Goal: Information Seeking & Learning: Check status

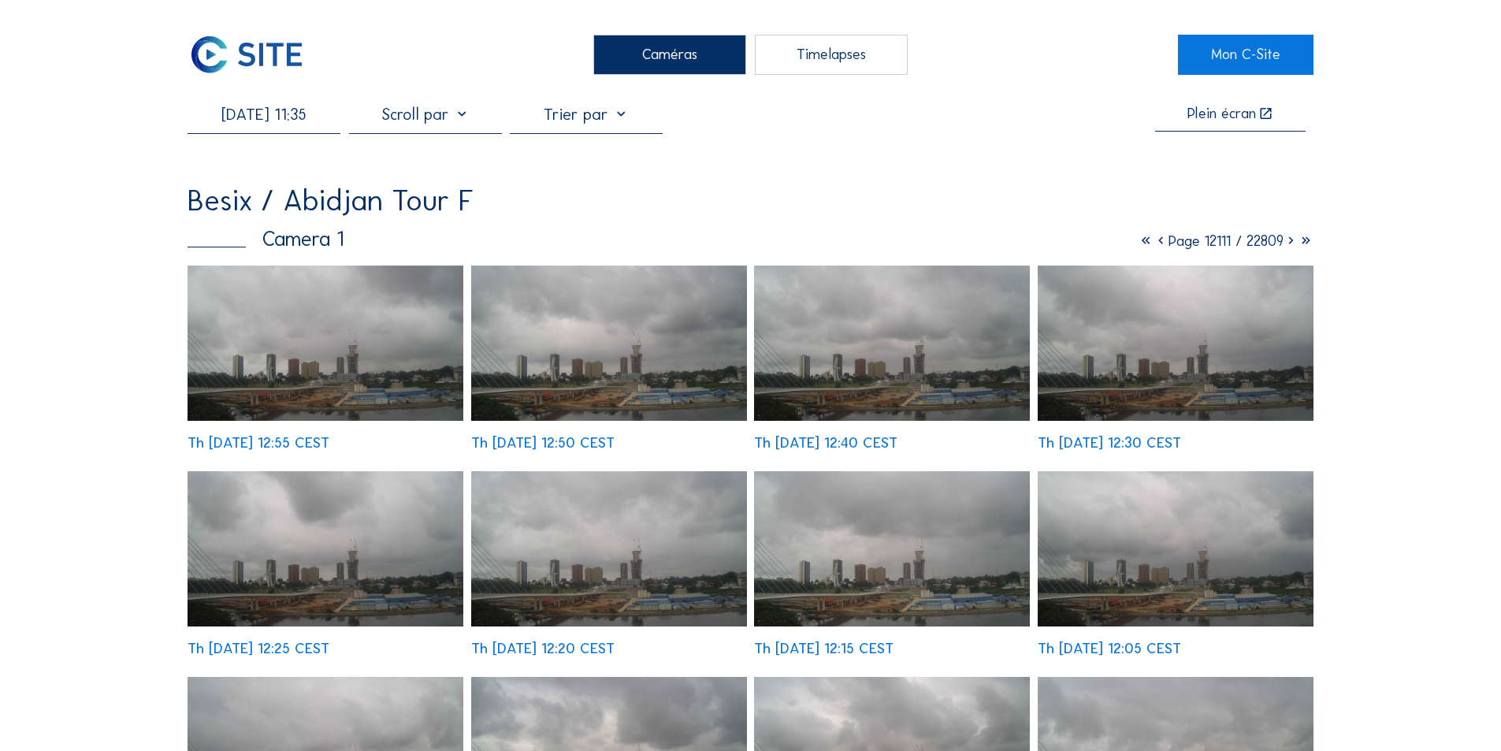
click at [287, 124] on input "[DATE] 11:35" at bounding box center [264, 114] width 153 height 19
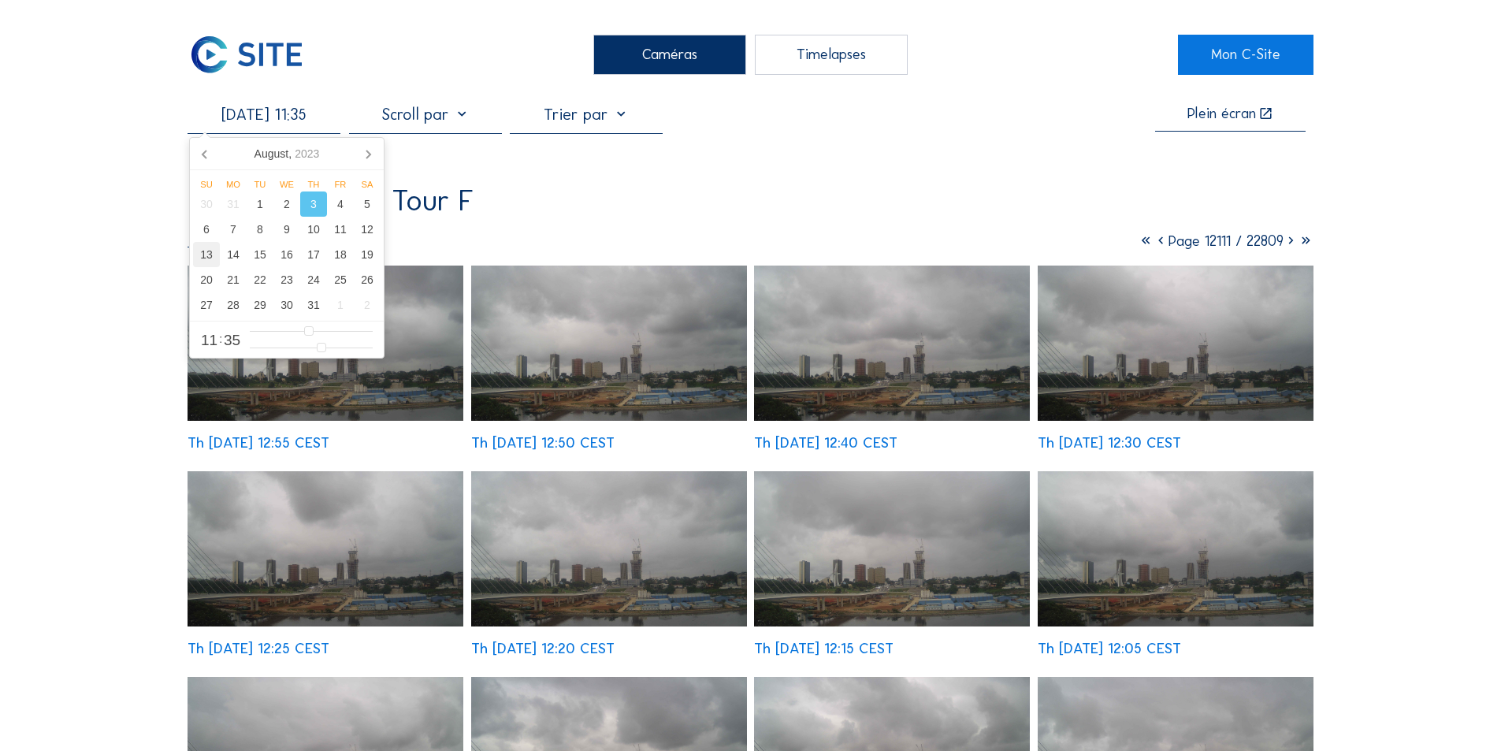
click at [207, 256] on div "13" at bounding box center [206, 254] width 27 height 25
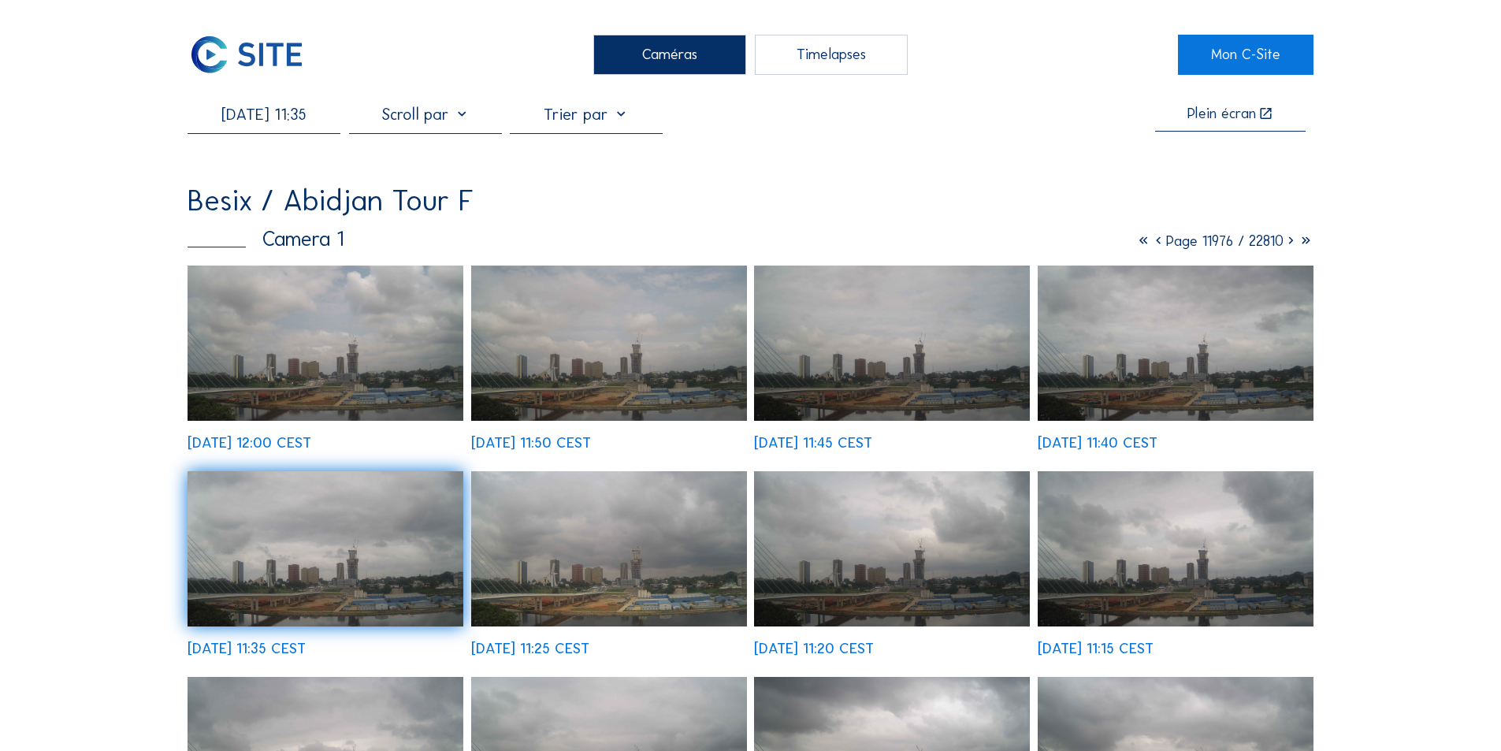
click at [410, 385] on img at bounding box center [326, 343] width 276 height 155
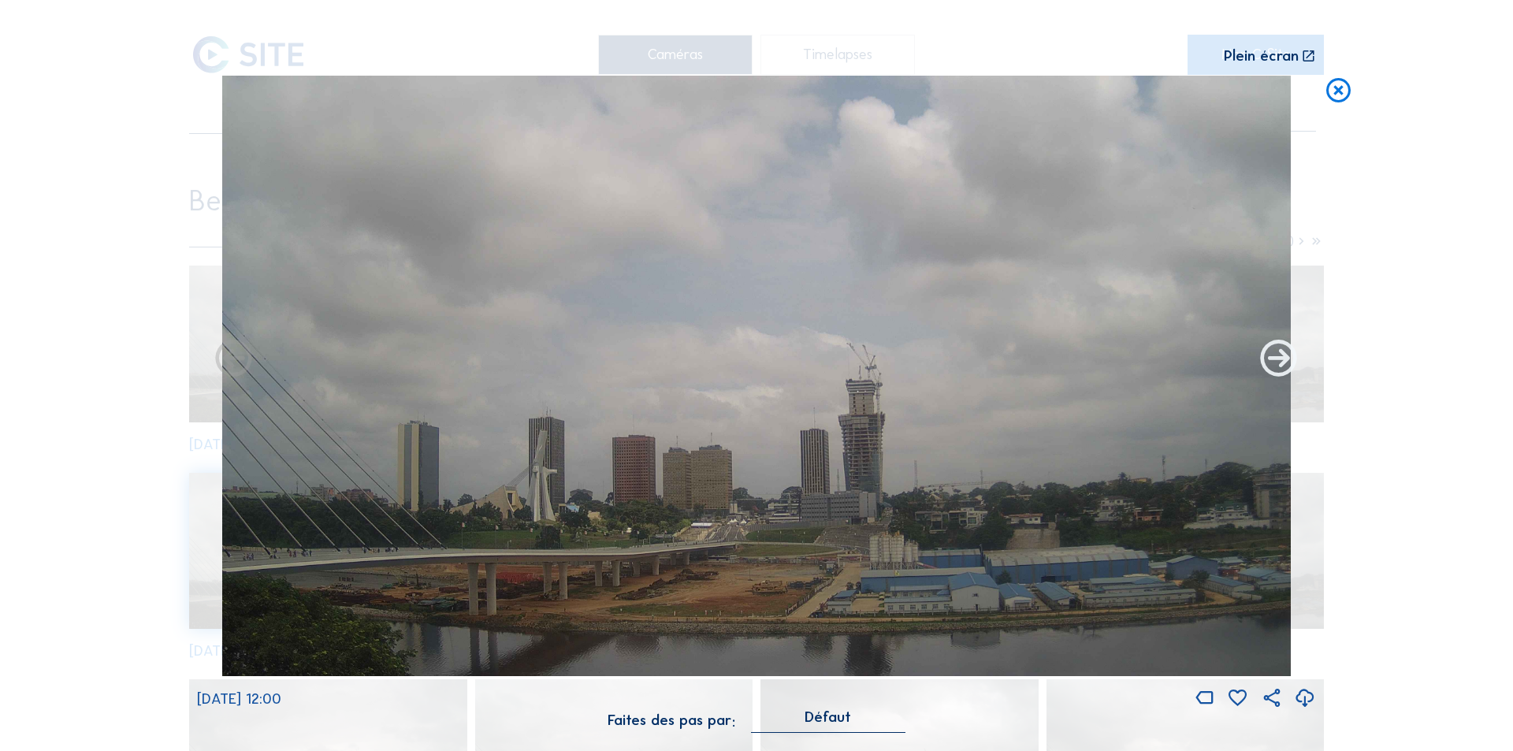
click at [1274, 355] on icon at bounding box center [1279, 360] width 44 height 44
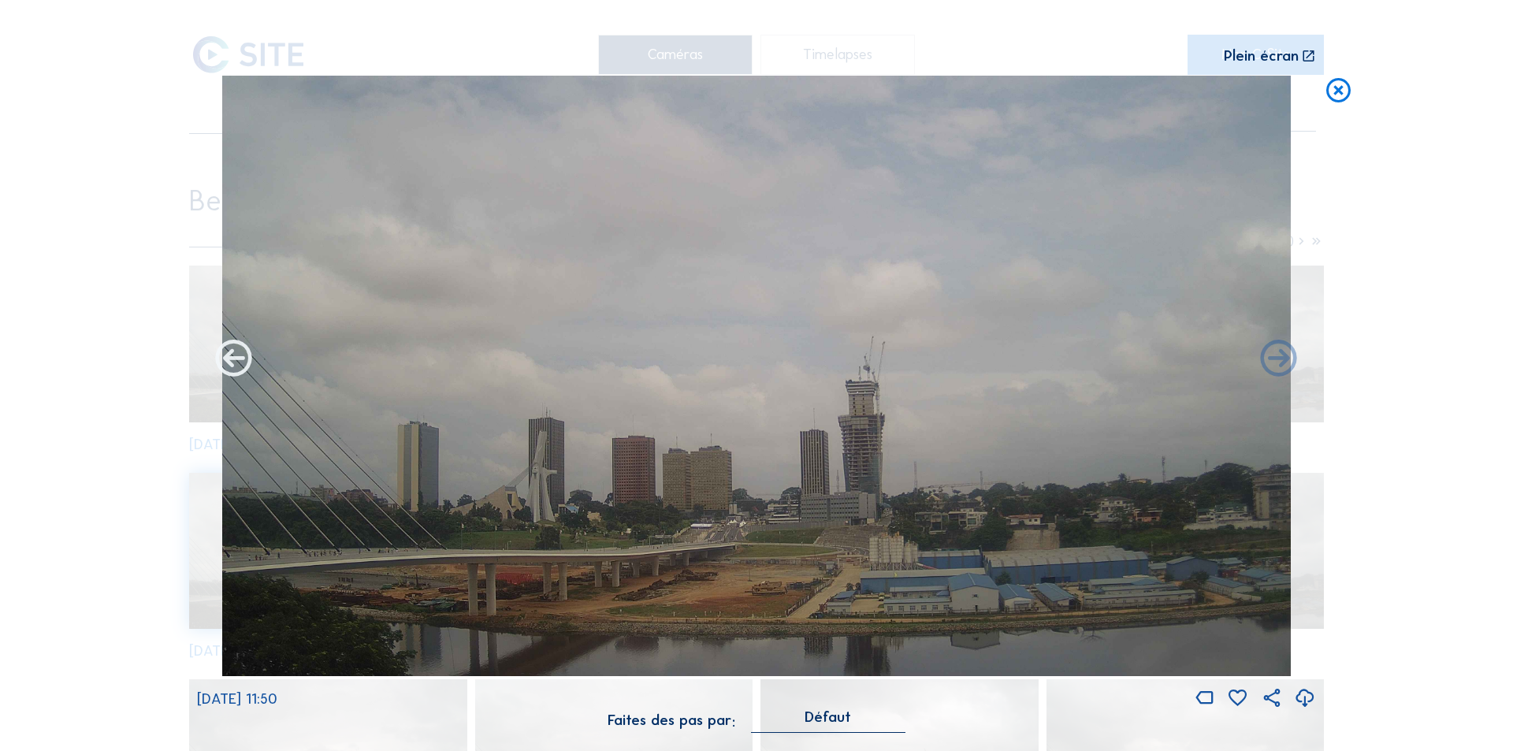
click at [235, 353] on icon at bounding box center [234, 360] width 44 height 44
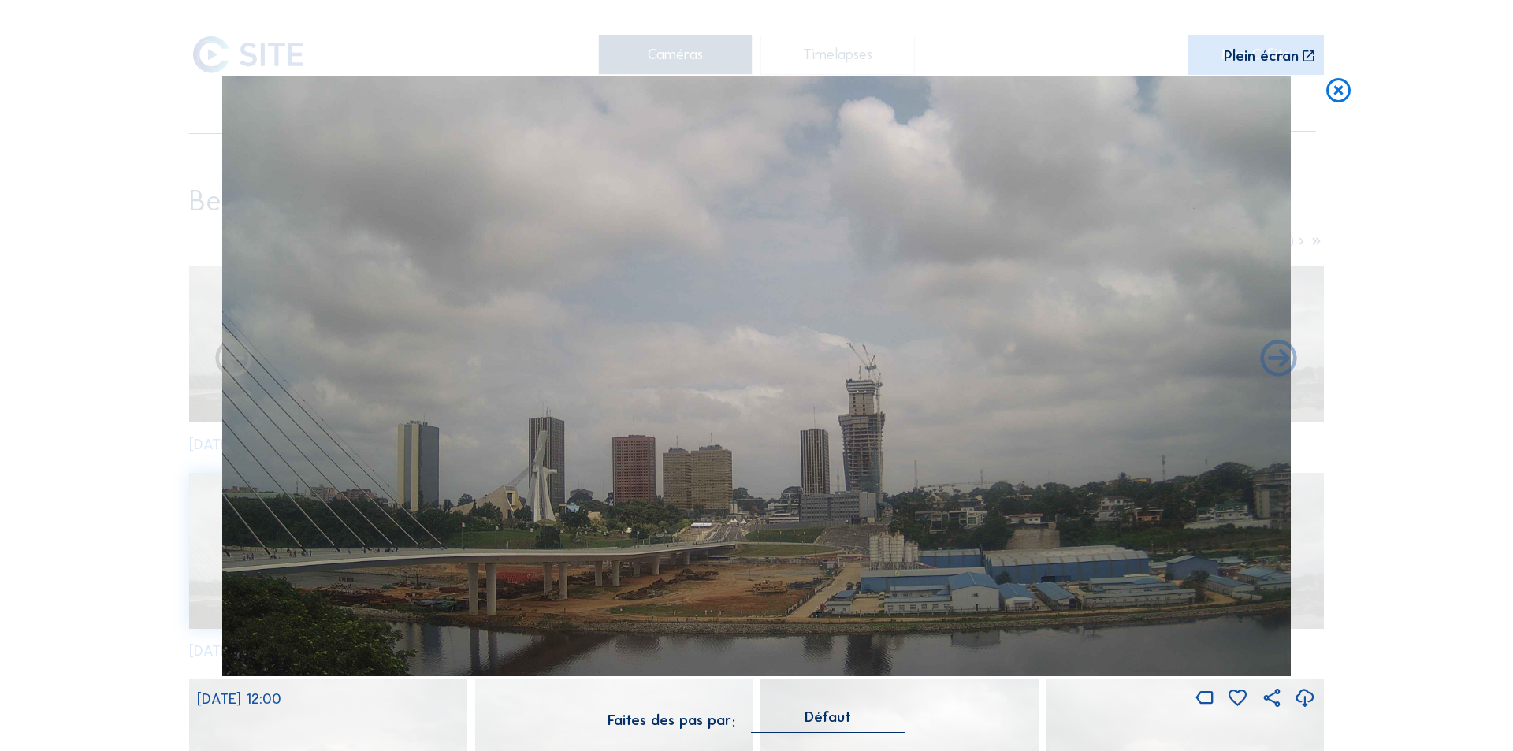
click at [235, 353] on icon at bounding box center [234, 360] width 44 height 44
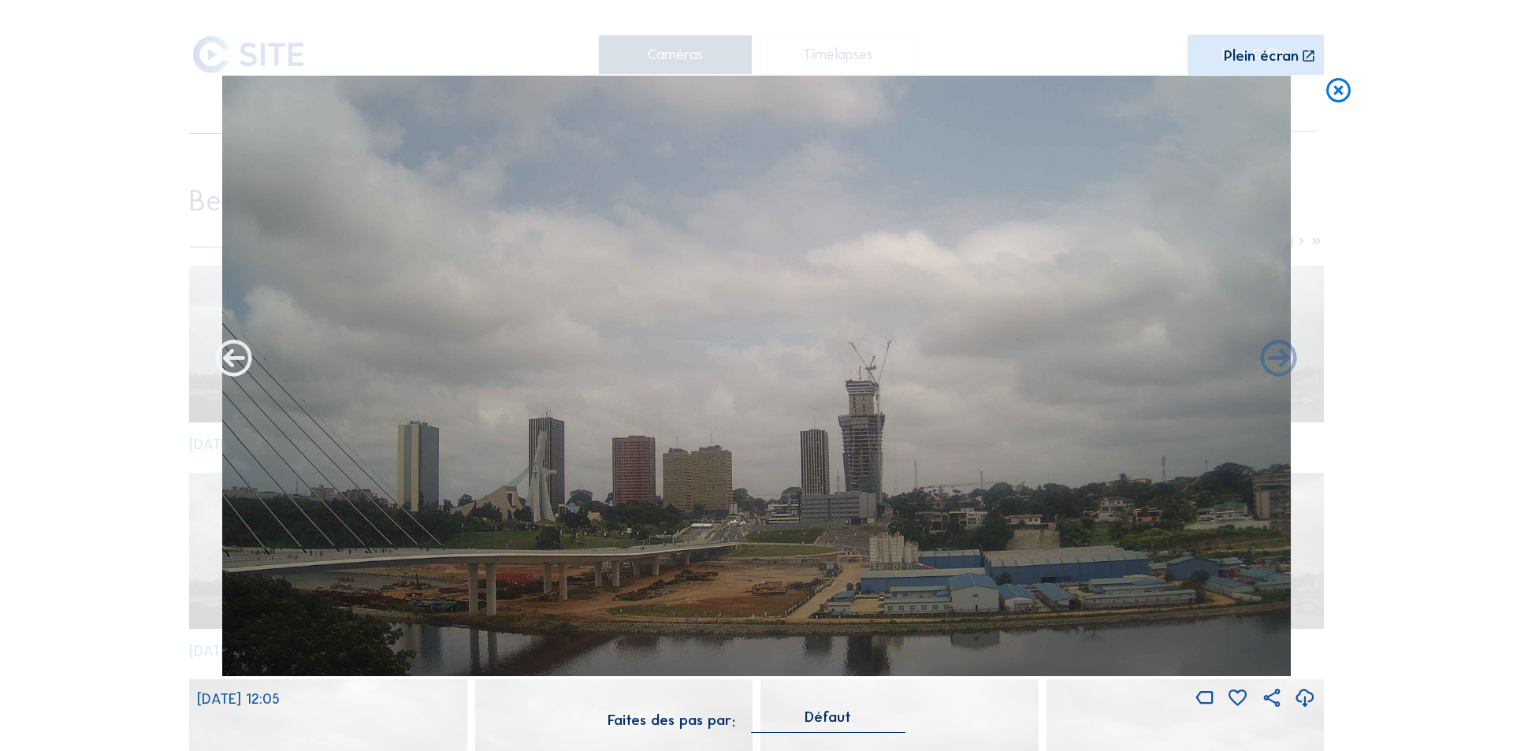
click at [227, 356] on icon at bounding box center [234, 360] width 44 height 44
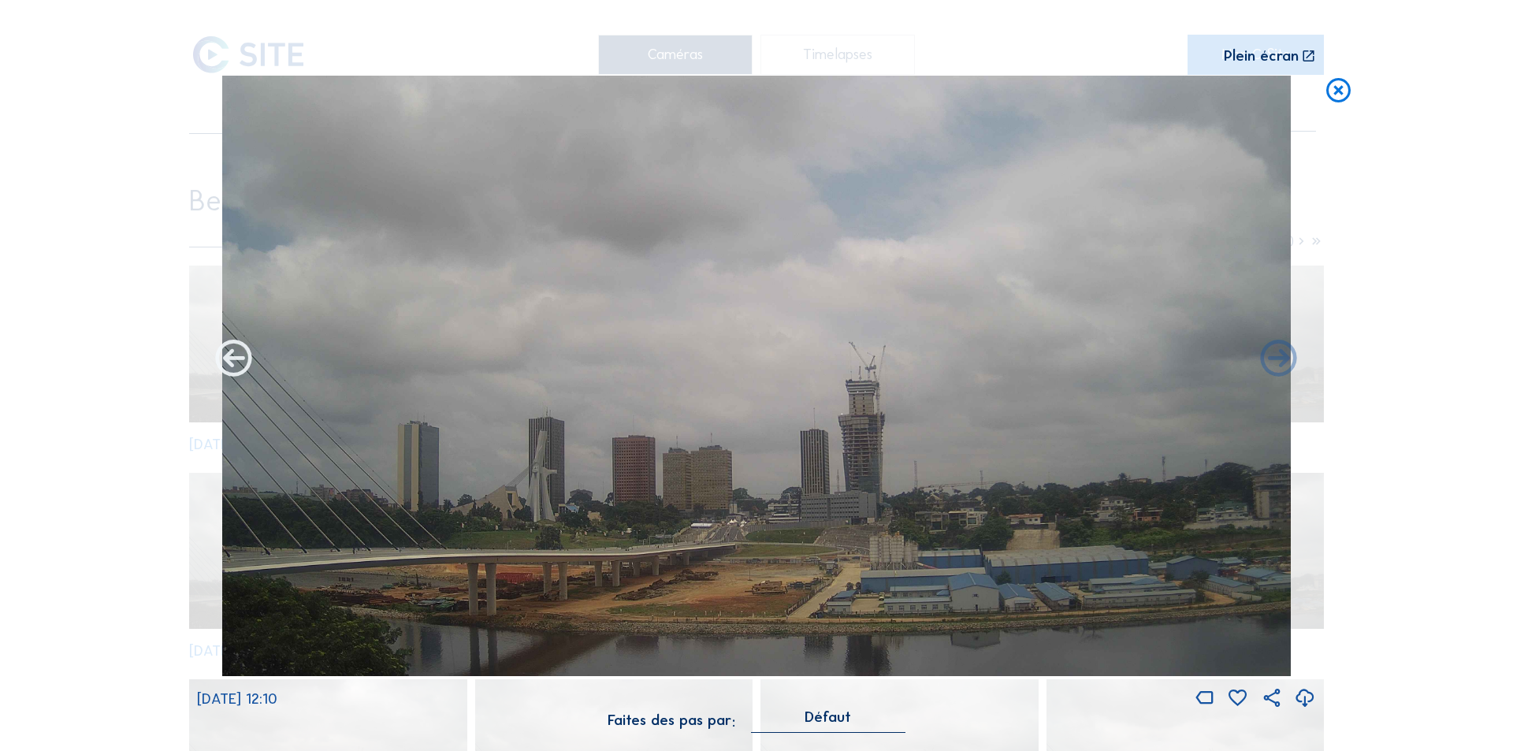
click at [235, 360] on icon at bounding box center [234, 360] width 44 height 44
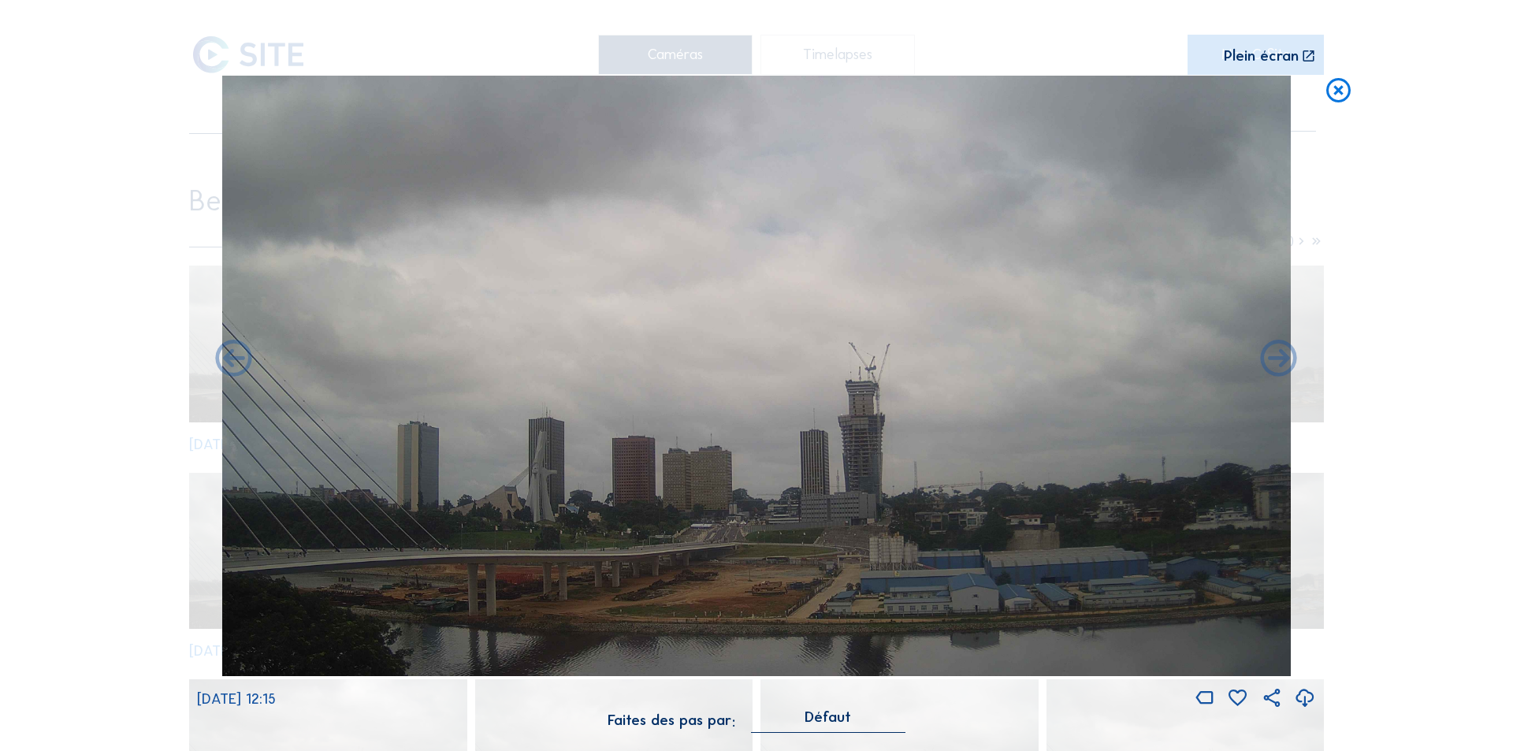
click at [235, 360] on icon at bounding box center [234, 360] width 44 height 44
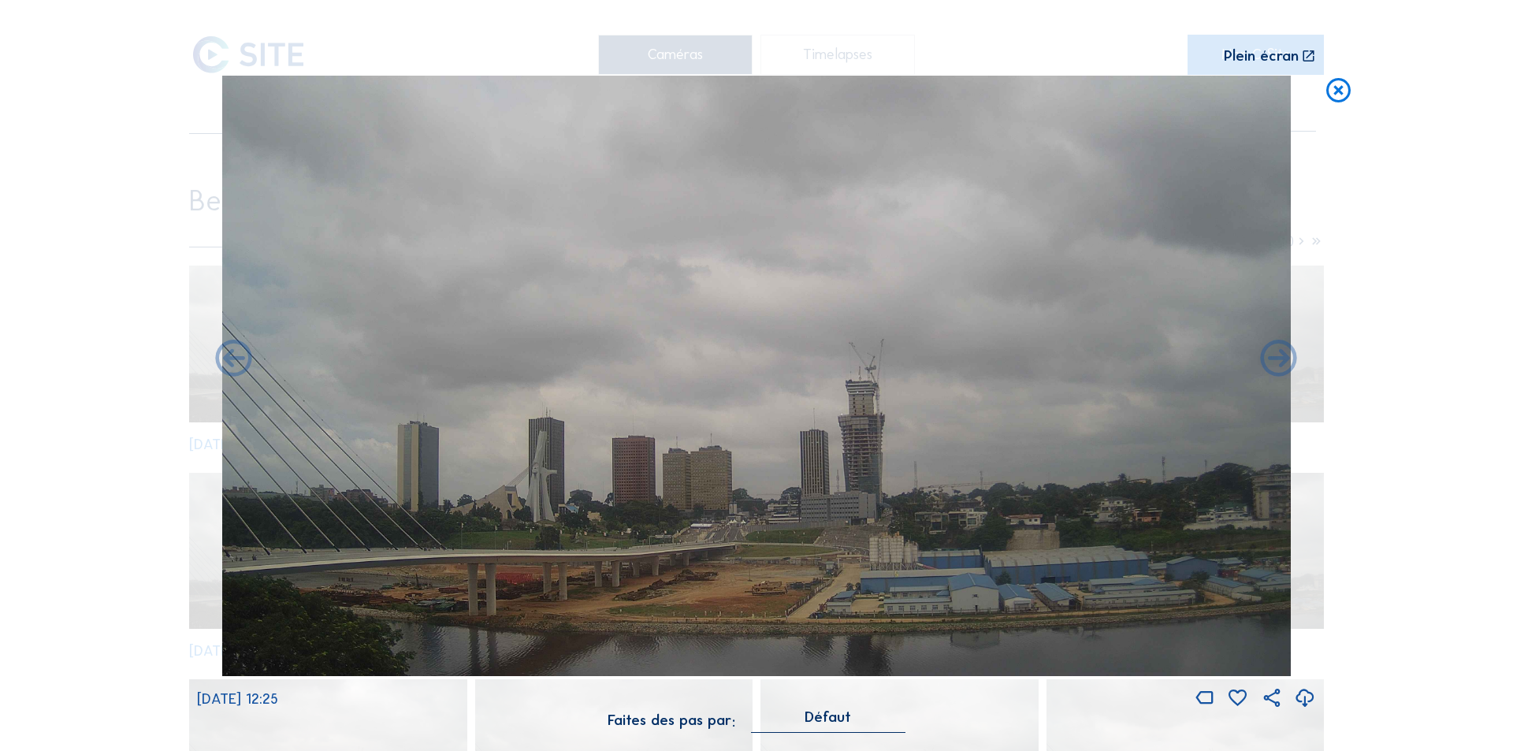
click at [235, 360] on icon at bounding box center [234, 360] width 44 height 44
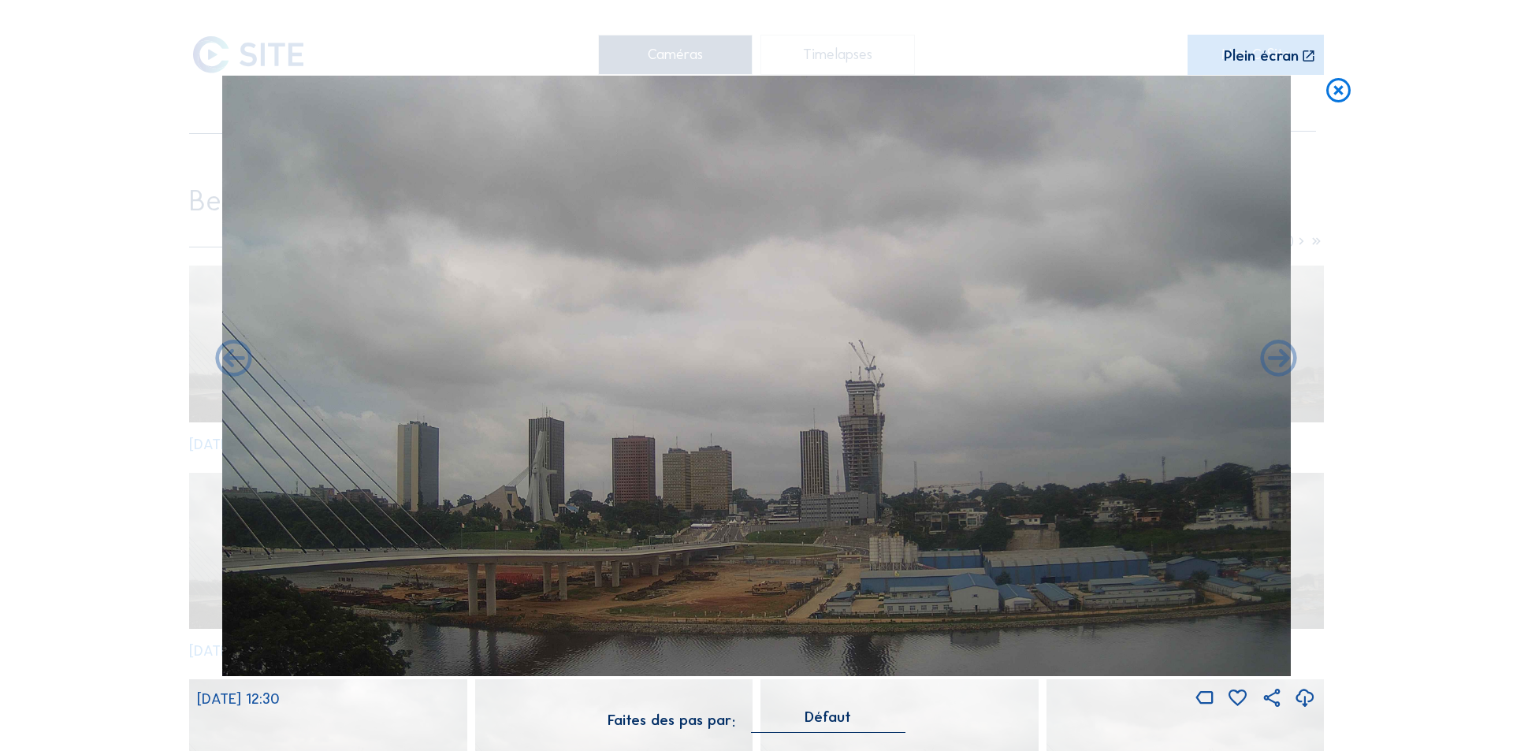
click at [235, 360] on icon at bounding box center [234, 360] width 44 height 44
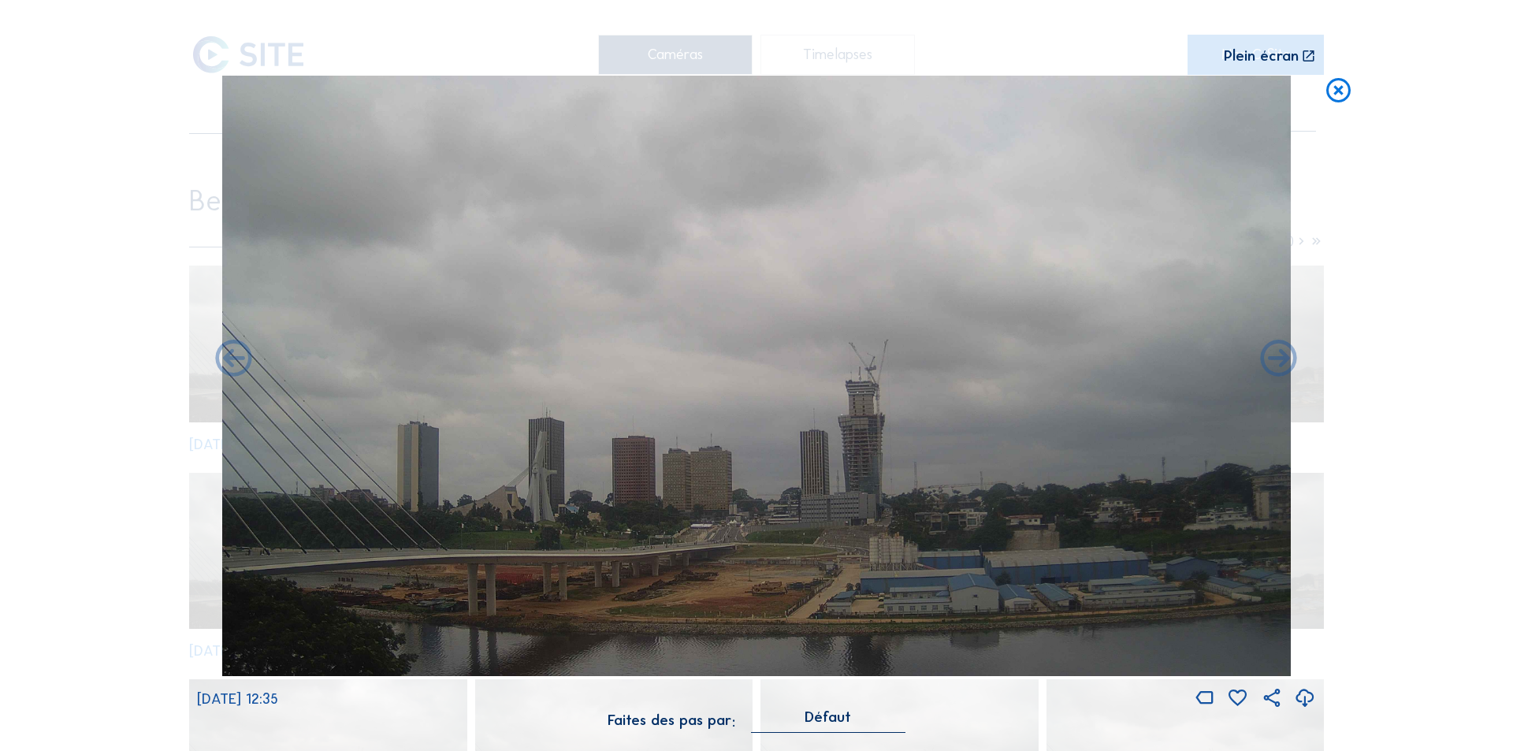
click at [1304, 694] on icon at bounding box center [1305, 699] width 22 height 26
click at [1412, 445] on div "Scroll pour voyager dans le temps | Appuie sur le 'Alt' Bouton + Scroll pour Zo…" at bounding box center [756, 375] width 1513 height 751
click at [1340, 90] on icon at bounding box center [1338, 91] width 29 height 30
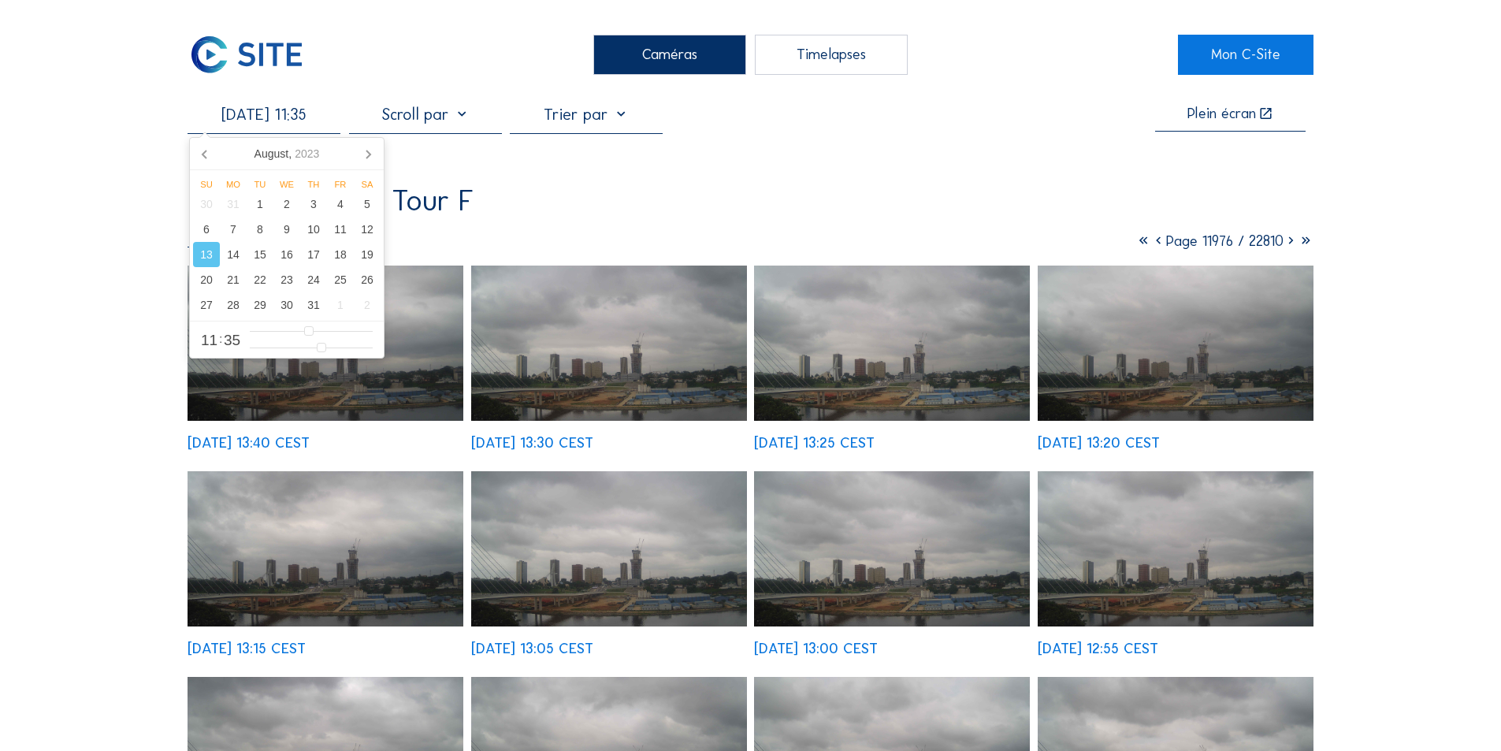
click at [281, 120] on input "[DATE] 11:35" at bounding box center [264, 114] width 153 height 19
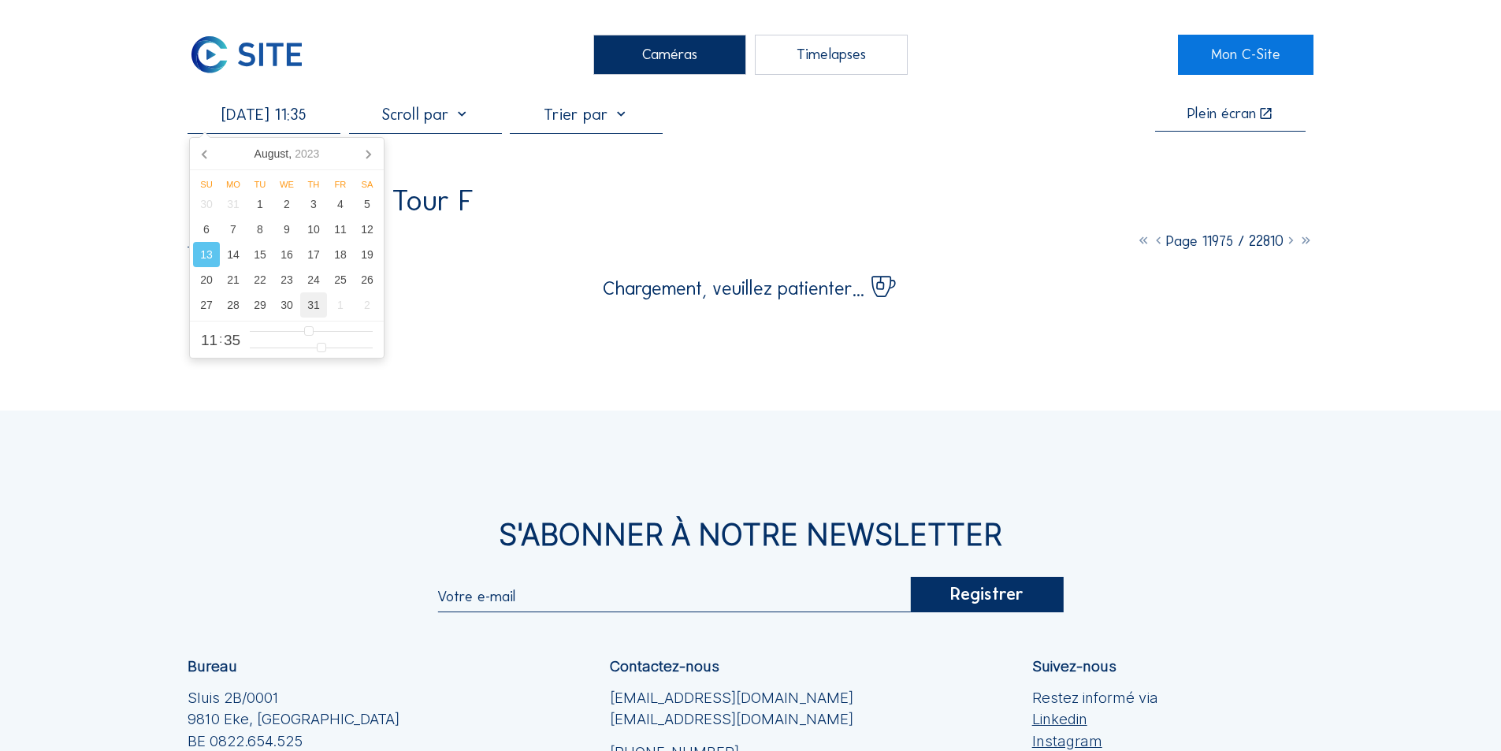
click at [310, 301] on div "31" at bounding box center [313, 304] width 27 height 25
type input "[DATE] 11:35"
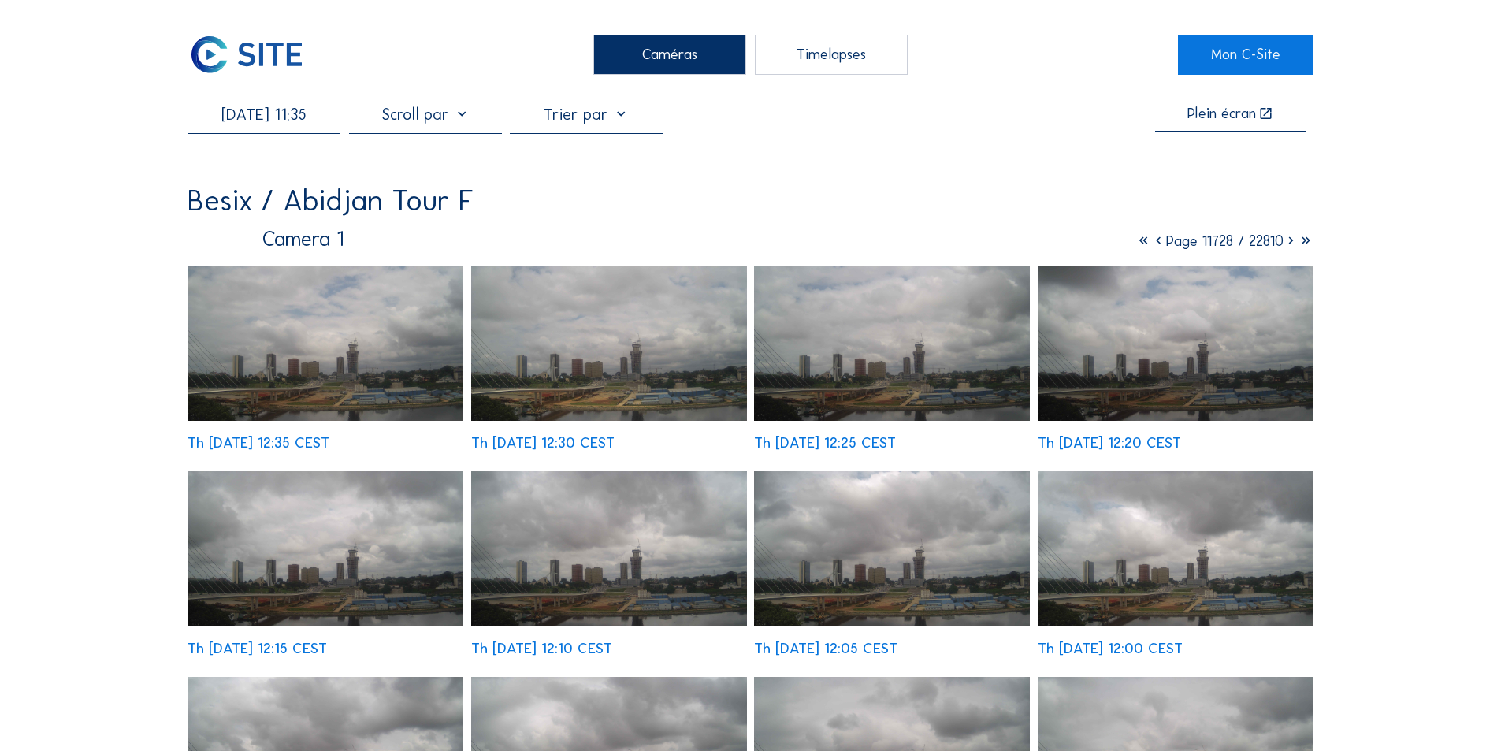
click at [378, 377] on img at bounding box center [326, 343] width 276 height 155
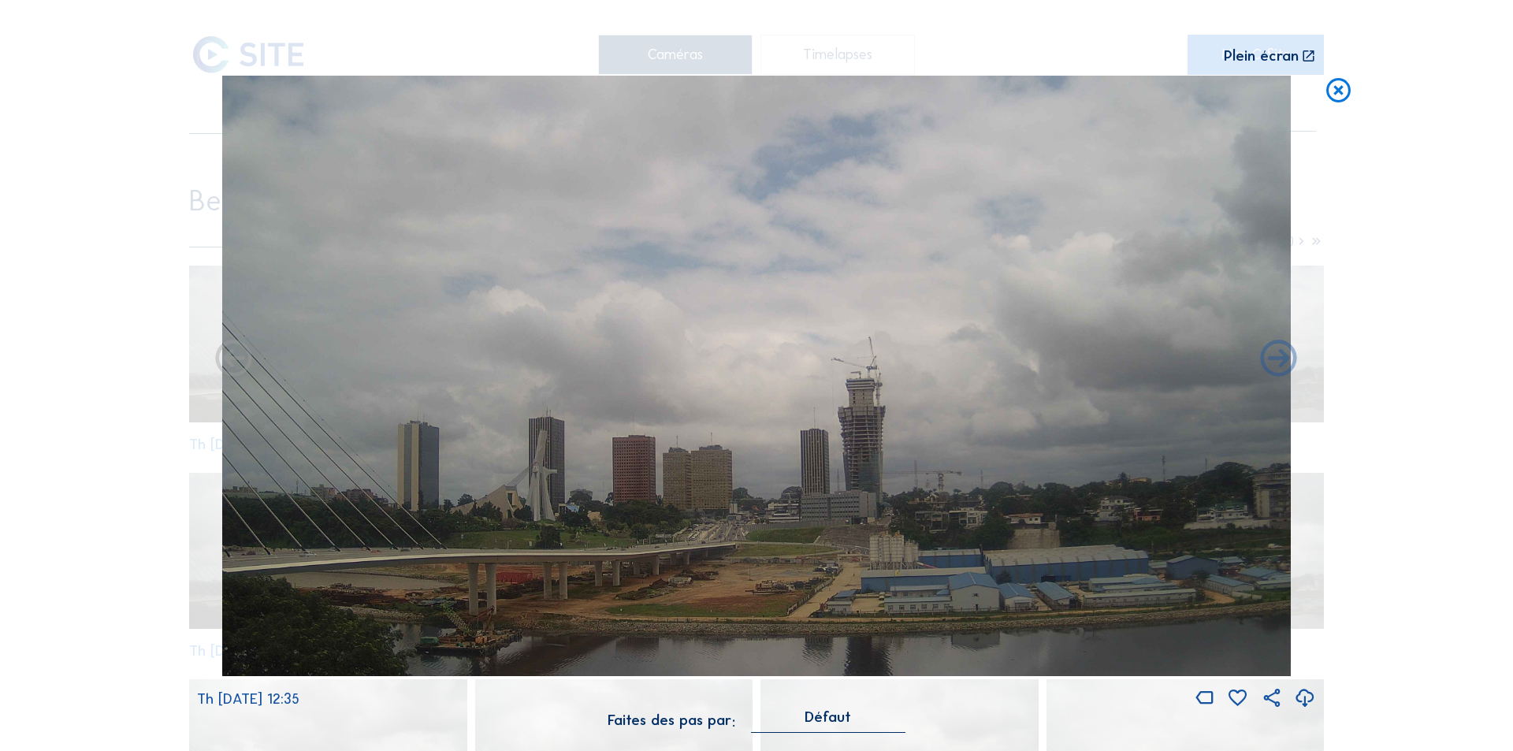
click at [229, 362] on icon at bounding box center [234, 360] width 44 height 44
click at [229, 360] on icon at bounding box center [234, 360] width 44 height 44
click at [227, 359] on icon at bounding box center [234, 360] width 44 height 44
click at [1276, 359] on icon at bounding box center [1279, 360] width 44 height 44
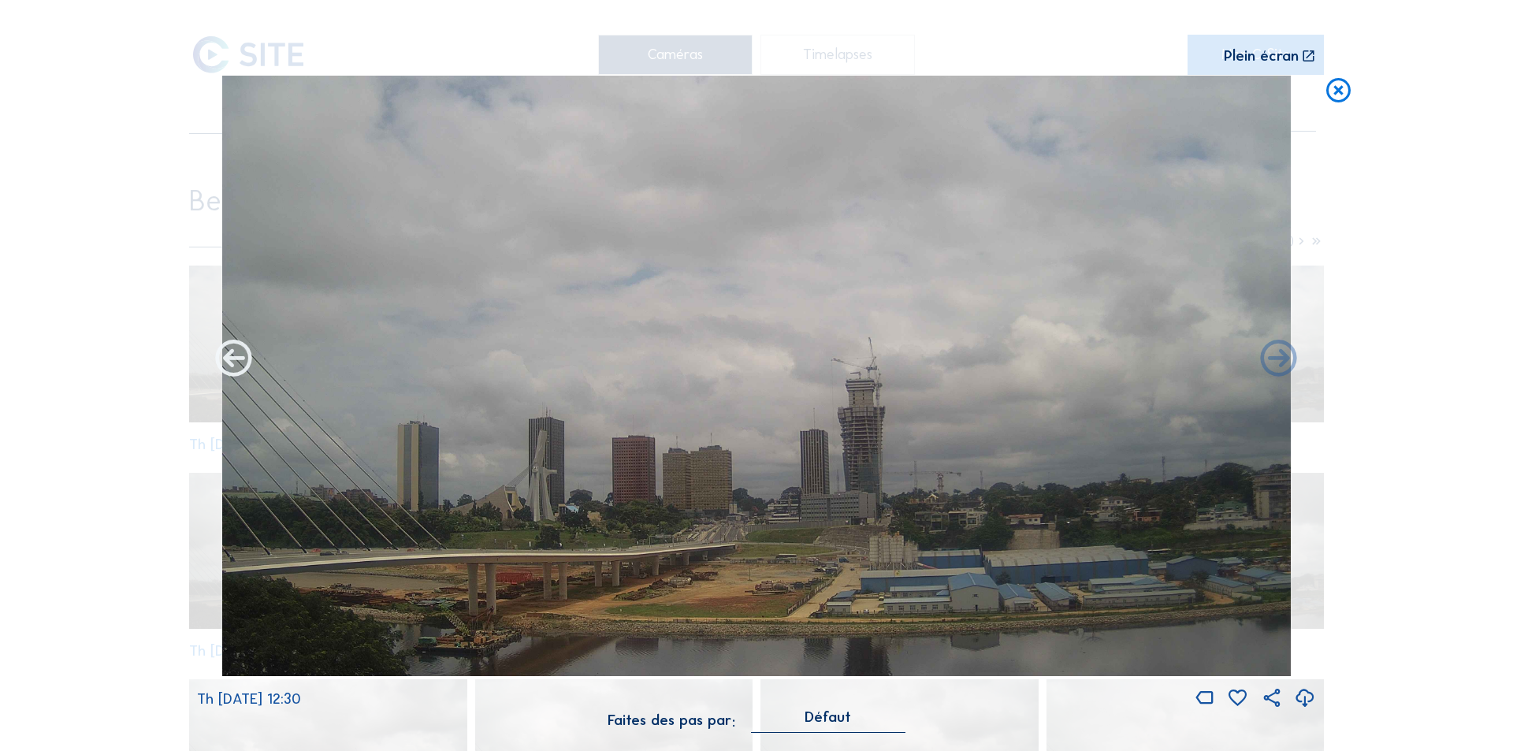
click at [230, 354] on icon at bounding box center [234, 360] width 44 height 44
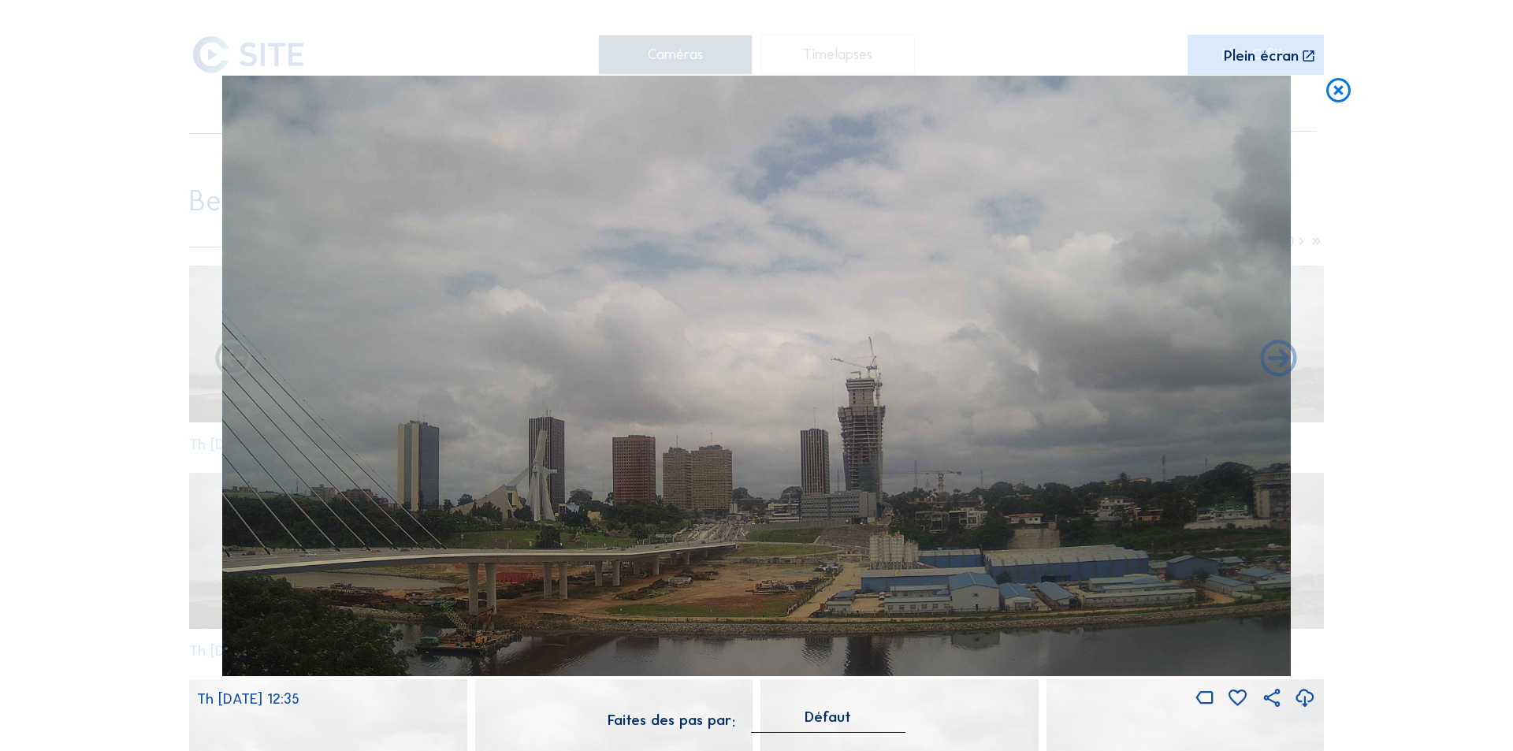
click at [230, 359] on icon at bounding box center [234, 360] width 44 height 44
click at [233, 358] on icon at bounding box center [234, 360] width 44 height 44
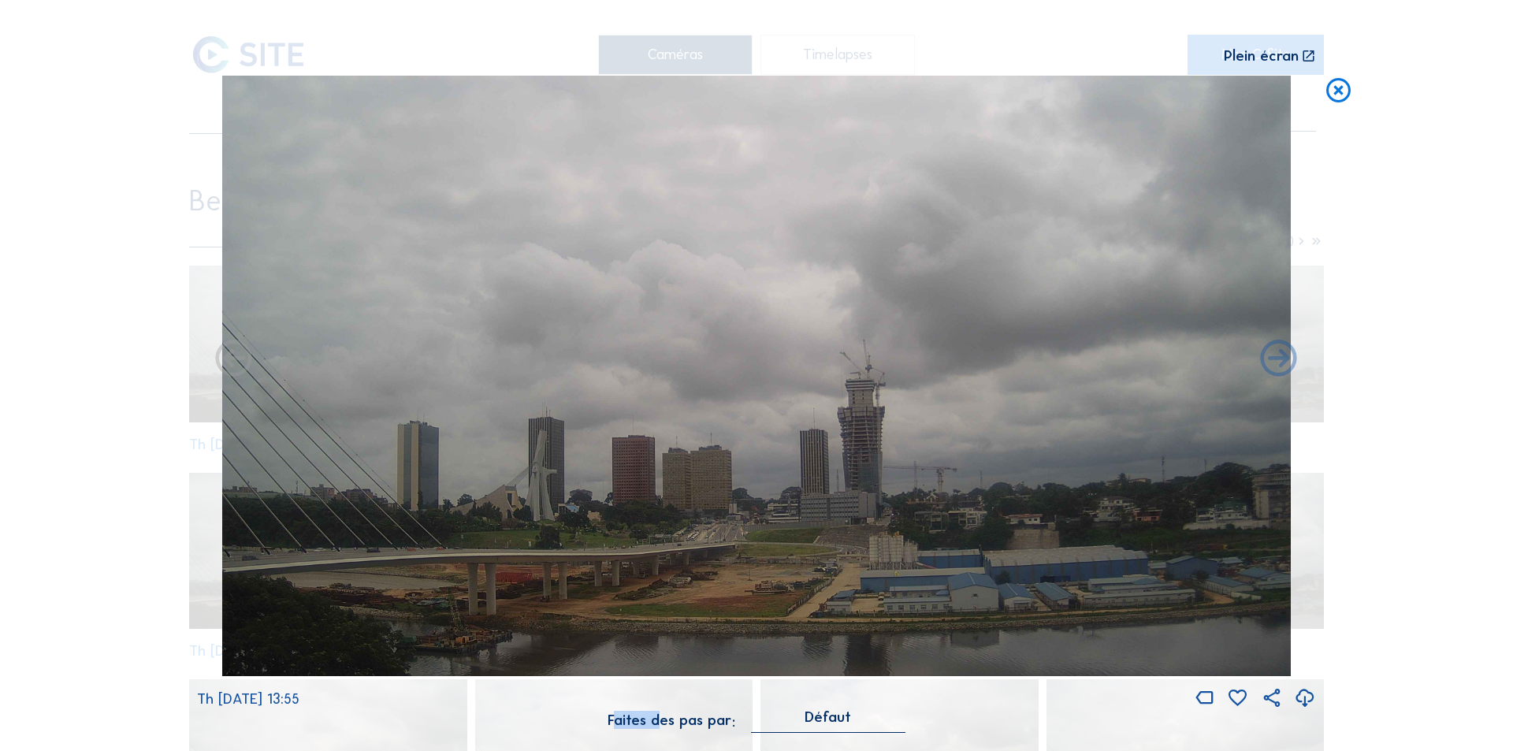
click at [233, 358] on div "Scroll pour voyager dans le temps | Appuie sur le 'Alt' Bouton + Scroll pour Zo…" at bounding box center [756, 375] width 1513 height 751
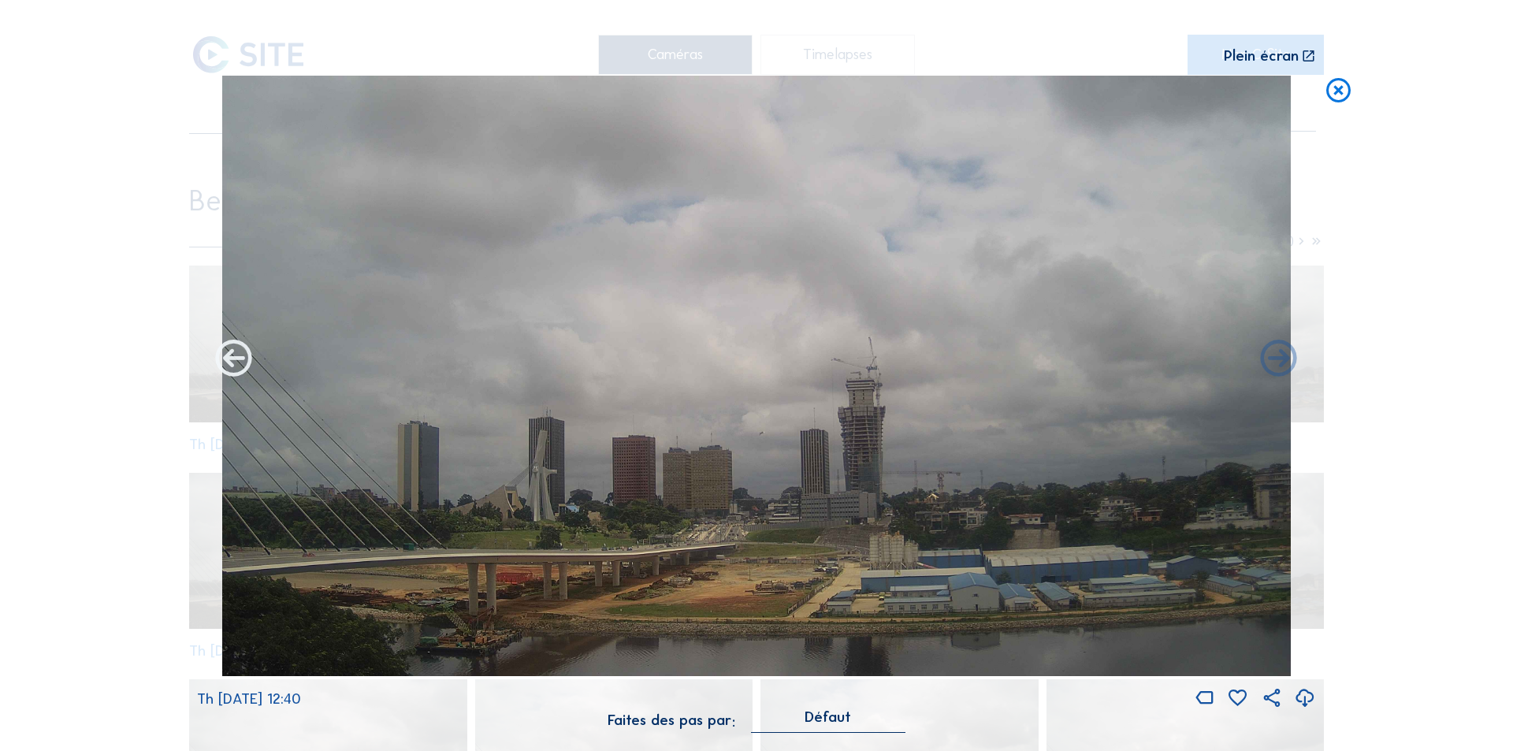
click at [237, 360] on icon at bounding box center [234, 360] width 44 height 44
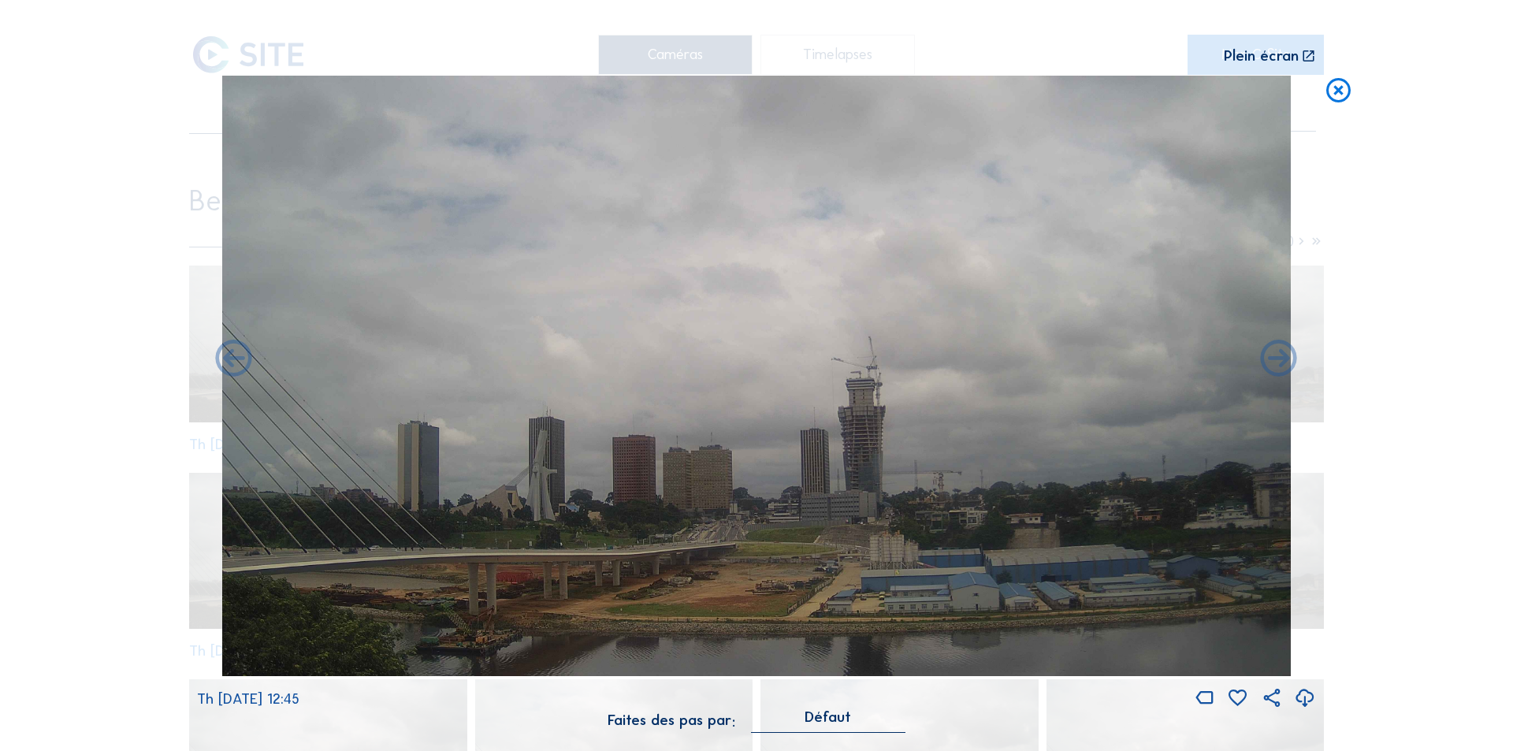
click at [237, 360] on icon at bounding box center [234, 360] width 44 height 44
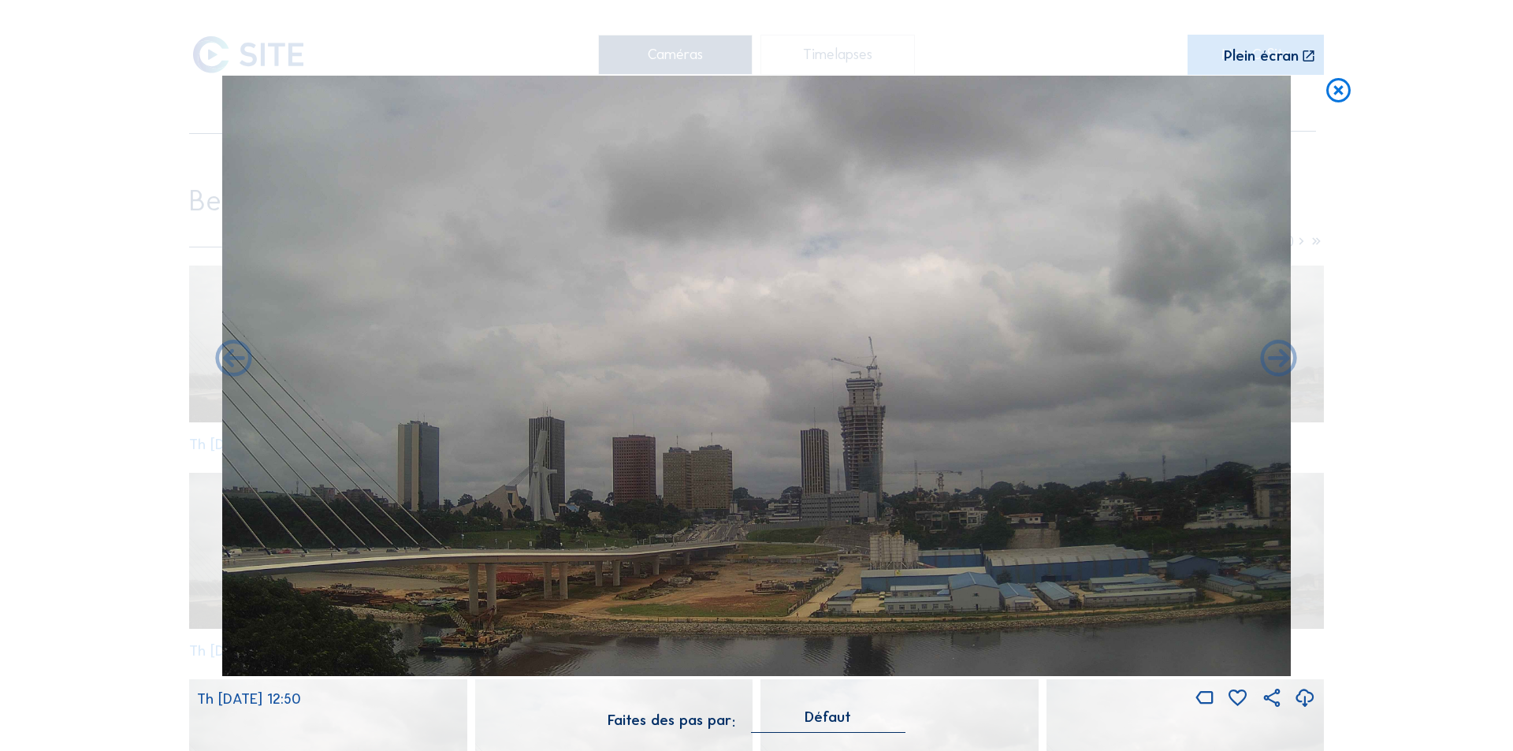
click at [237, 360] on icon at bounding box center [234, 360] width 44 height 44
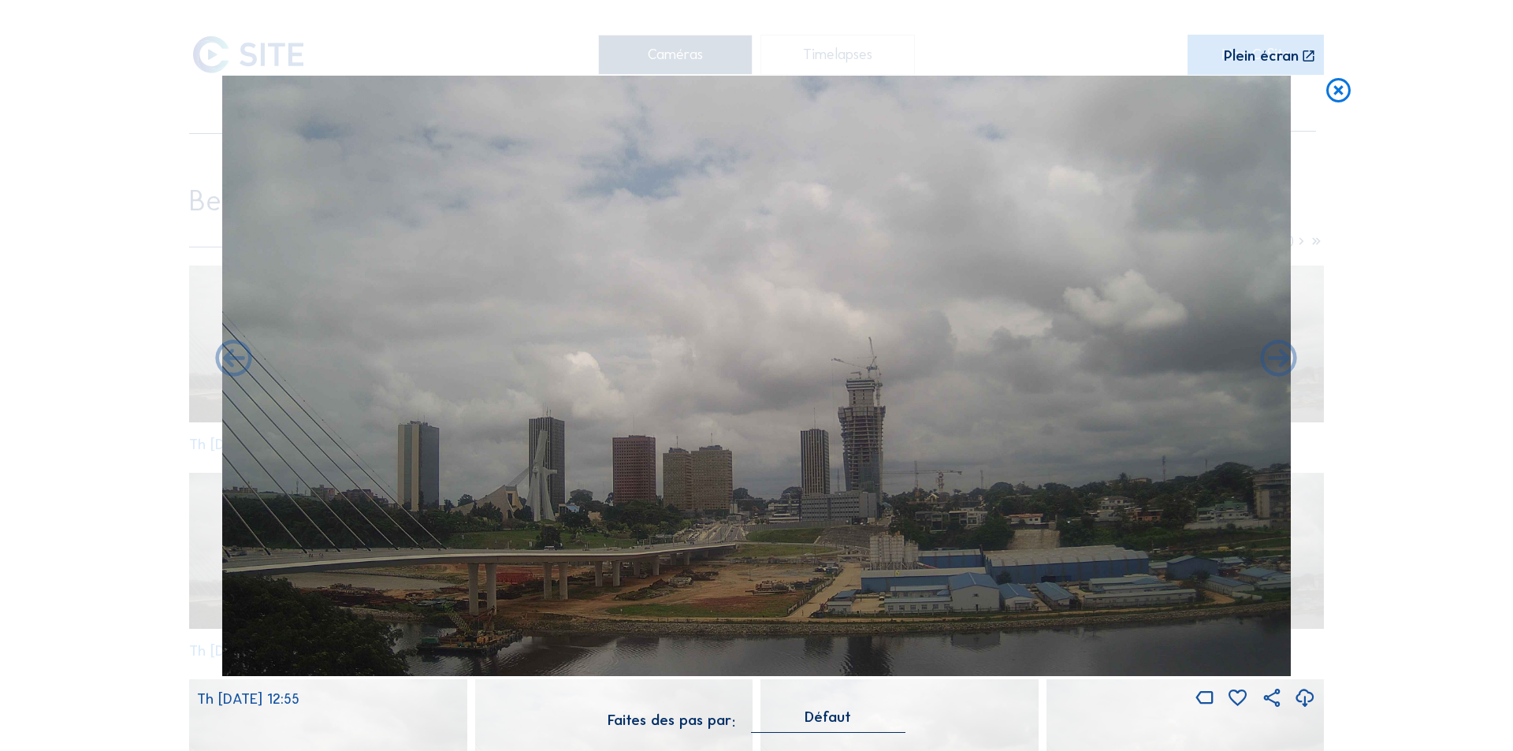
click at [237, 360] on icon at bounding box center [234, 360] width 44 height 44
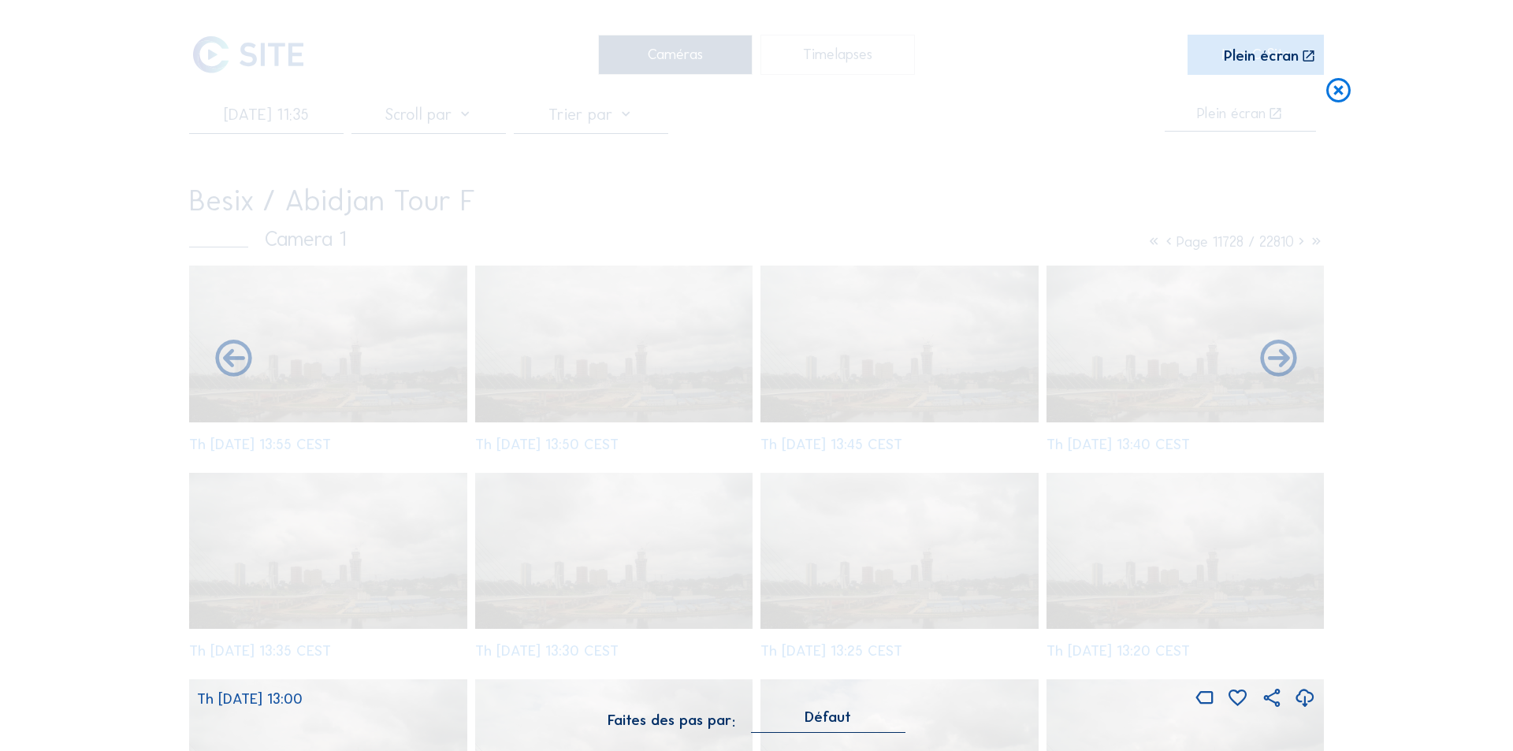
click at [237, 360] on icon at bounding box center [234, 360] width 44 height 44
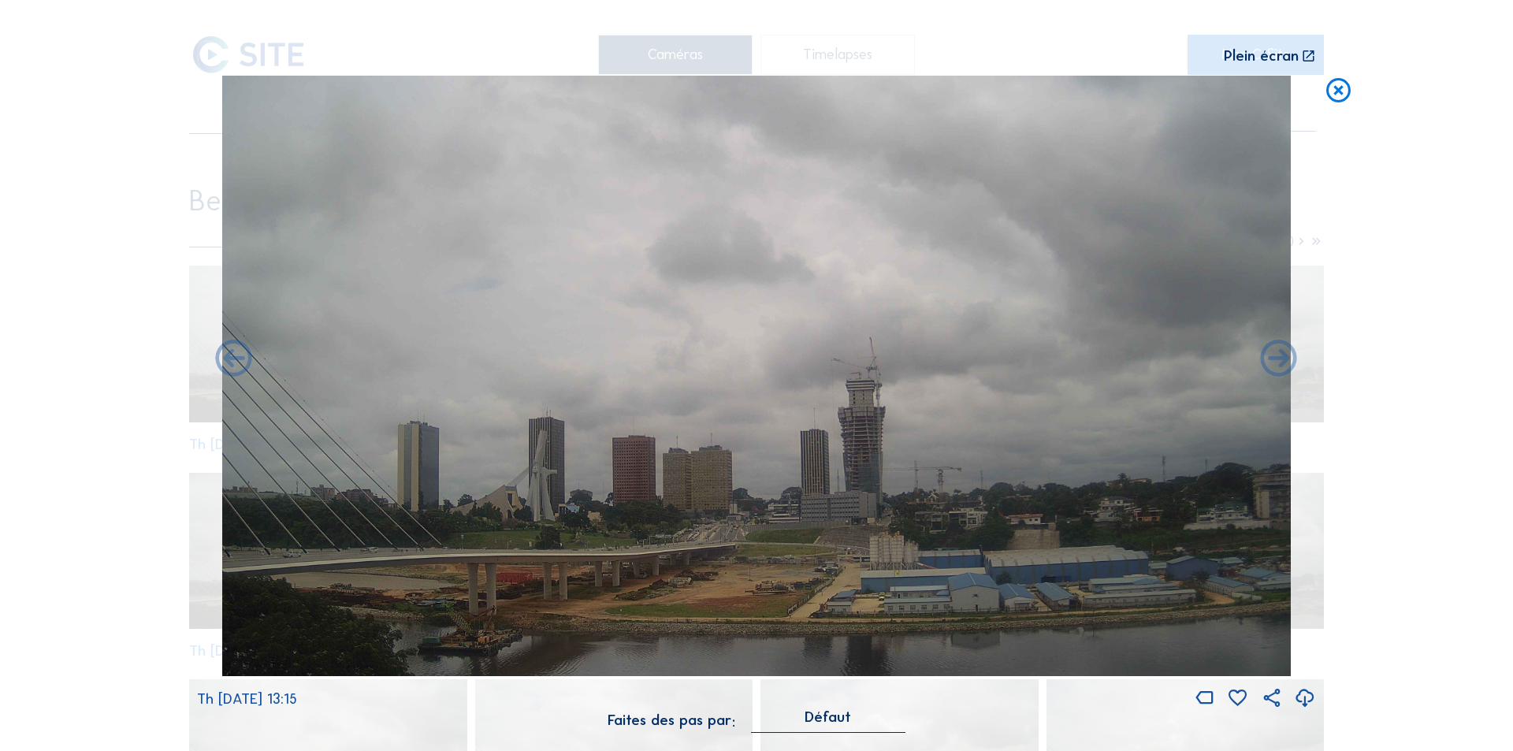
click at [237, 360] on icon at bounding box center [234, 360] width 44 height 44
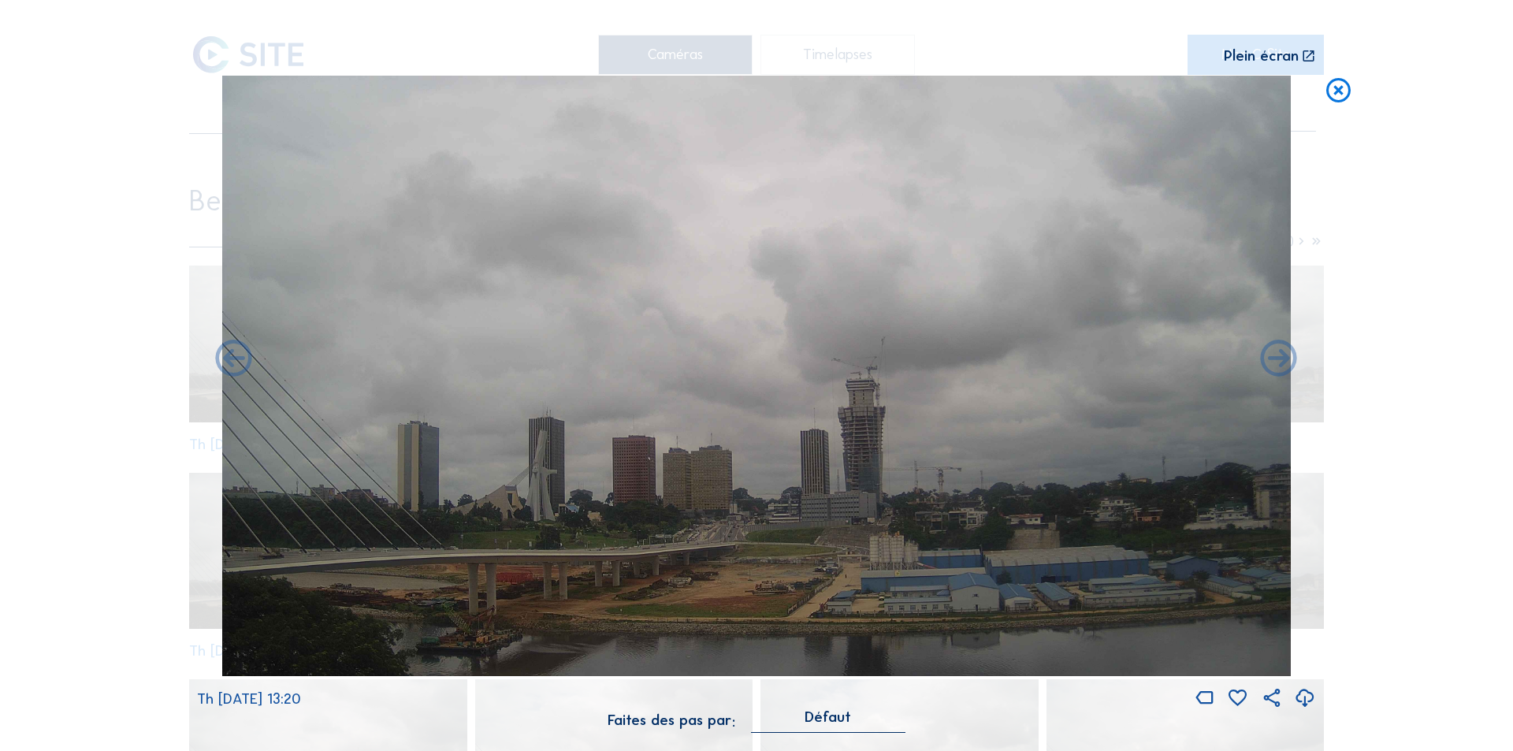
click at [237, 360] on icon at bounding box center [234, 360] width 44 height 44
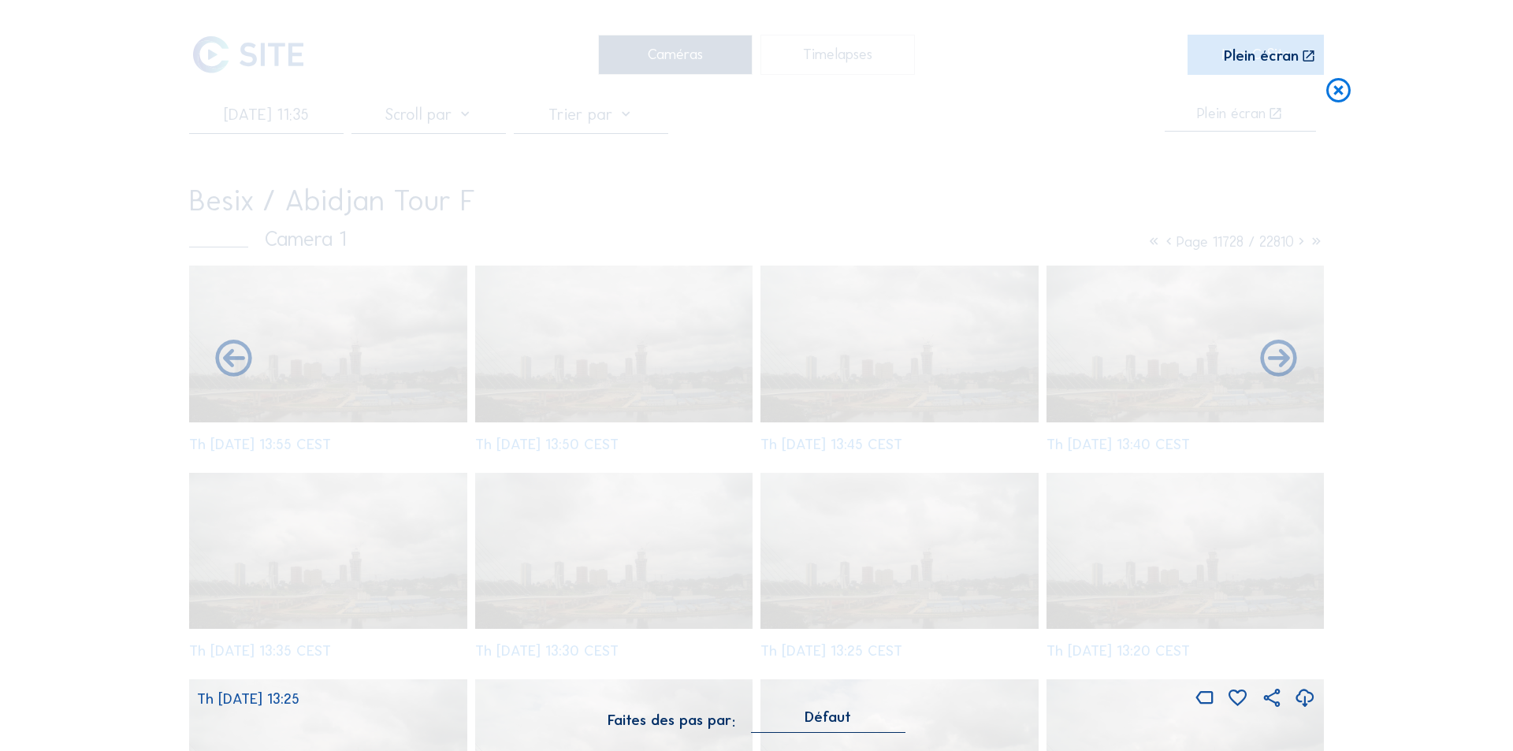
click at [237, 360] on icon at bounding box center [234, 360] width 44 height 44
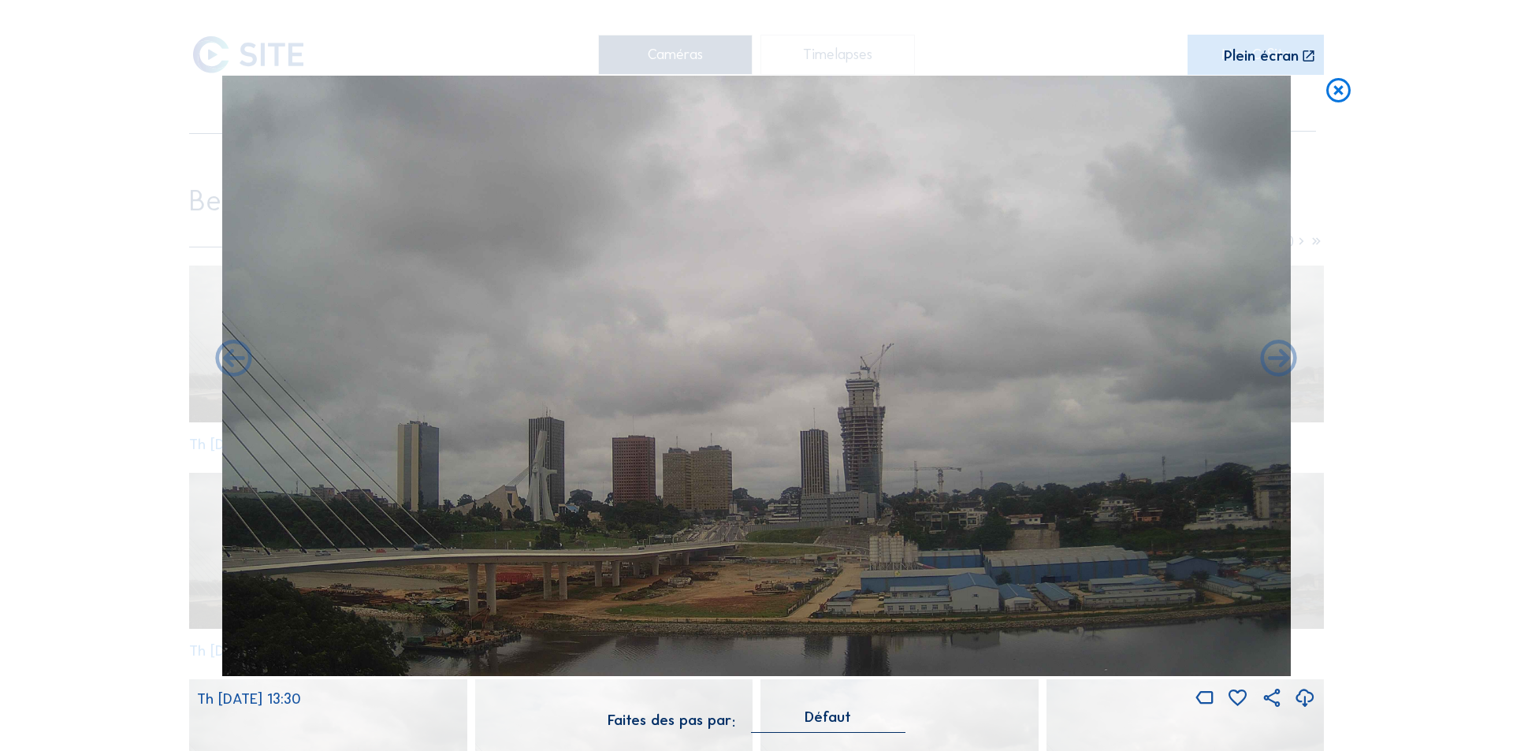
click at [237, 360] on icon at bounding box center [234, 360] width 44 height 44
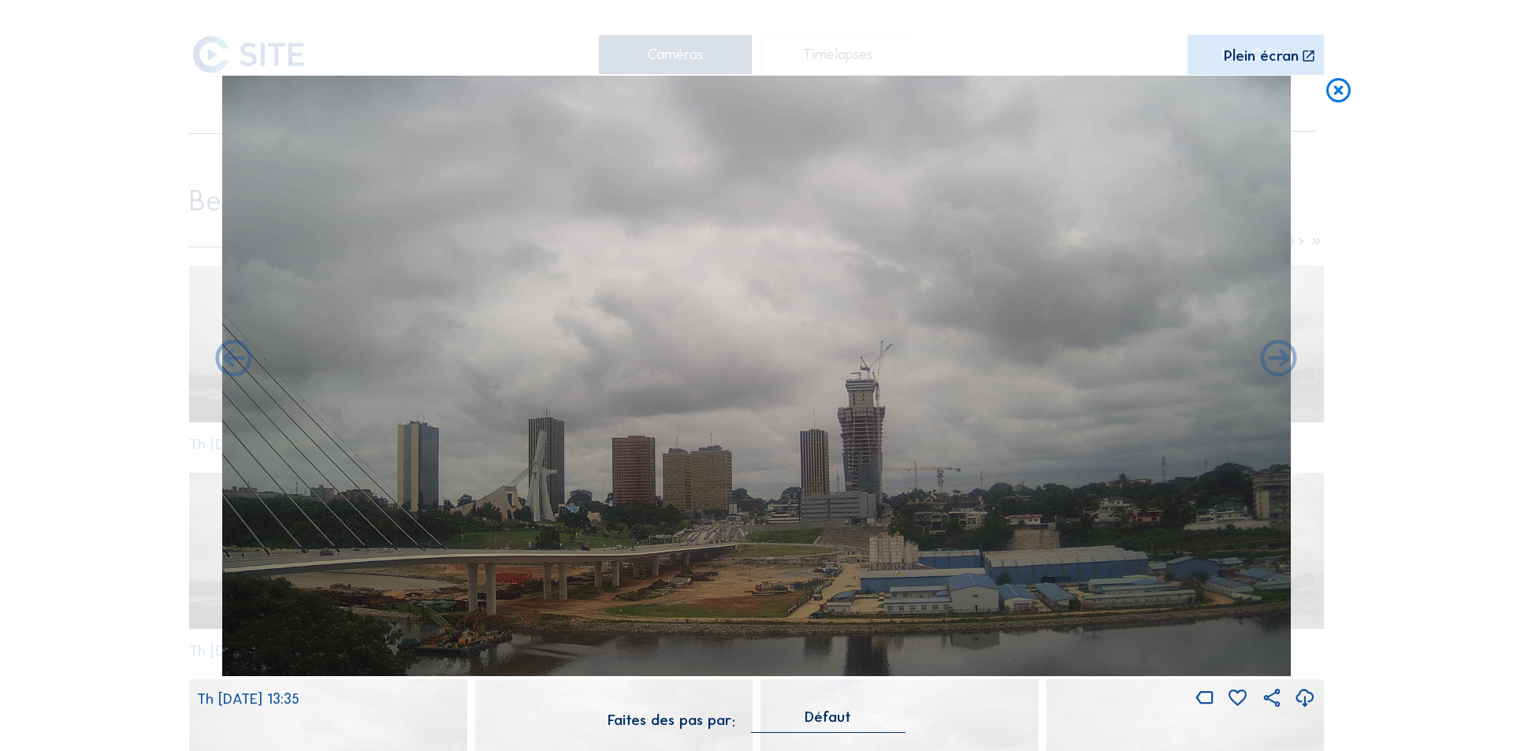
click at [237, 360] on icon at bounding box center [234, 360] width 44 height 44
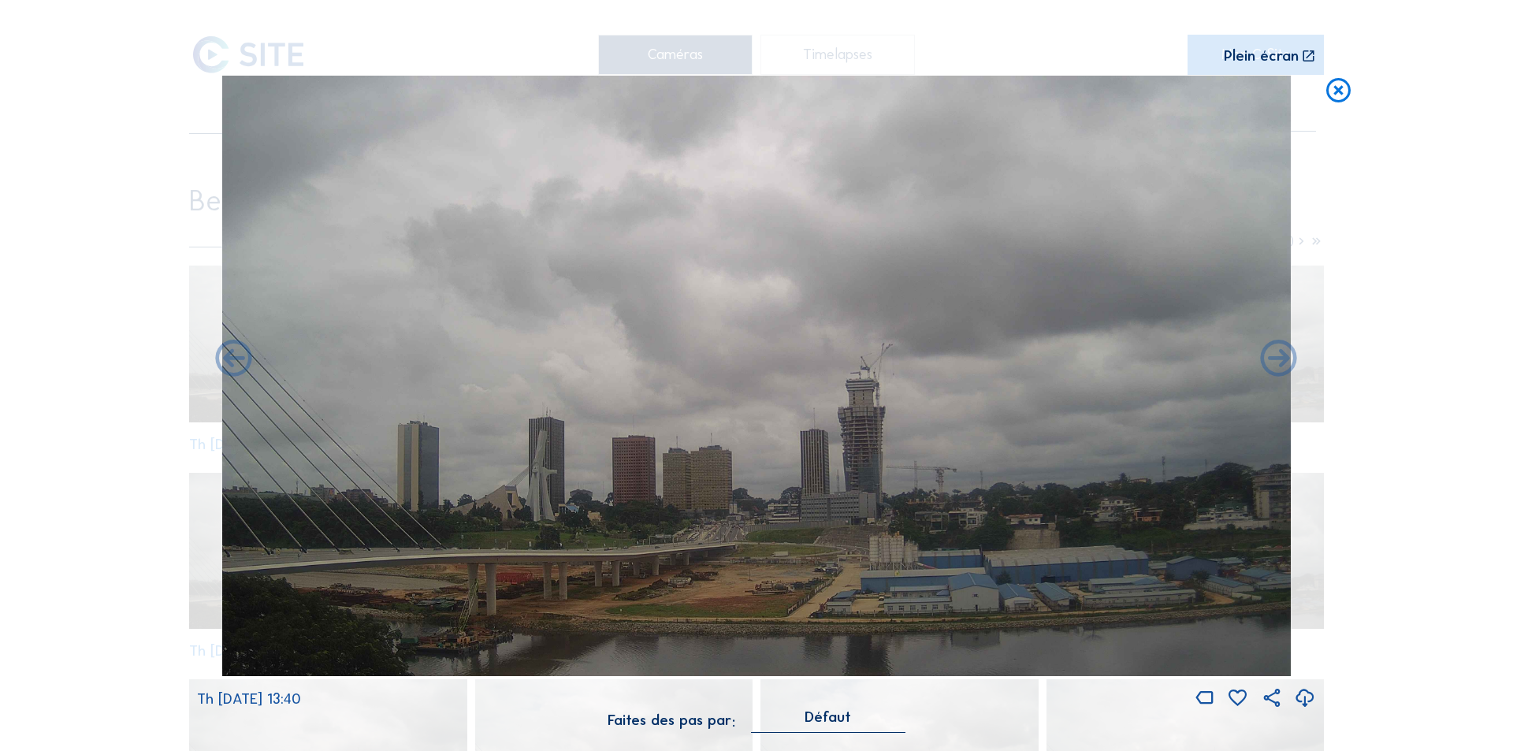
click at [237, 360] on icon at bounding box center [234, 360] width 44 height 44
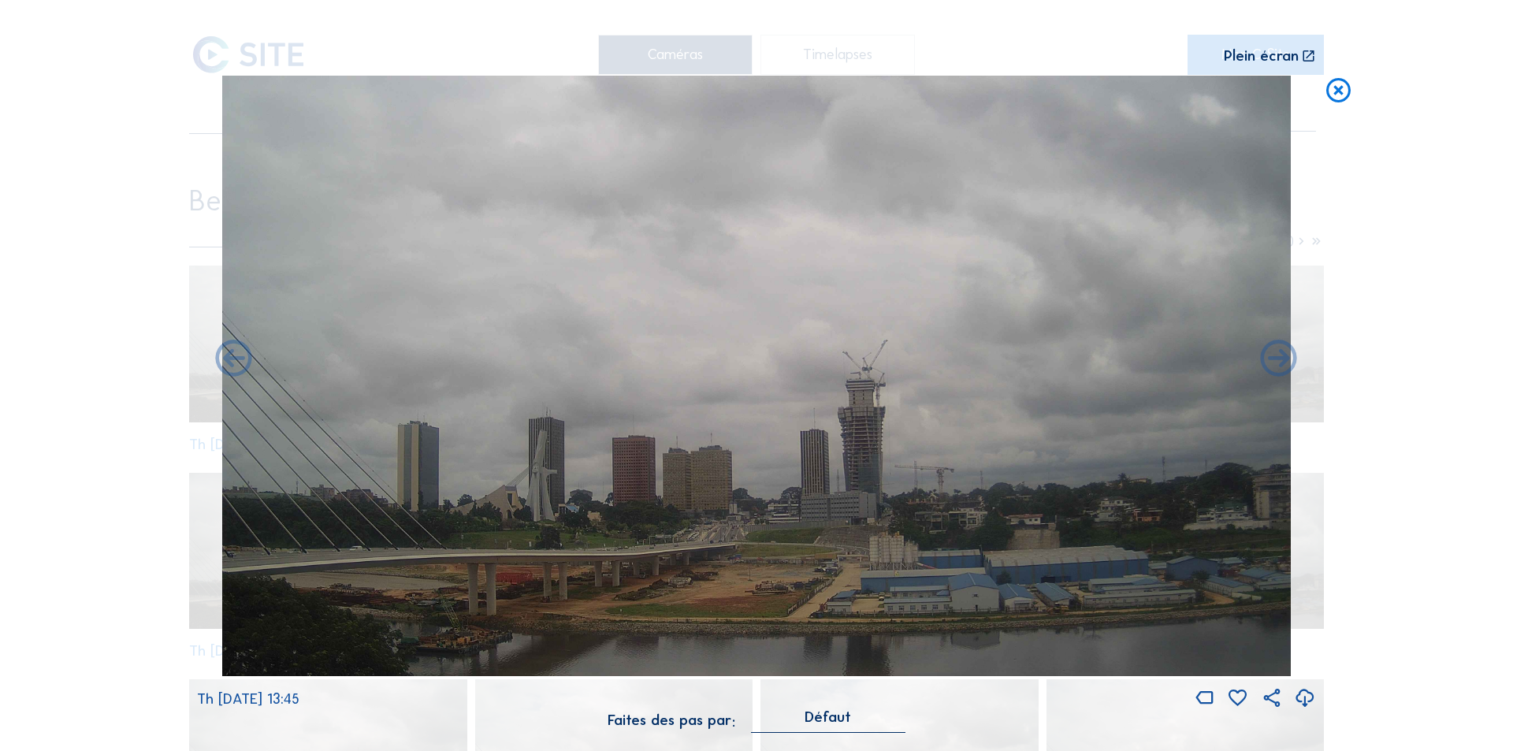
click at [237, 360] on icon at bounding box center [234, 360] width 44 height 44
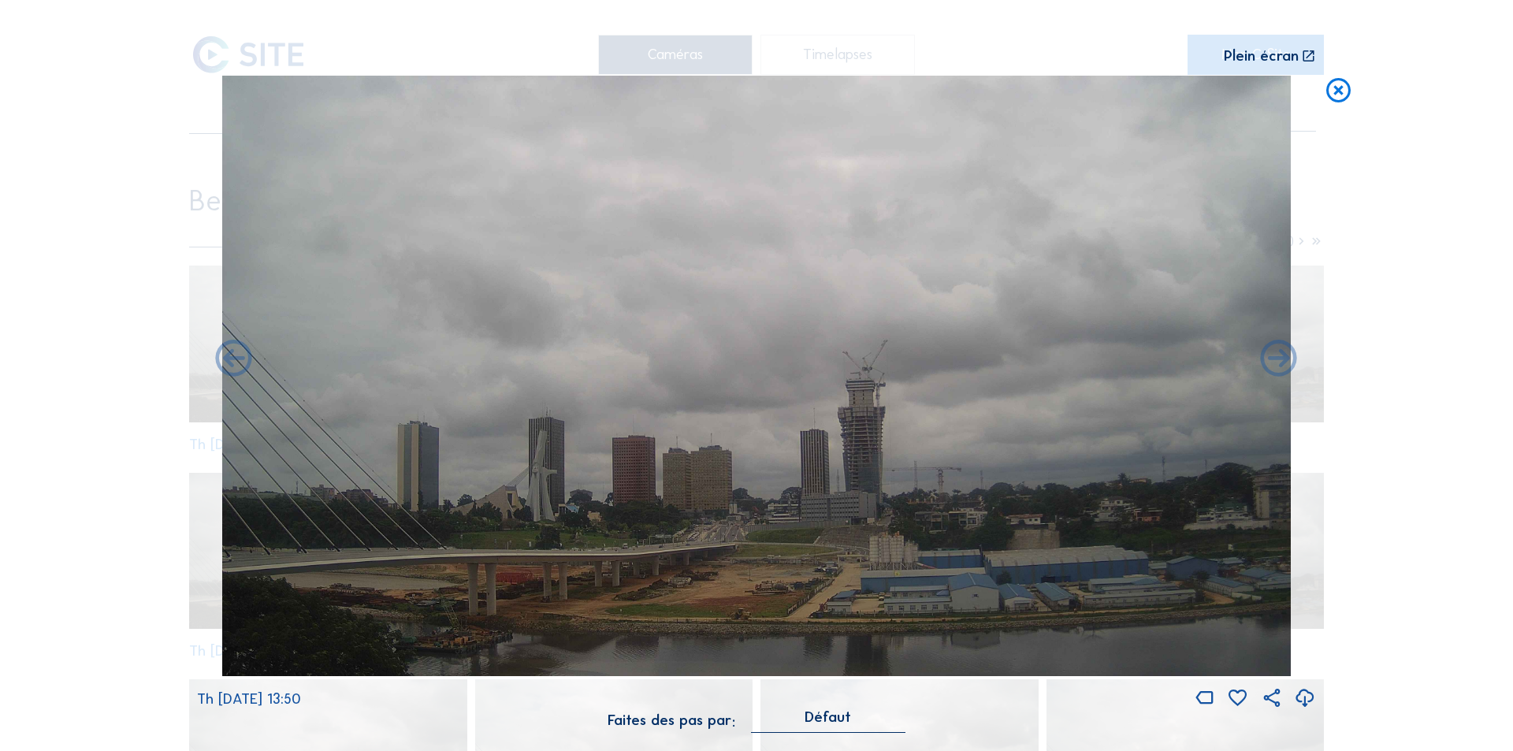
click at [237, 360] on icon at bounding box center [234, 360] width 44 height 44
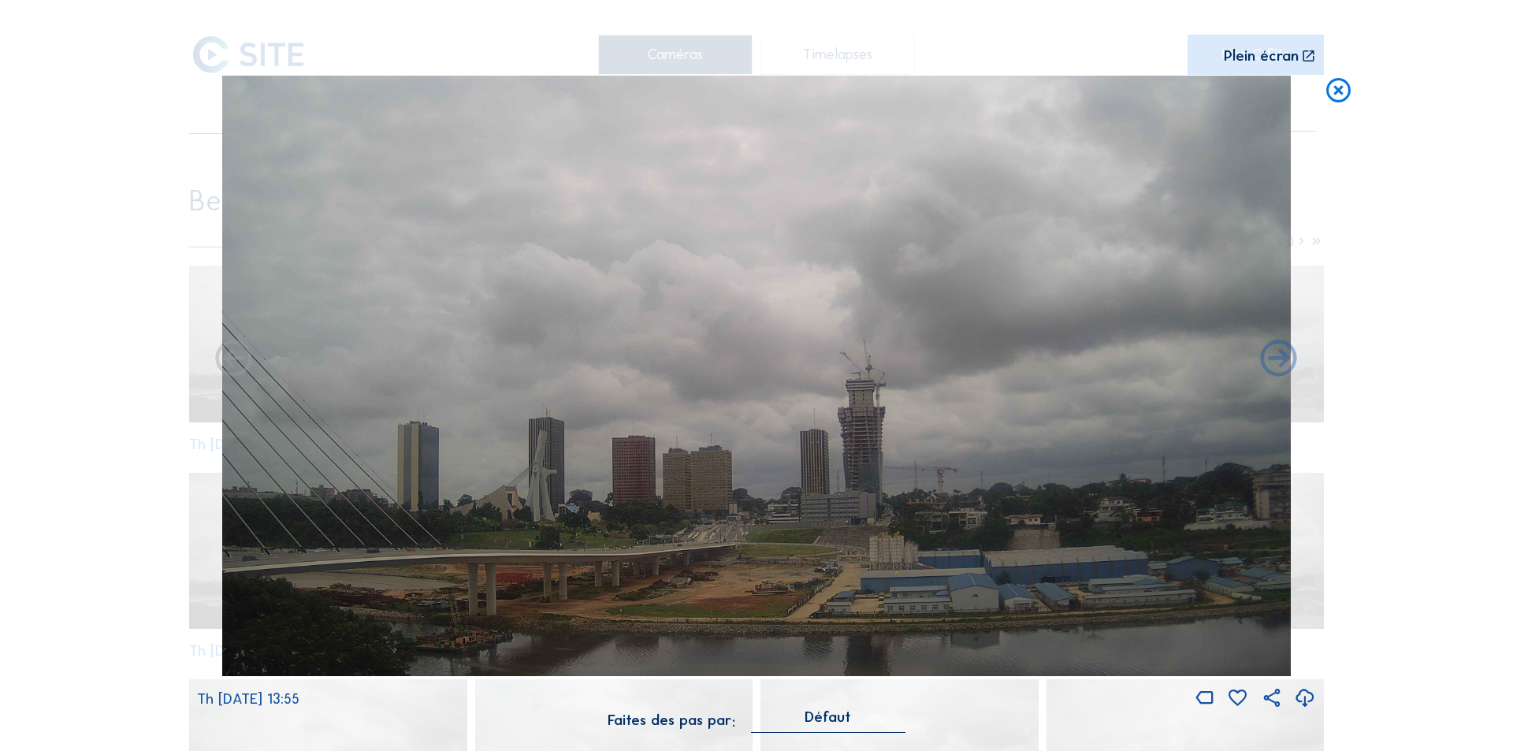
click at [237, 360] on icon at bounding box center [234, 360] width 44 height 44
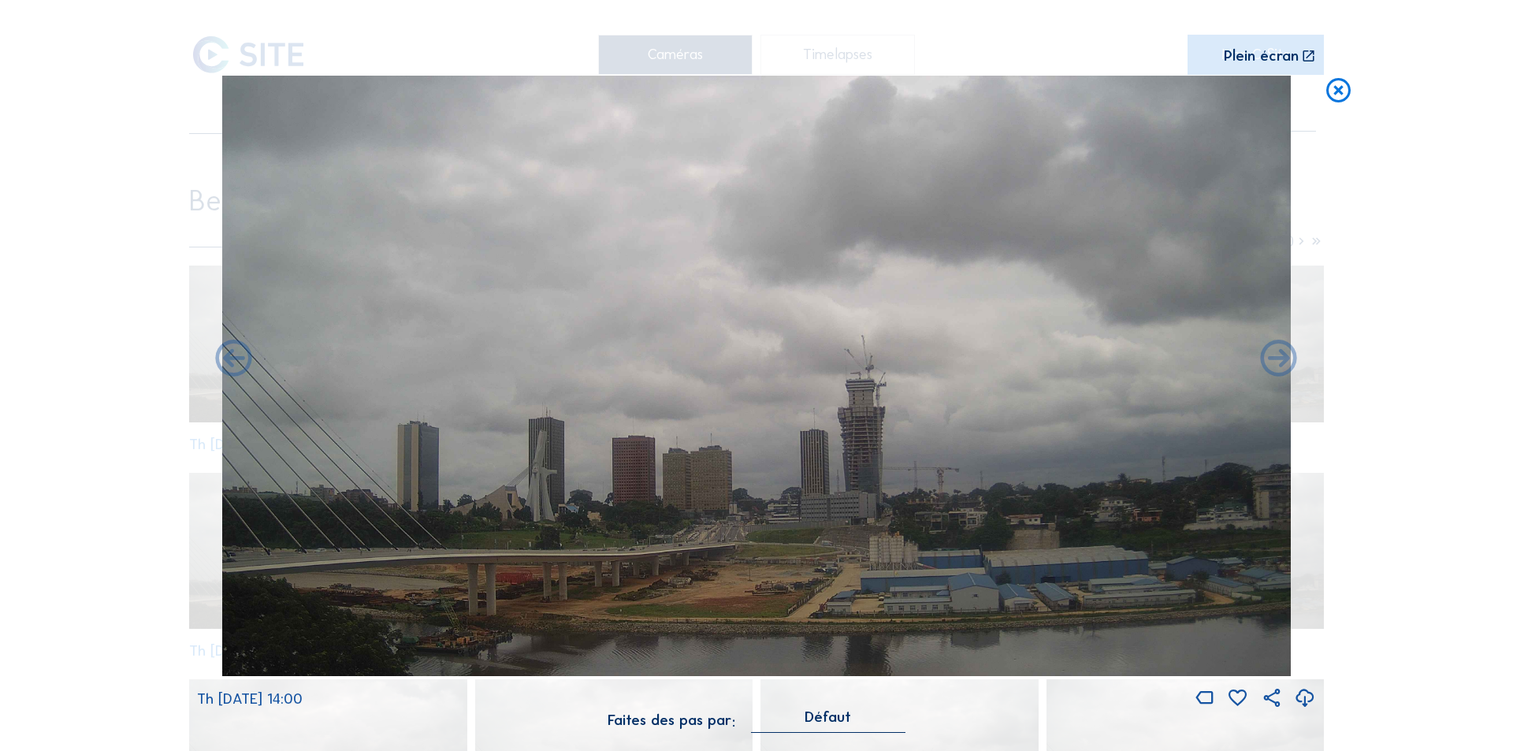
click at [1303, 693] on icon at bounding box center [1305, 699] width 22 height 26
click at [229, 355] on icon at bounding box center [234, 360] width 44 height 44
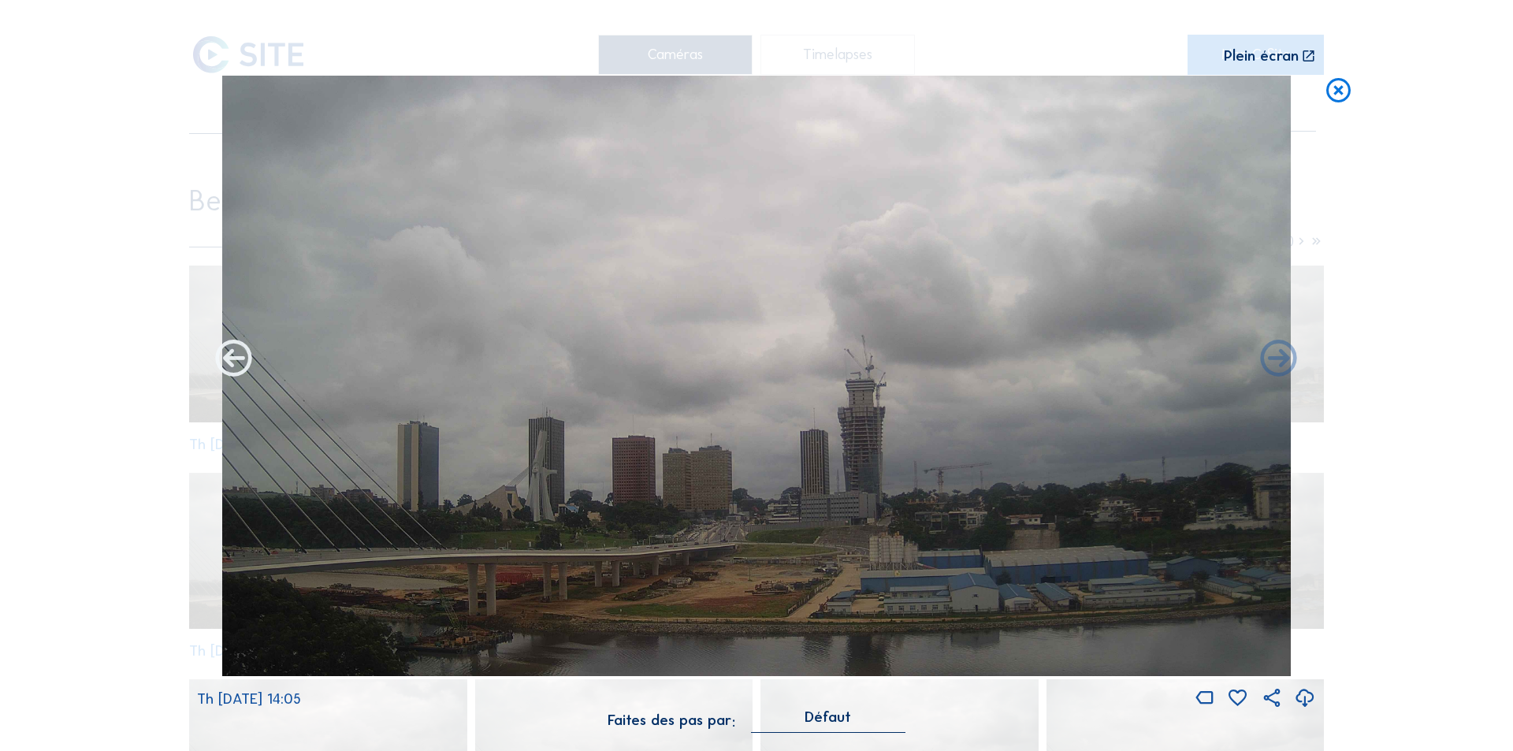
click at [229, 359] on icon at bounding box center [234, 360] width 44 height 44
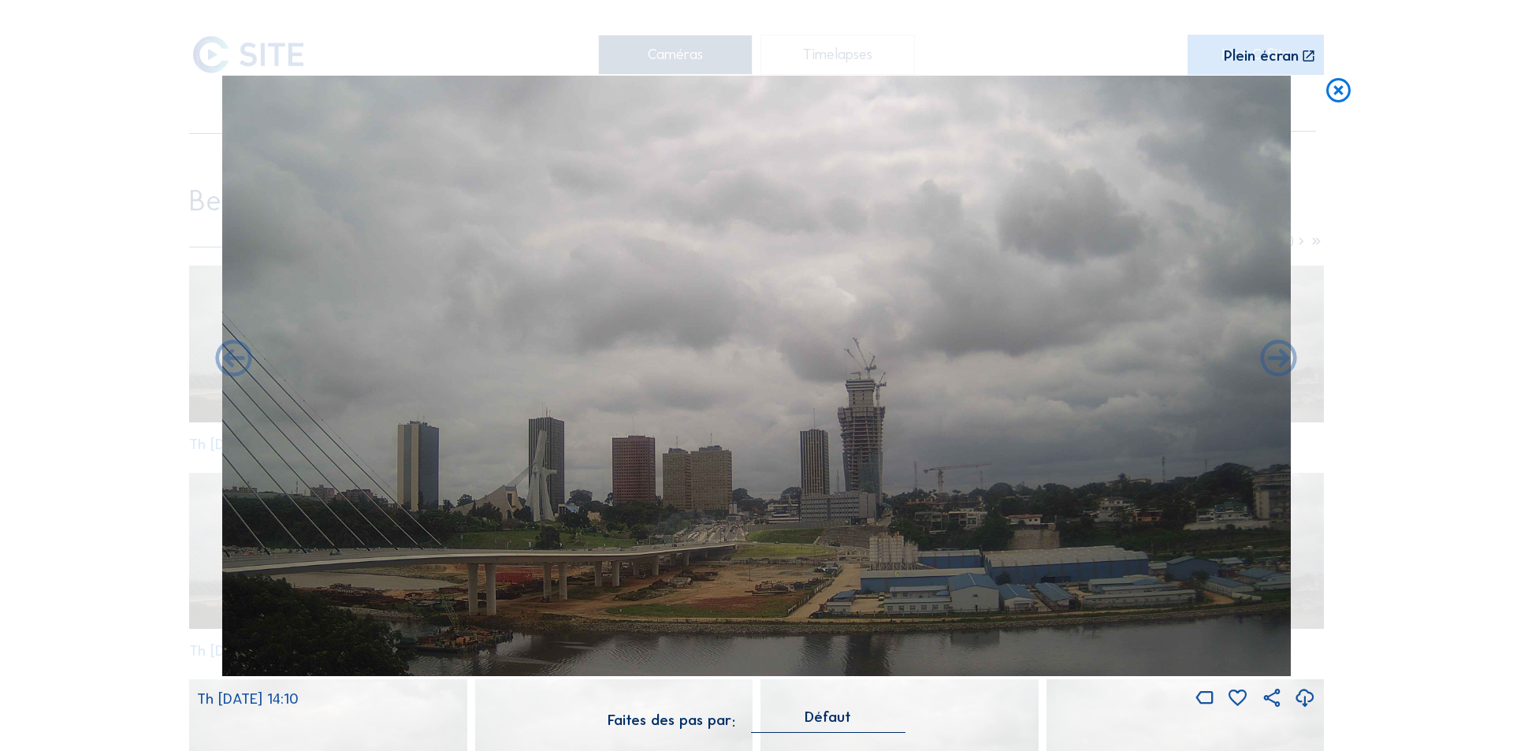
click at [229, 359] on icon at bounding box center [234, 360] width 44 height 44
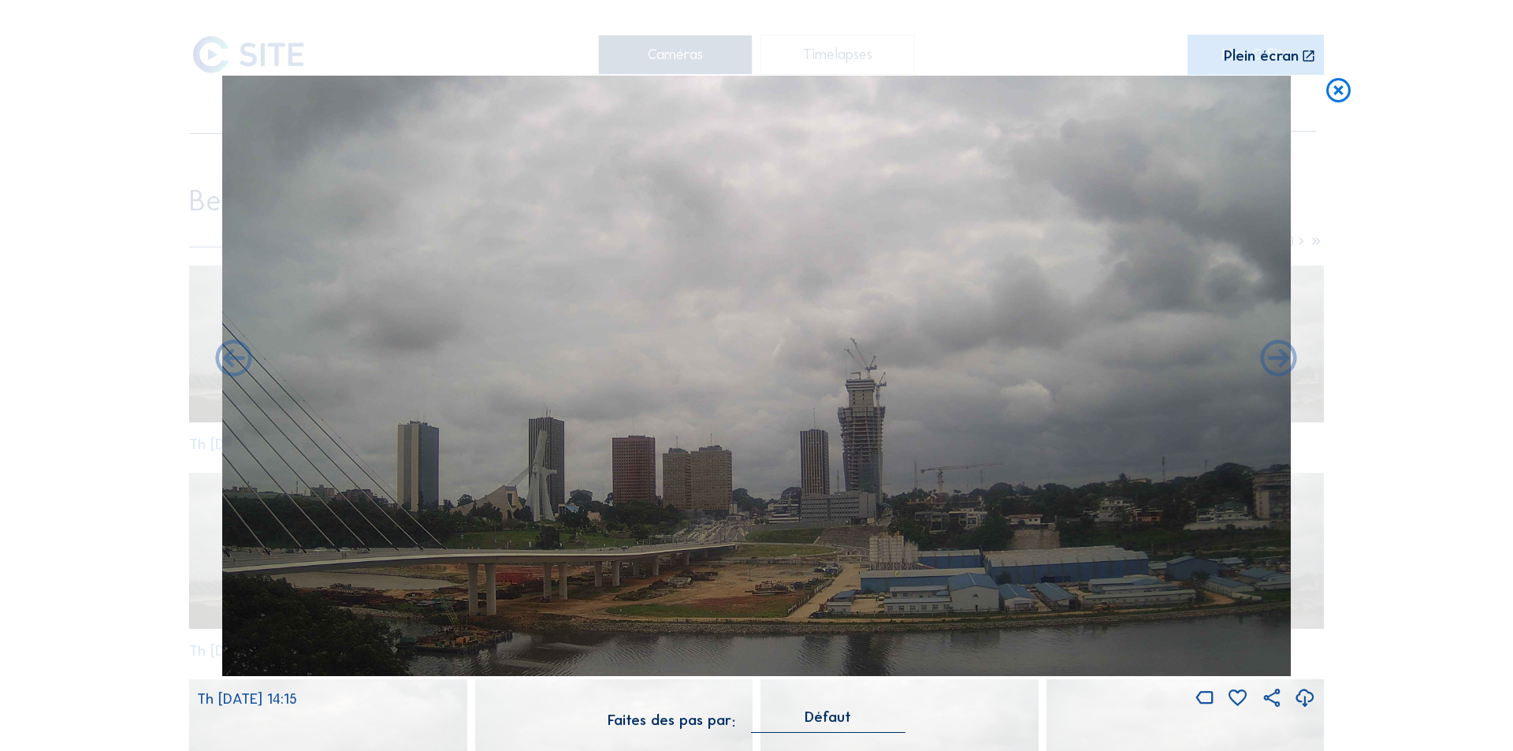
click at [229, 359] on icon at bounding box center [234, 360] width 44 height 44
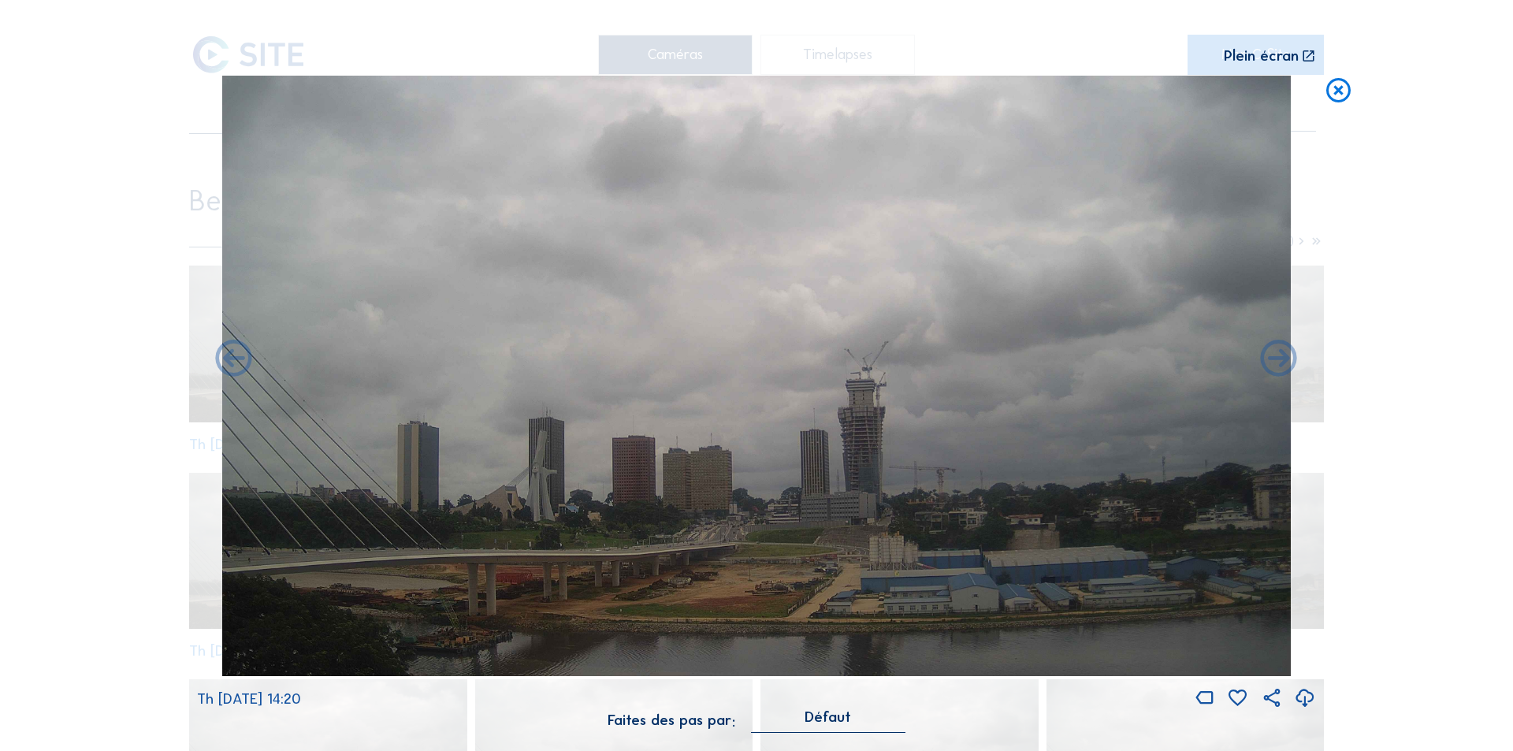
click at [229, 359] on icon at bounding box center [234, 360] width 44 height 44
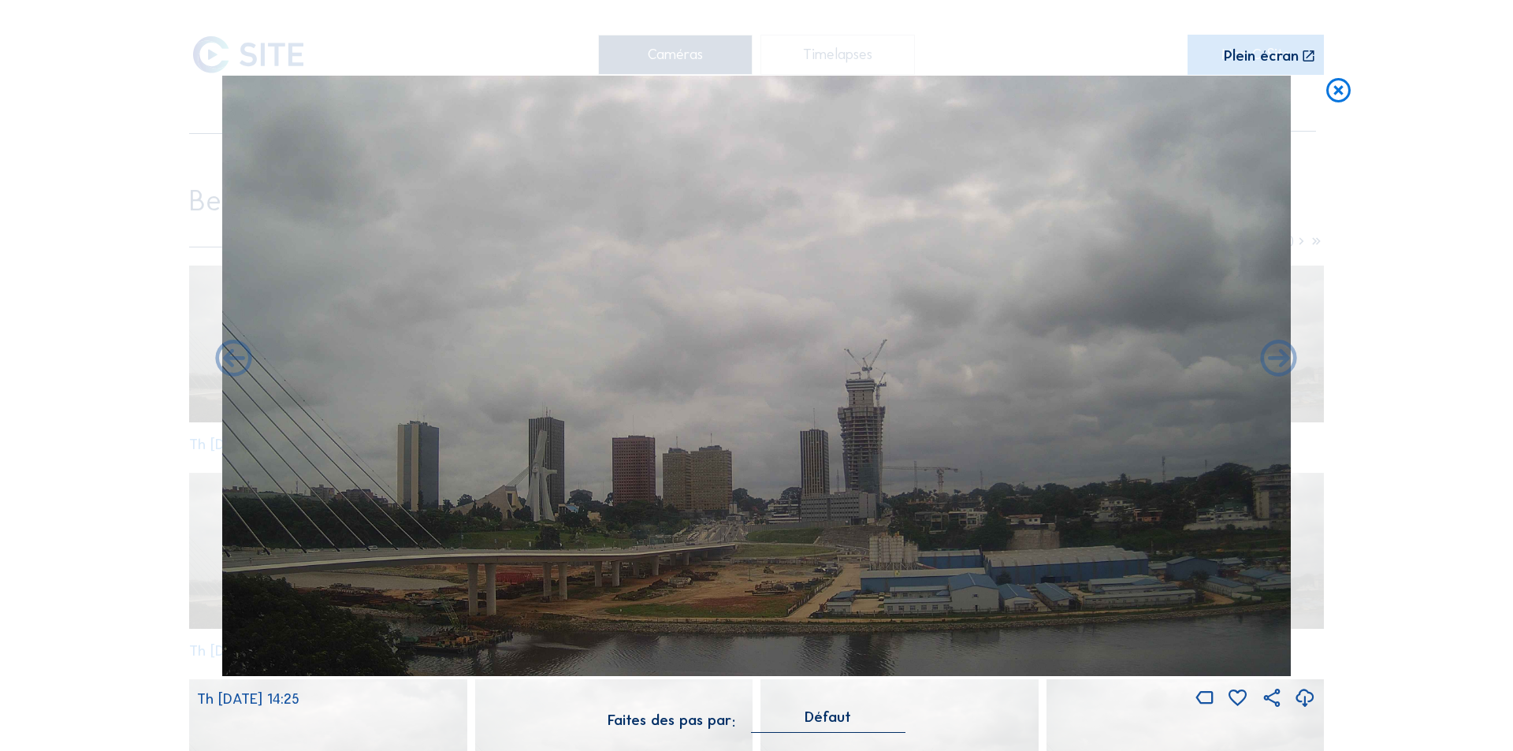
click at [229, 359] on icon at bounding box center [234, 360] width 44 height 44
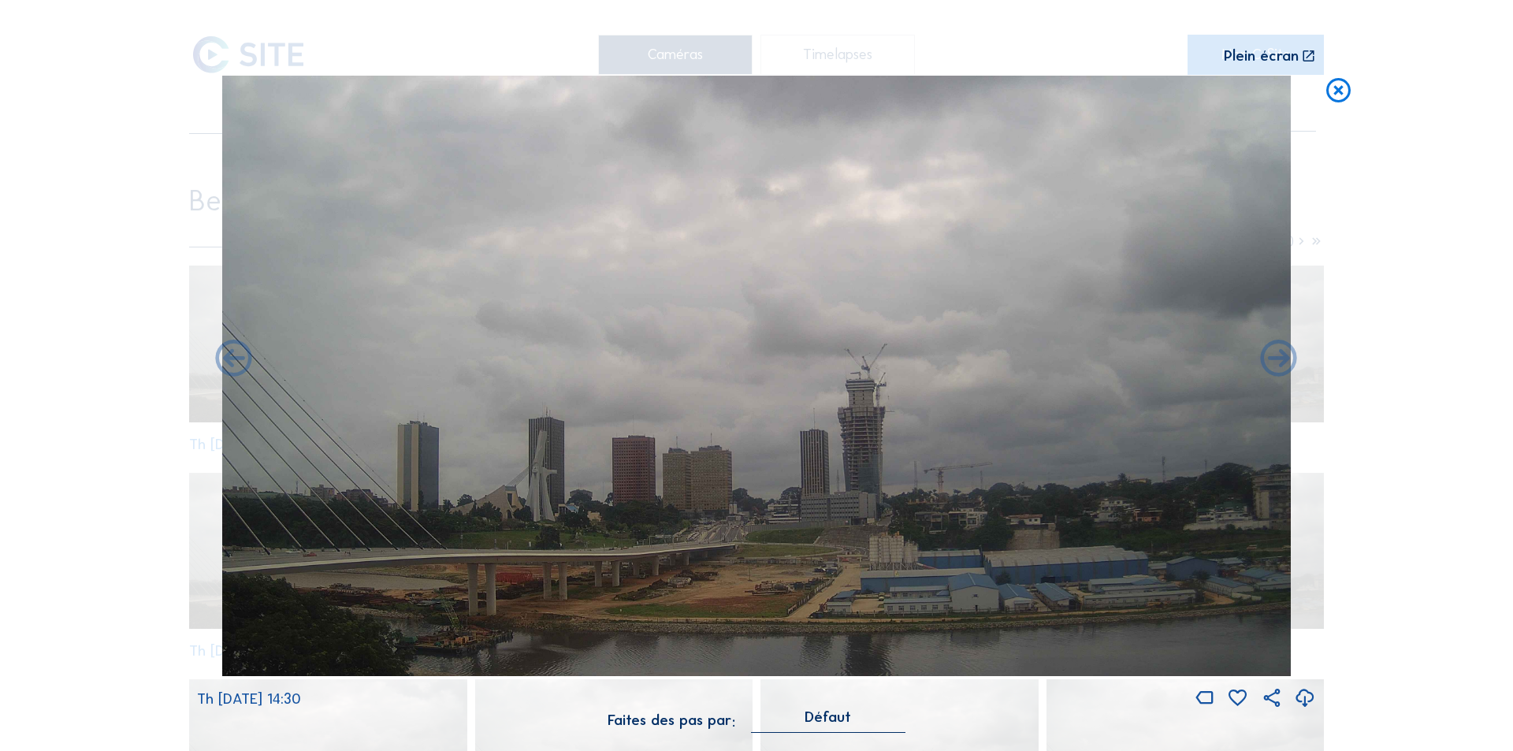
click at [229, 359] on icon at bounding box center [234, 360] width 44 height 44
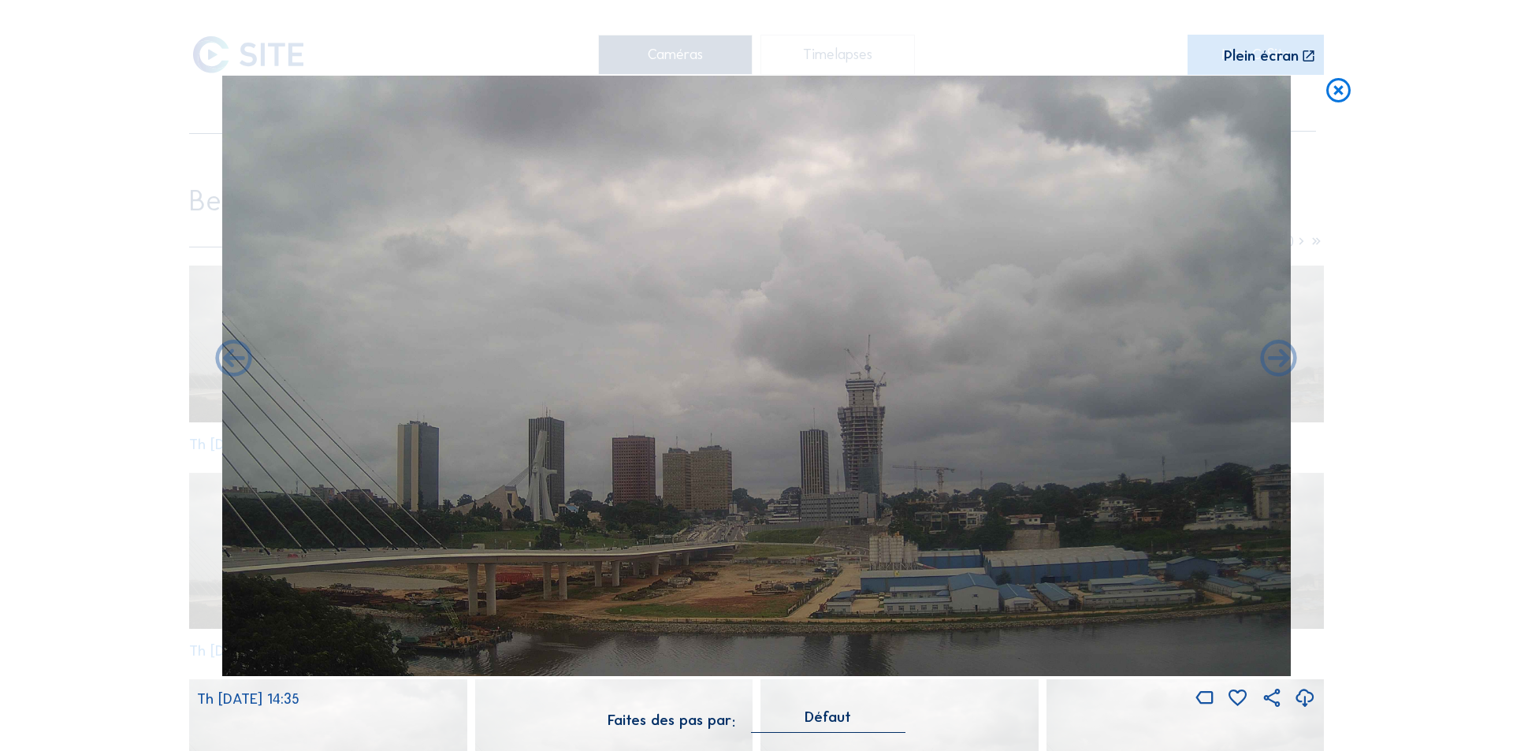
click at [229, 359] on icon at bounding box center [234, 360] width 44 height 44
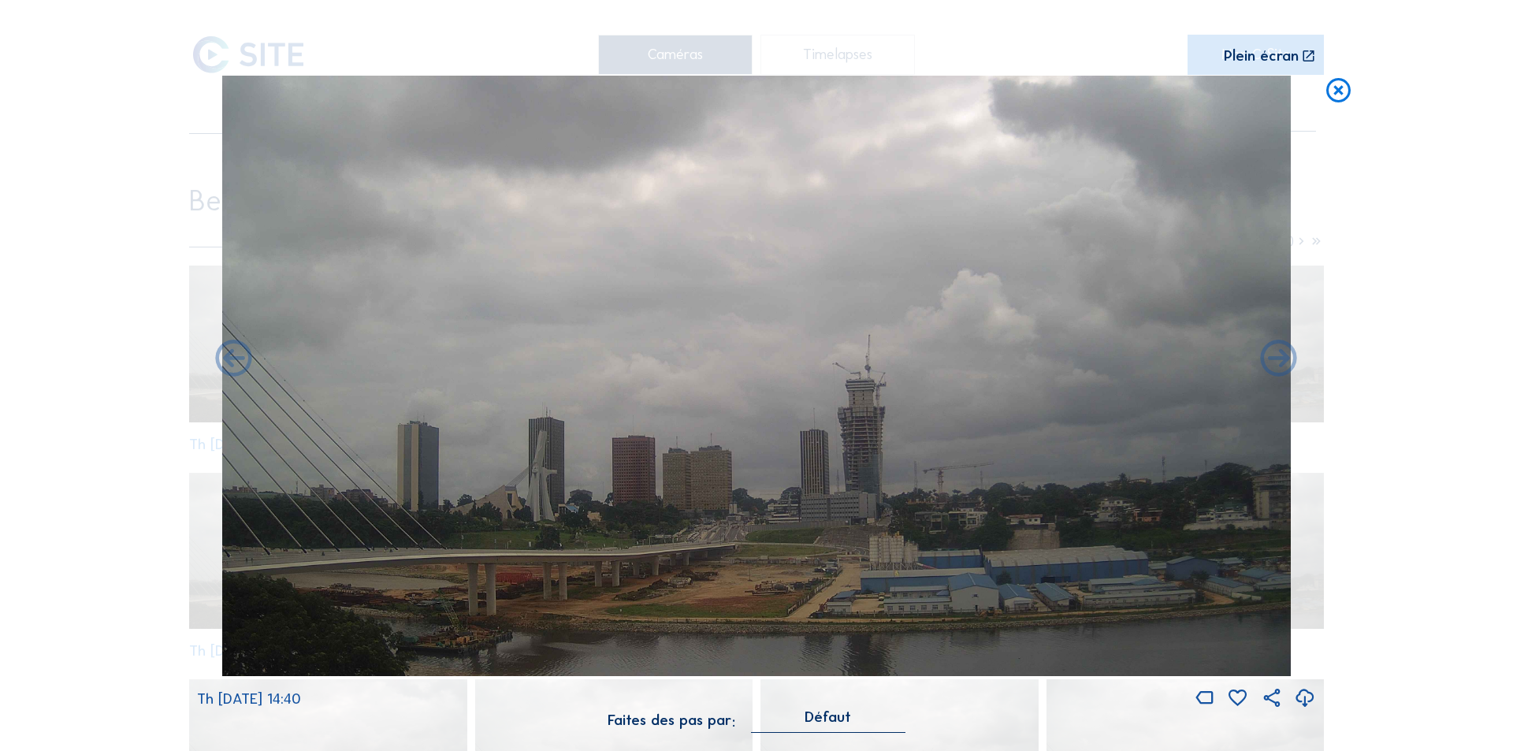
click at [229, 359] on icon at bounding box center [234, 360] width 44 height 44
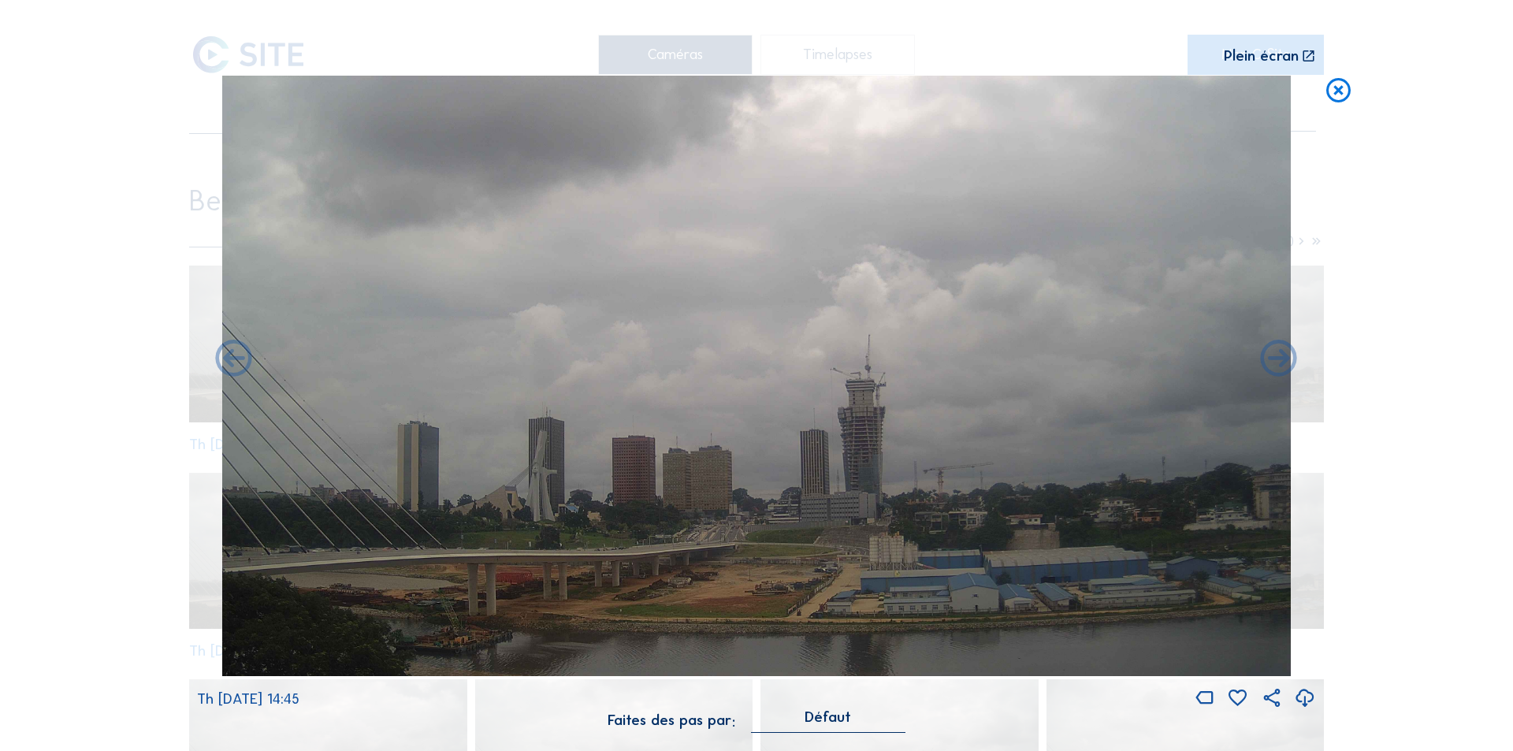
click at [229, 359] on icon at bounding box center [234, 360] width 44 height 44
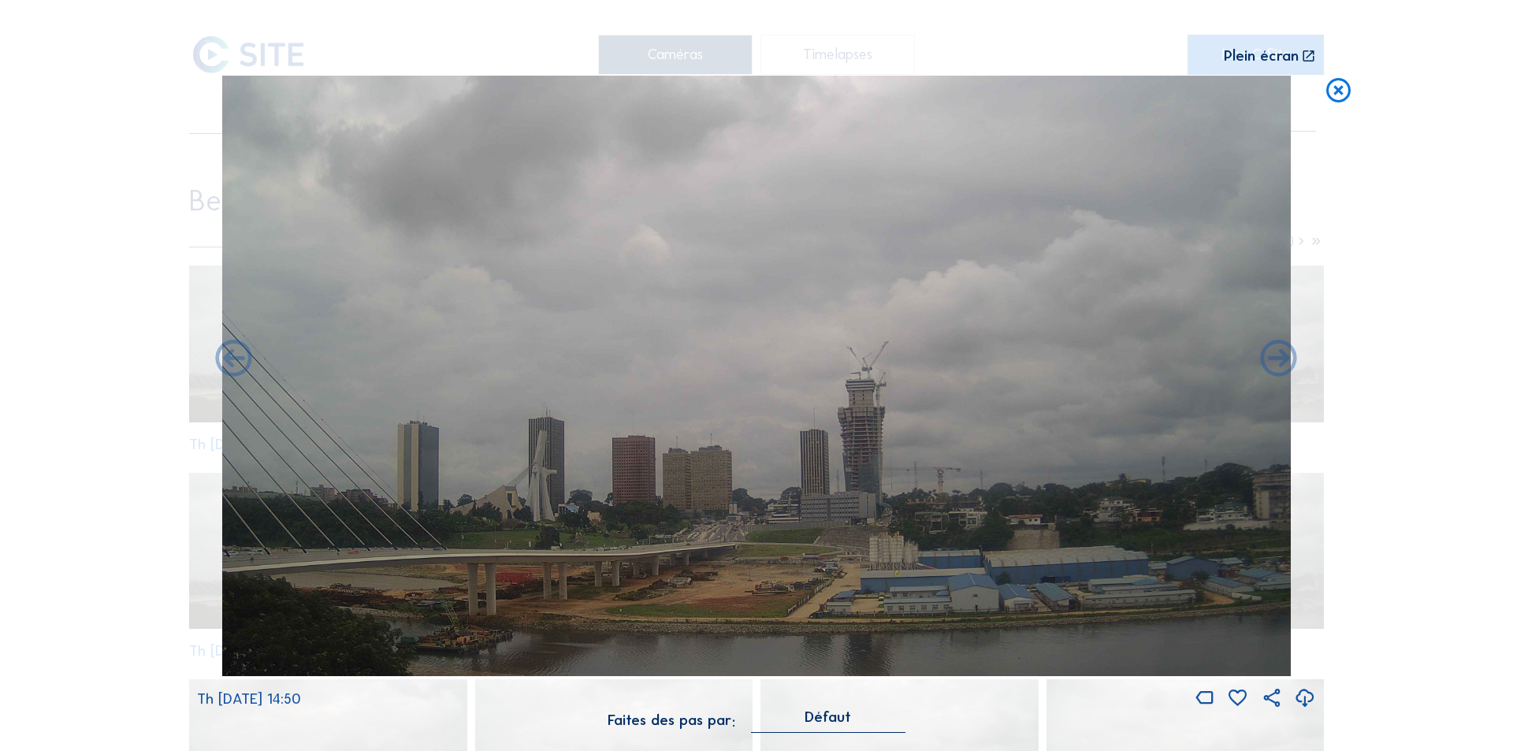
click at [229, 359] on icon at bounding box center [234, 360] width 44 height 44
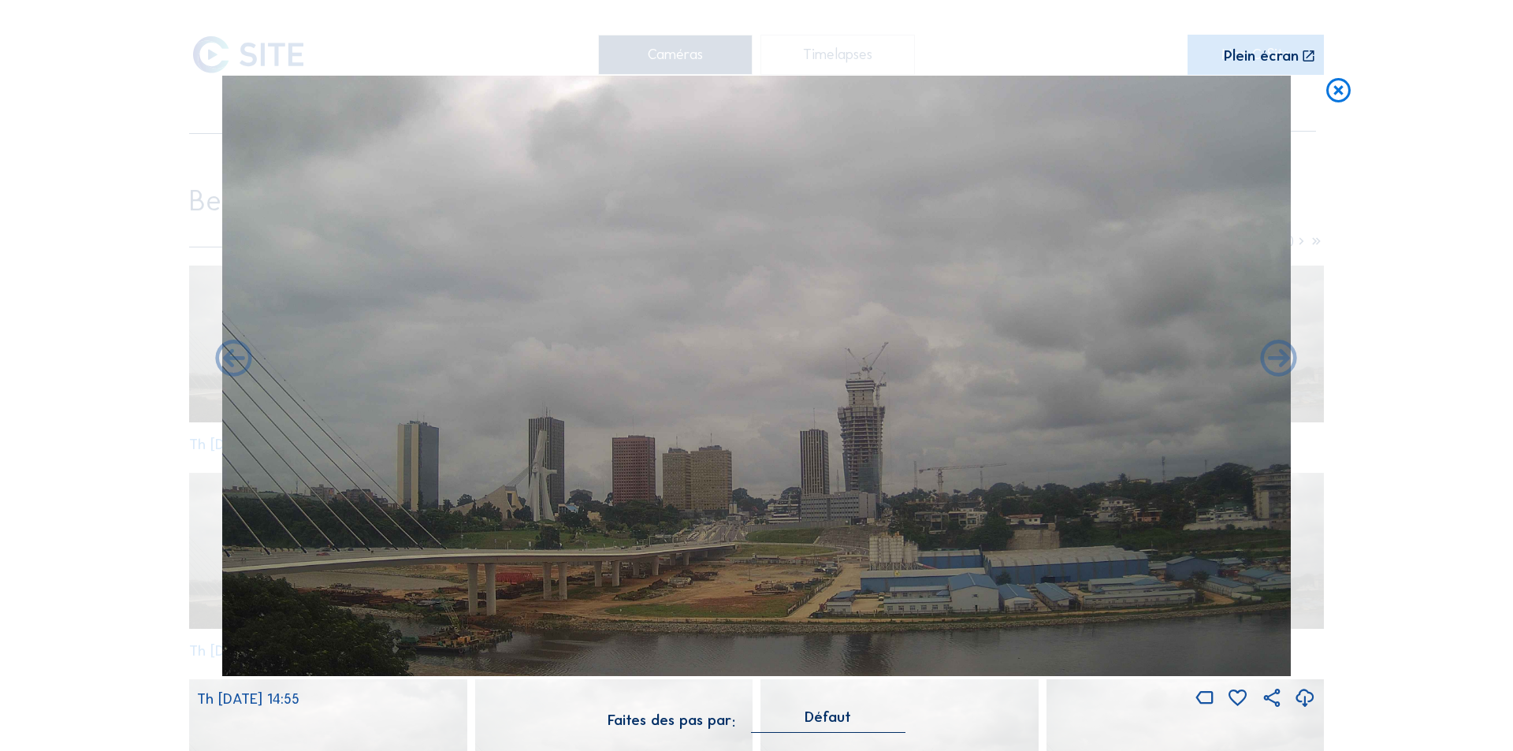
click at [229, 359] on icon at bounding box center [234, 360] width 44 height 44
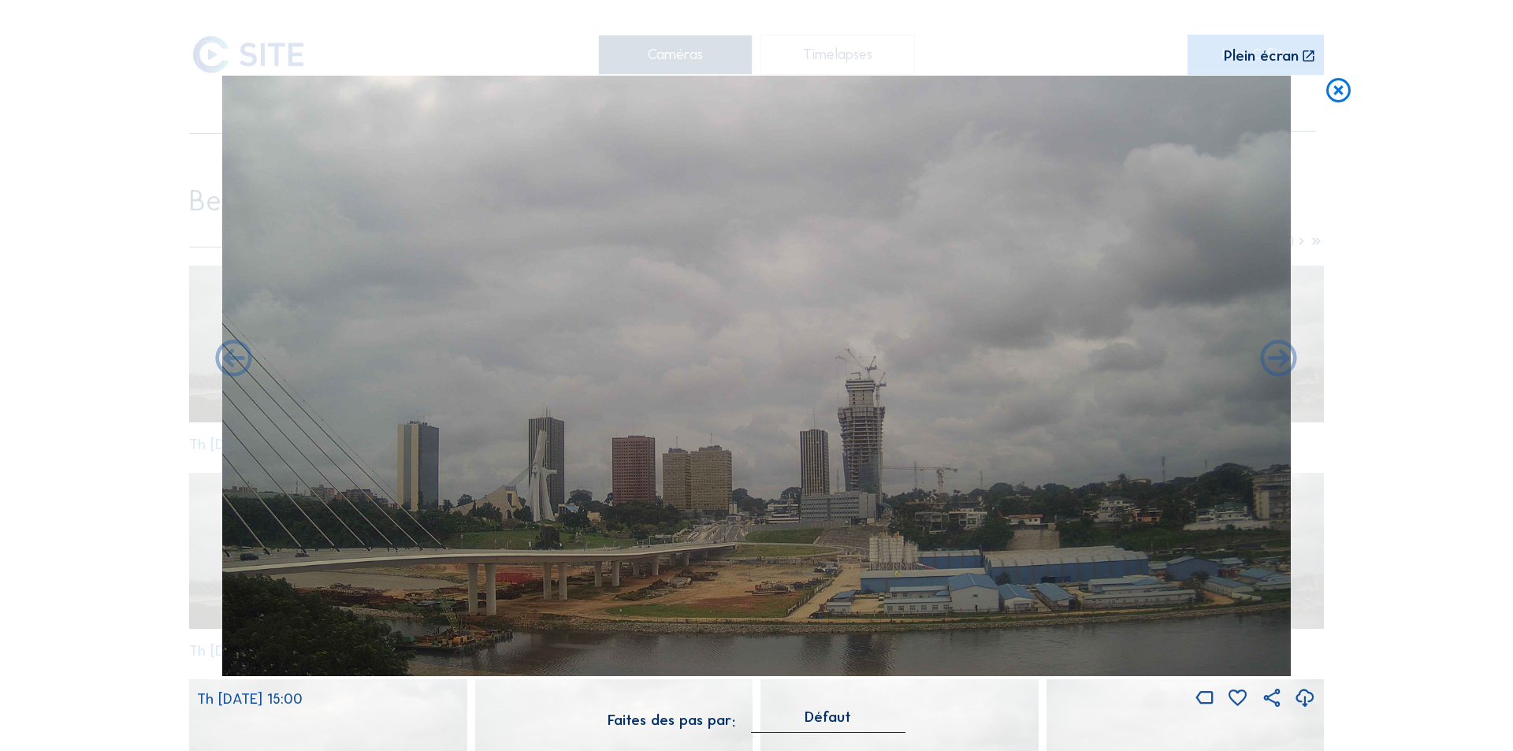
click at [229, 359] on icon at bounding box center [234, 360] width 44 height 44
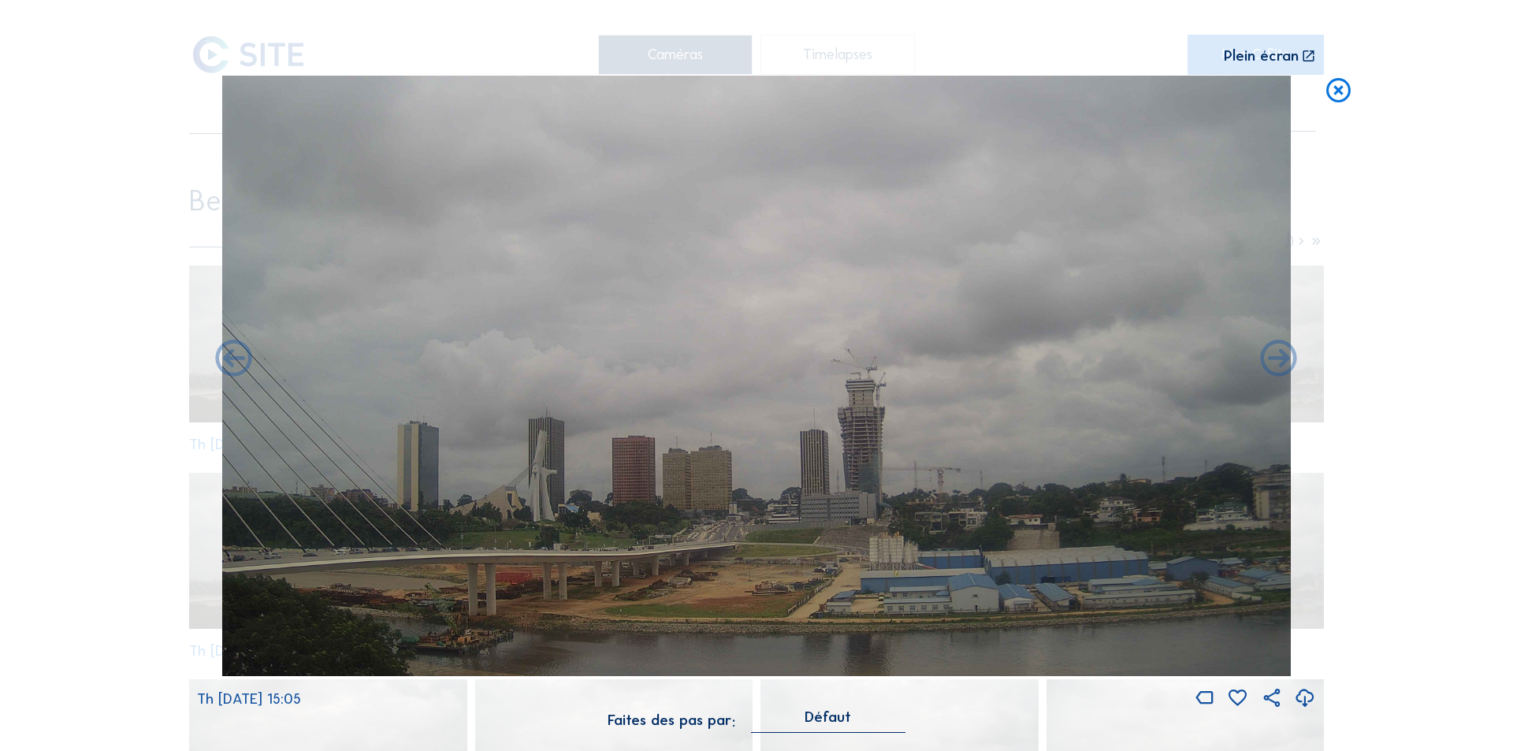
click at [229, 359] on icon at bounding box center [234, 360] width 44 height 44
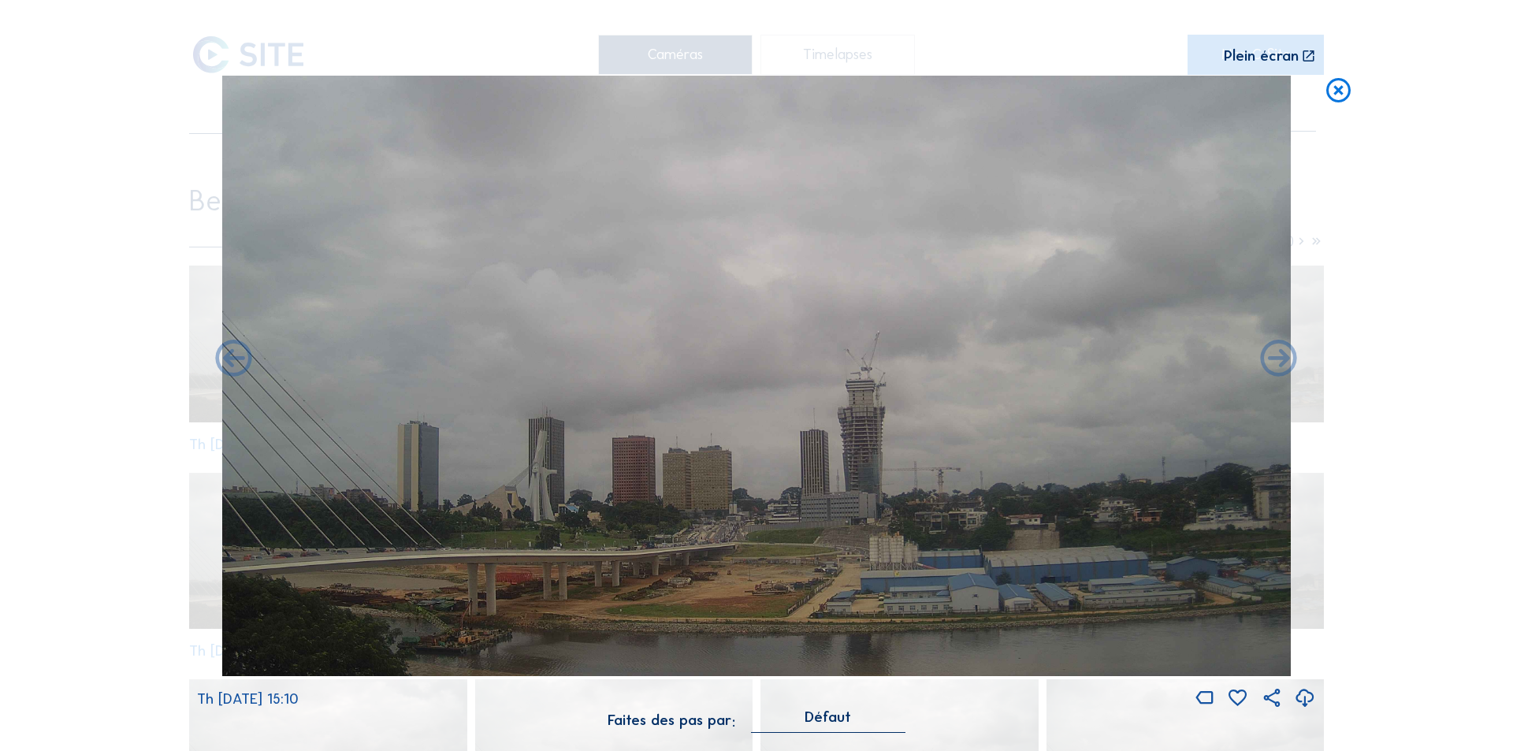
click at [229, 359] on icon at bounding box center [234, 360] width 44 height 44
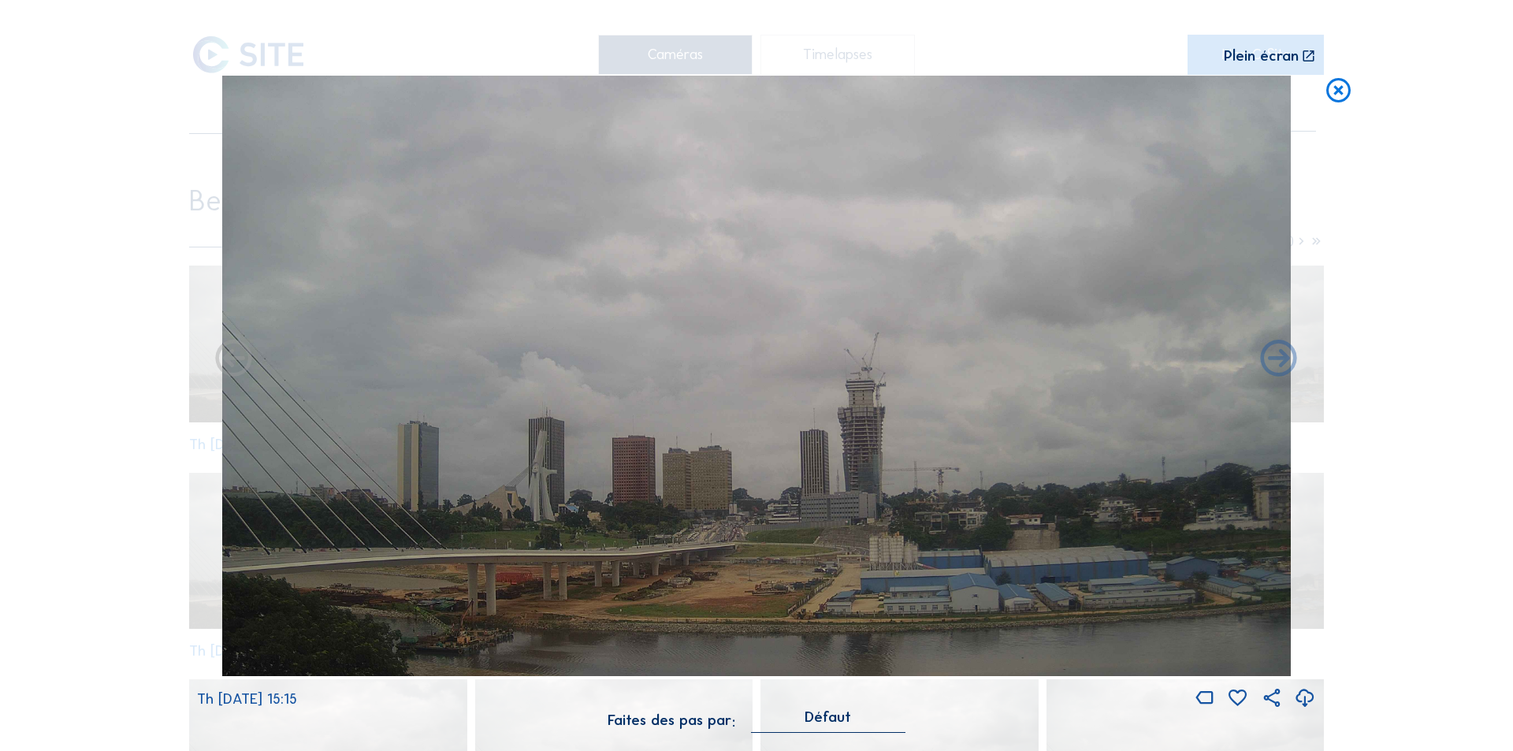
click at [229, 359] on icon at bounding box center [234, 360] width 44 height 44
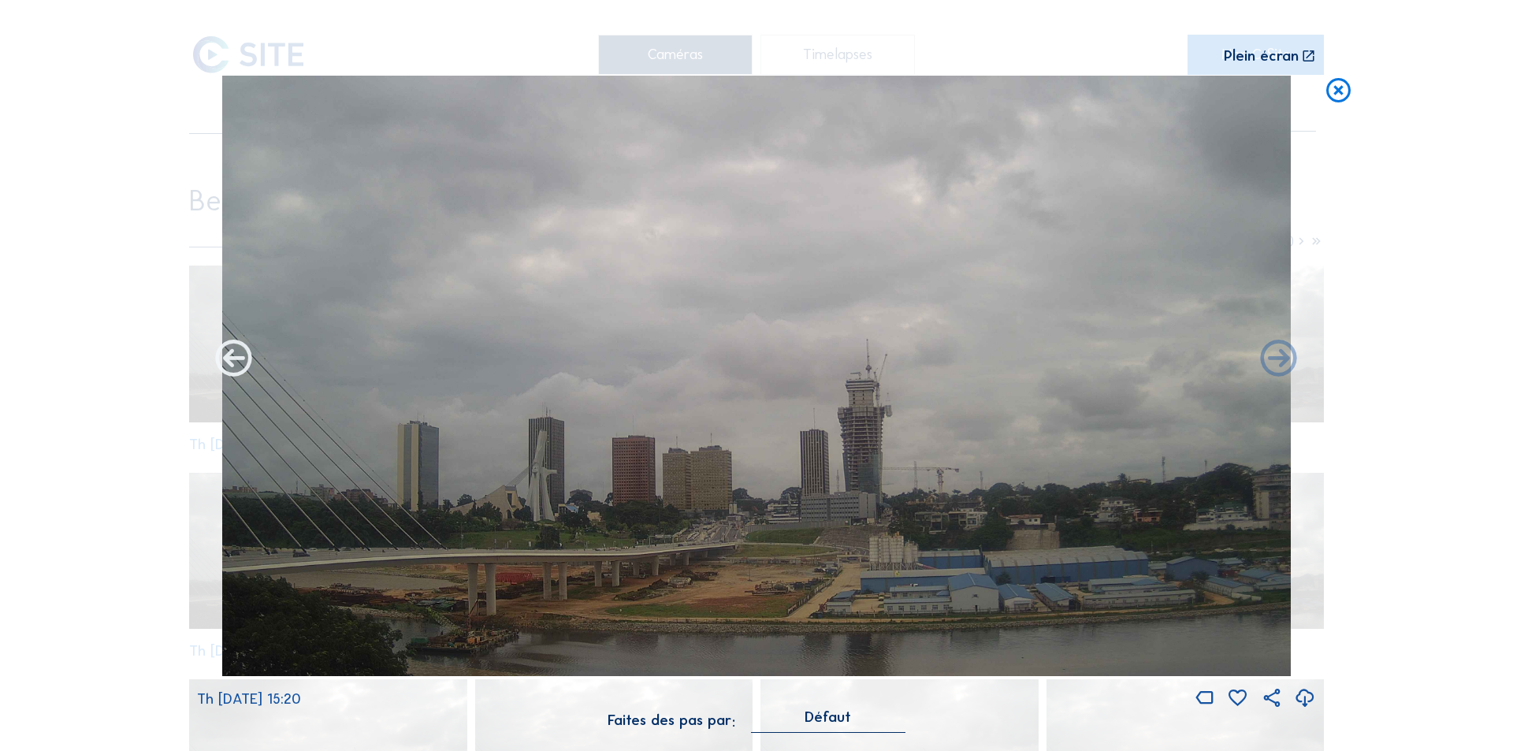
click at [237, 355] on icon at bounding box center [234, 360] width 44 height 44
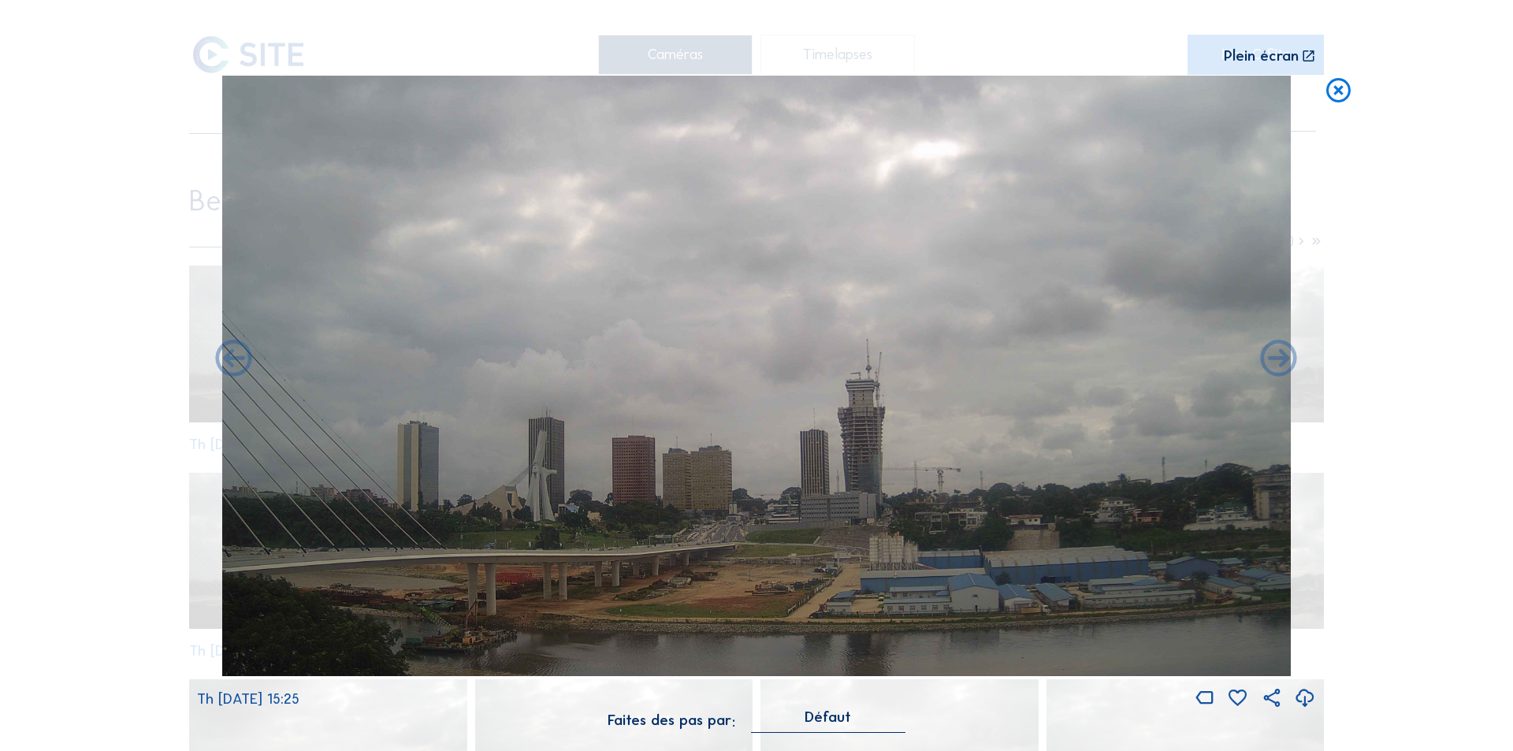
click at [237, 355] on icon at bounding box center [234, 360] width 44 height 44
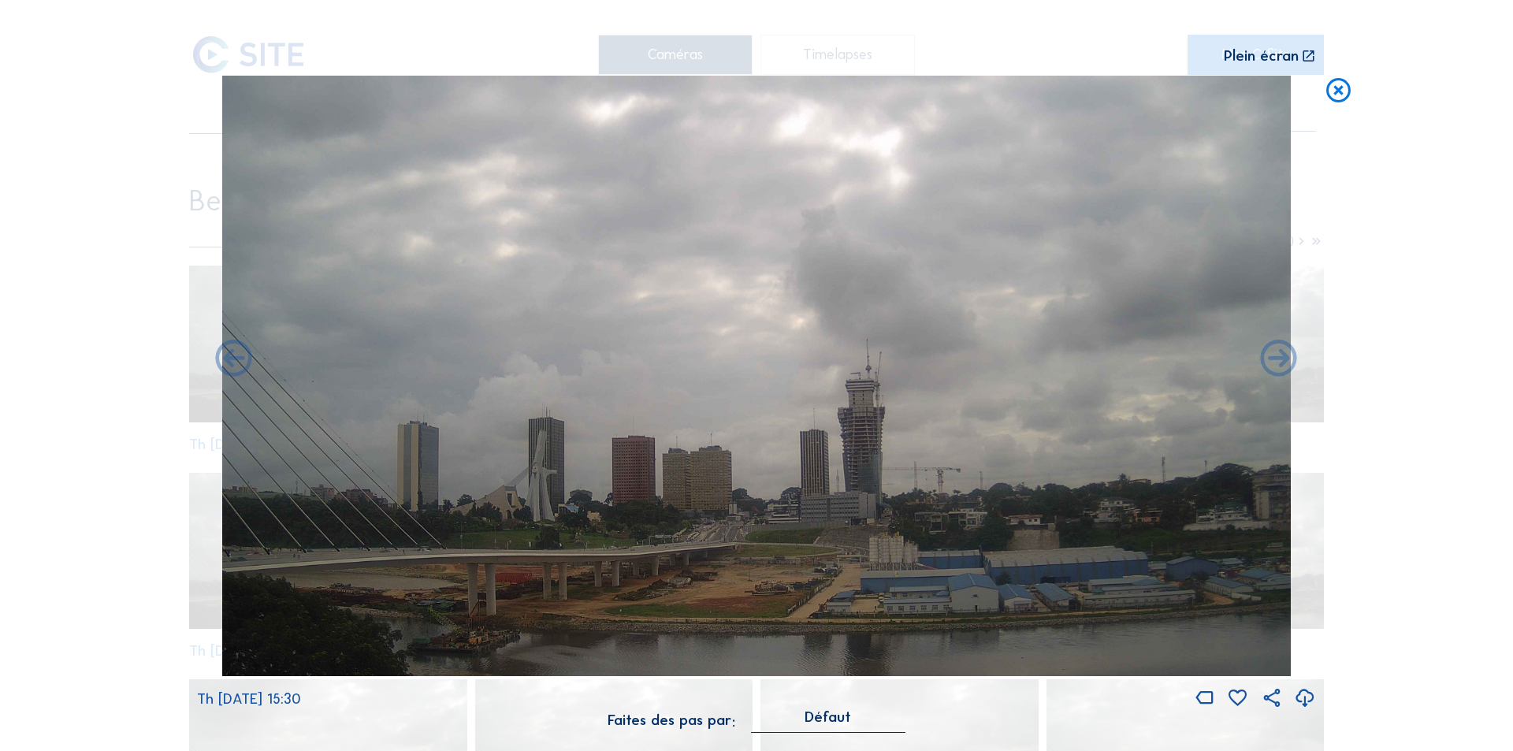
click at [237, 355] on icon at bounding box center [234, 360] width 44 height 44
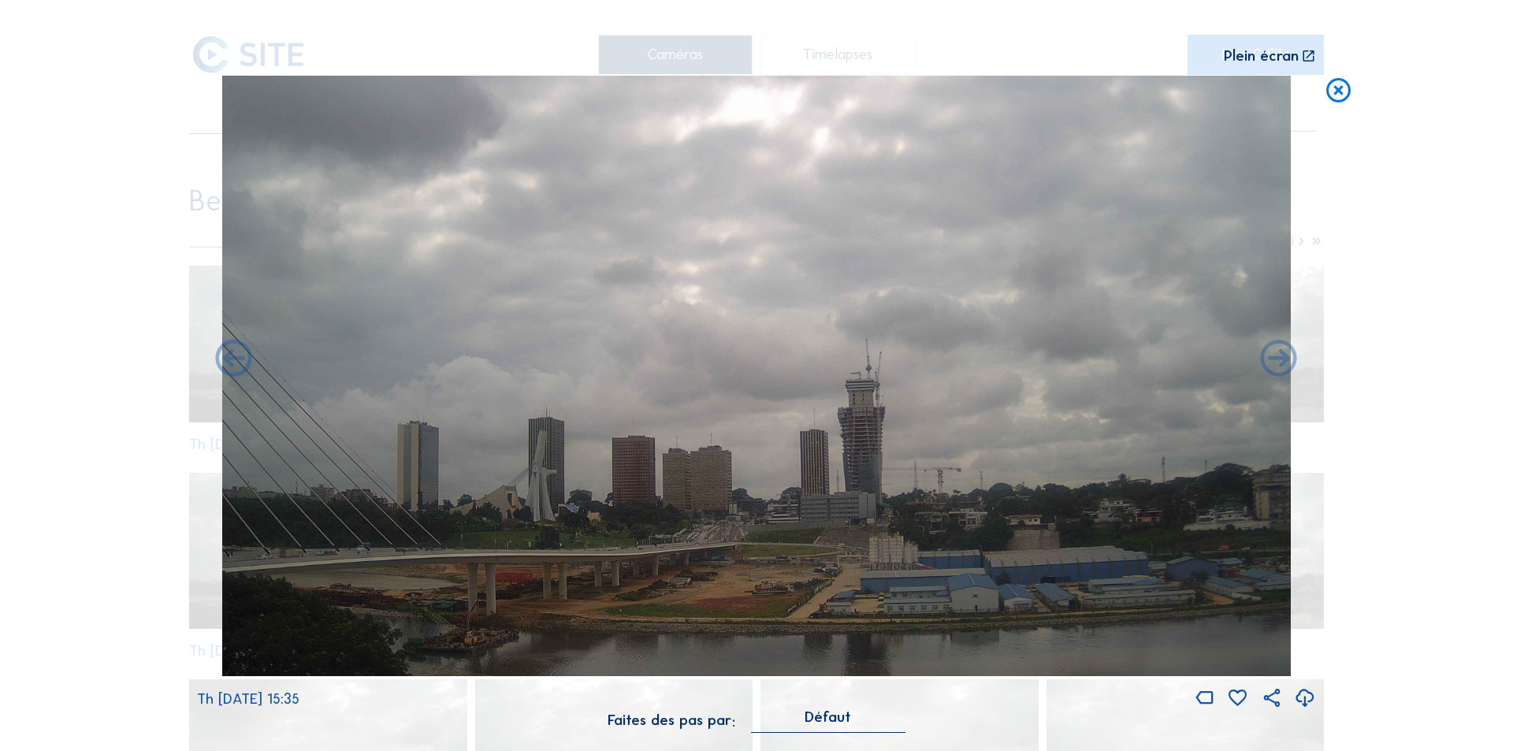
click at [237, 355] on icon at bounding box center [234, 360] width 44 height 44
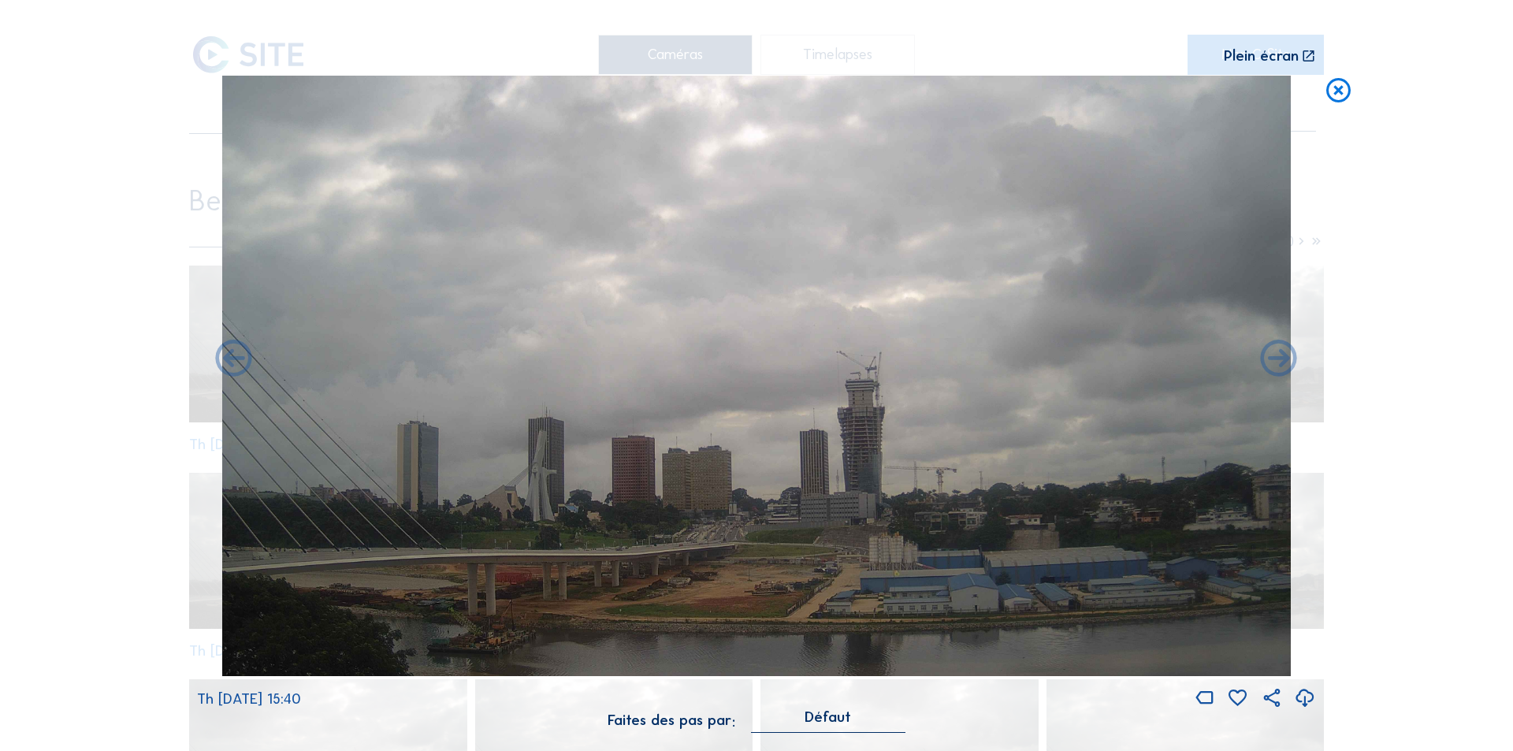
click at [237, 355] on icon at bounding box center [234, 360] width 44 height 44
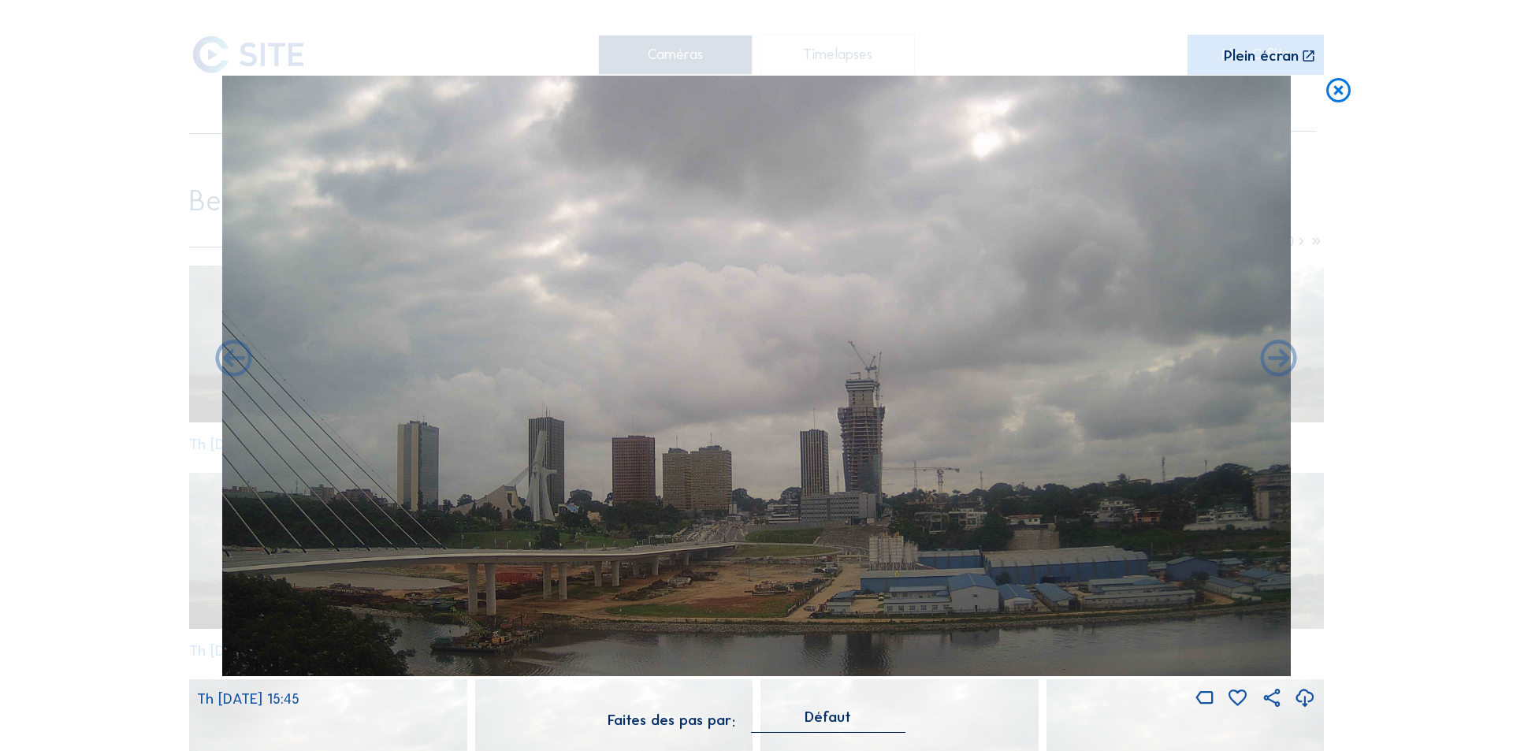
click at [237, 355] on icon at bounding box center [234, 360] width 44 height 44
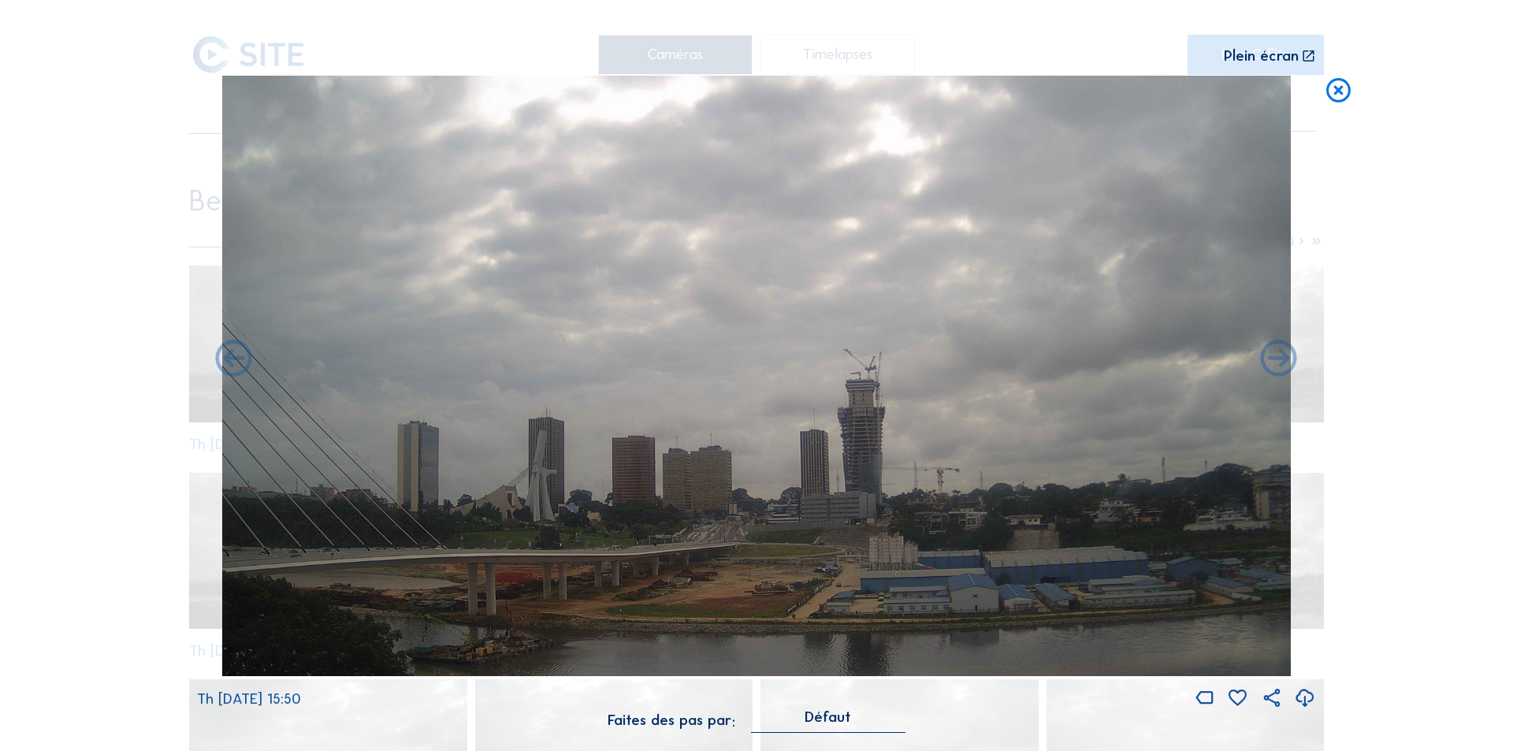
click at [237, 355] on icon at bounding box center [234, 360] width 44 height 44
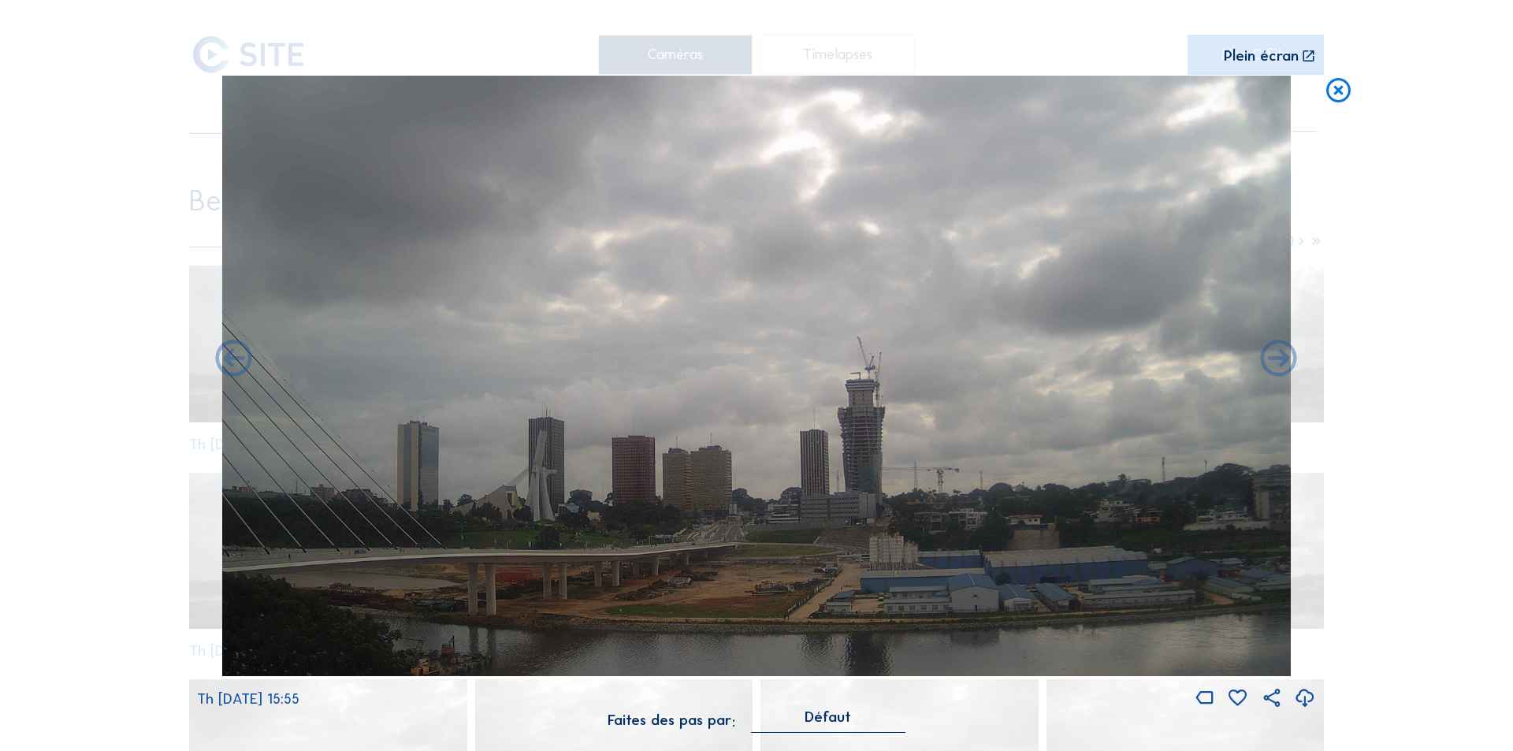
click at [237, 355] on icon at bounding box center [234, 360] width 44 height 44
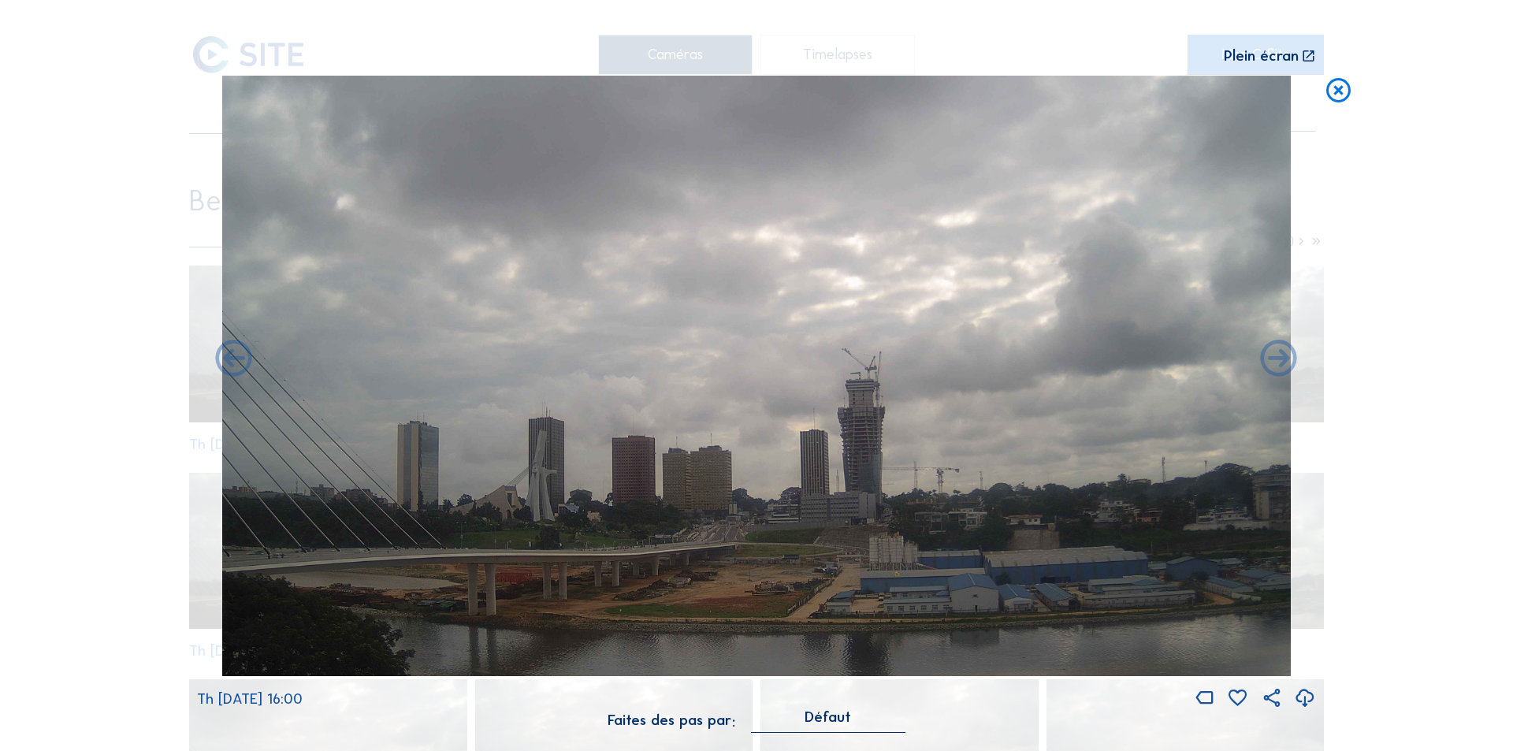
click at [237, 355] on icon at bounding box center [234, 360] width 44 height 44
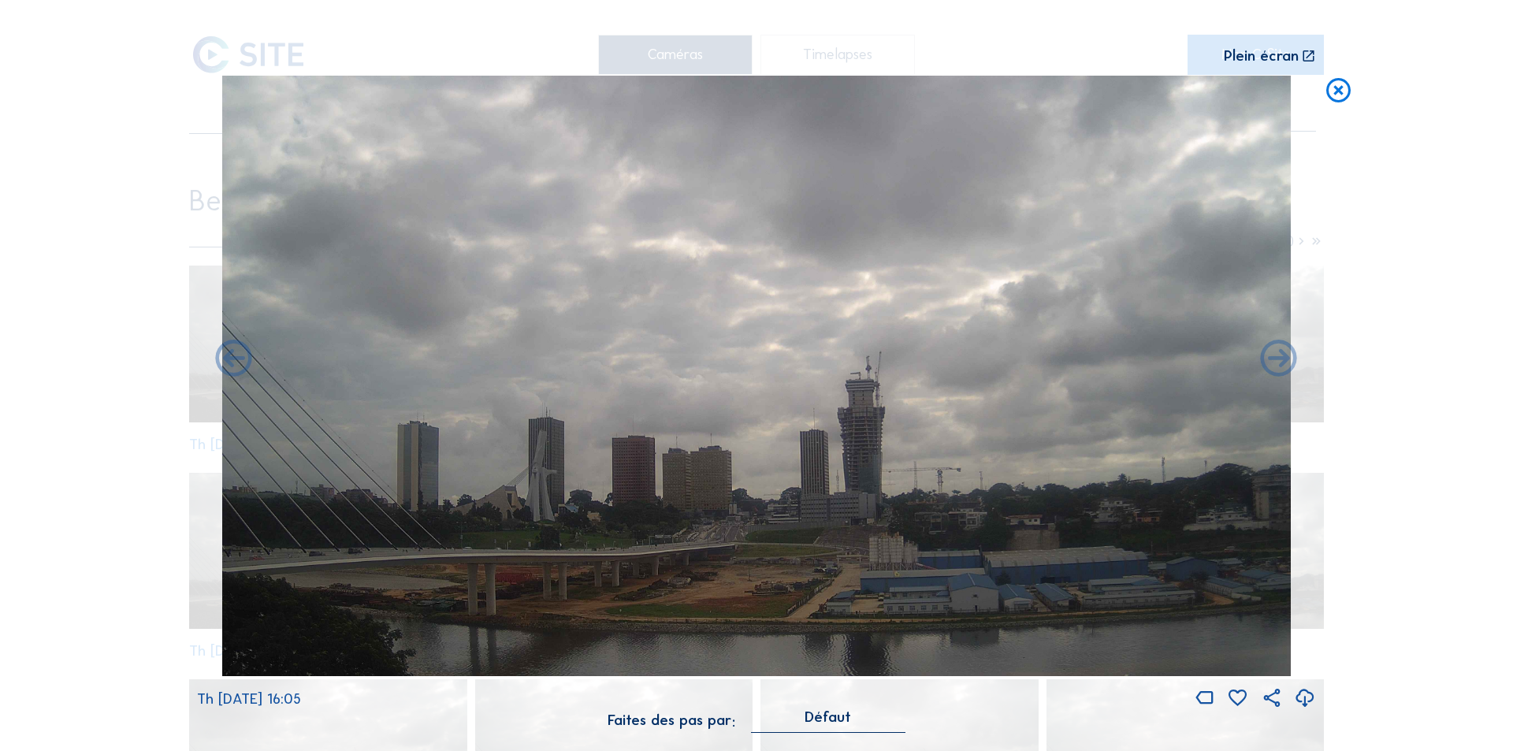
click at [237, 355] on icon at bounding box center [234, 360] width 44 height 44
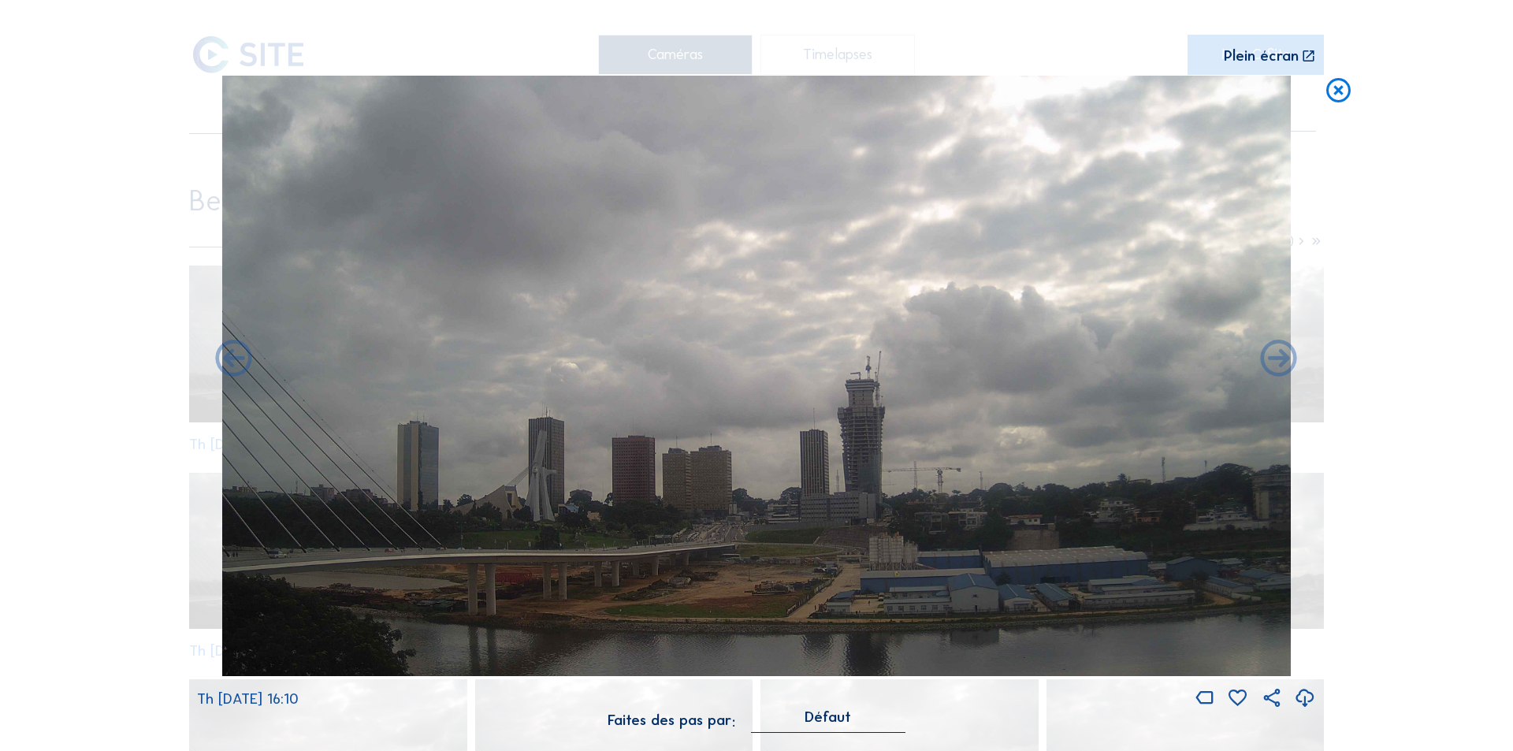
click at [237, 355] on icon at bounding box center [234, 360] width 44 height 44
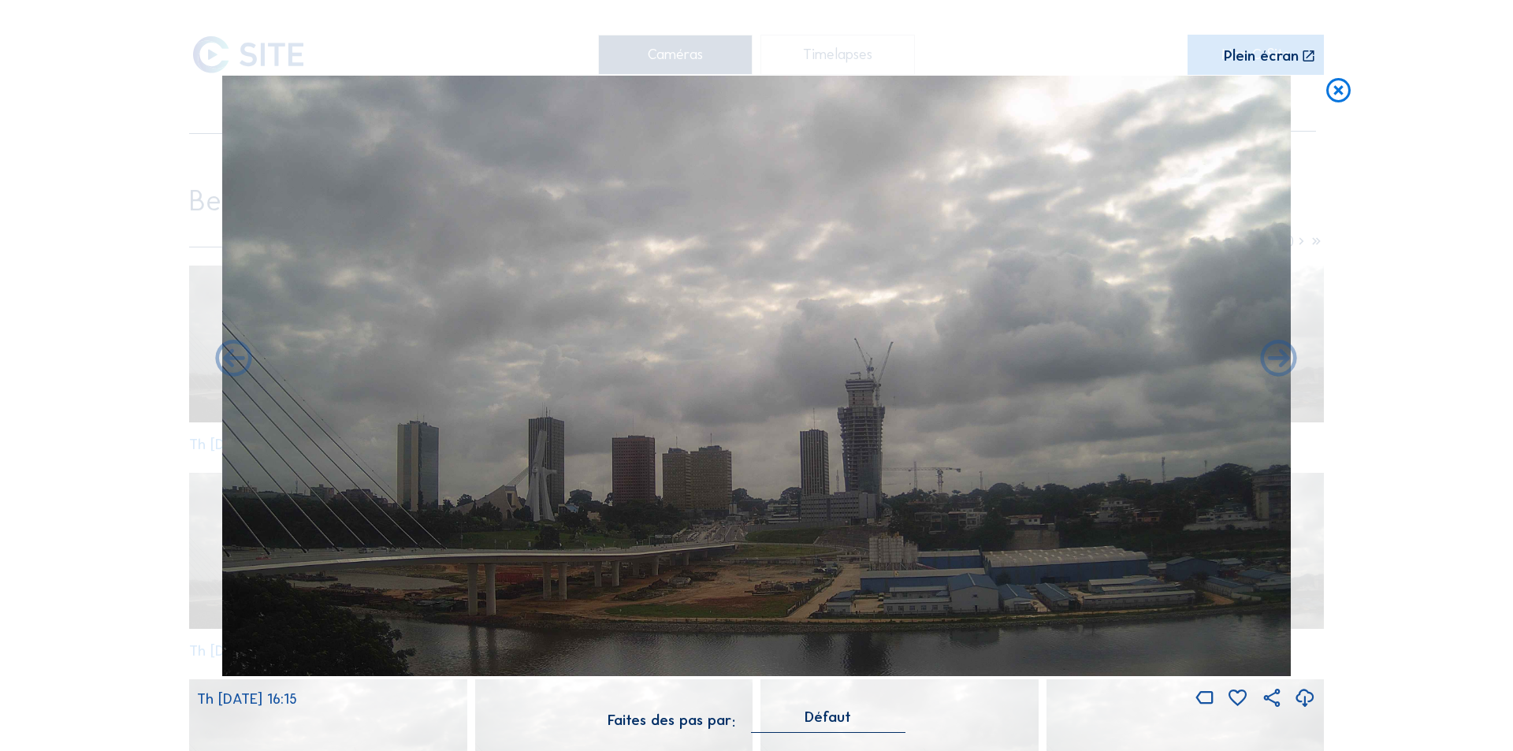
click at [237, 355] on icon at bounding box center [234, 360] width 44 height 44
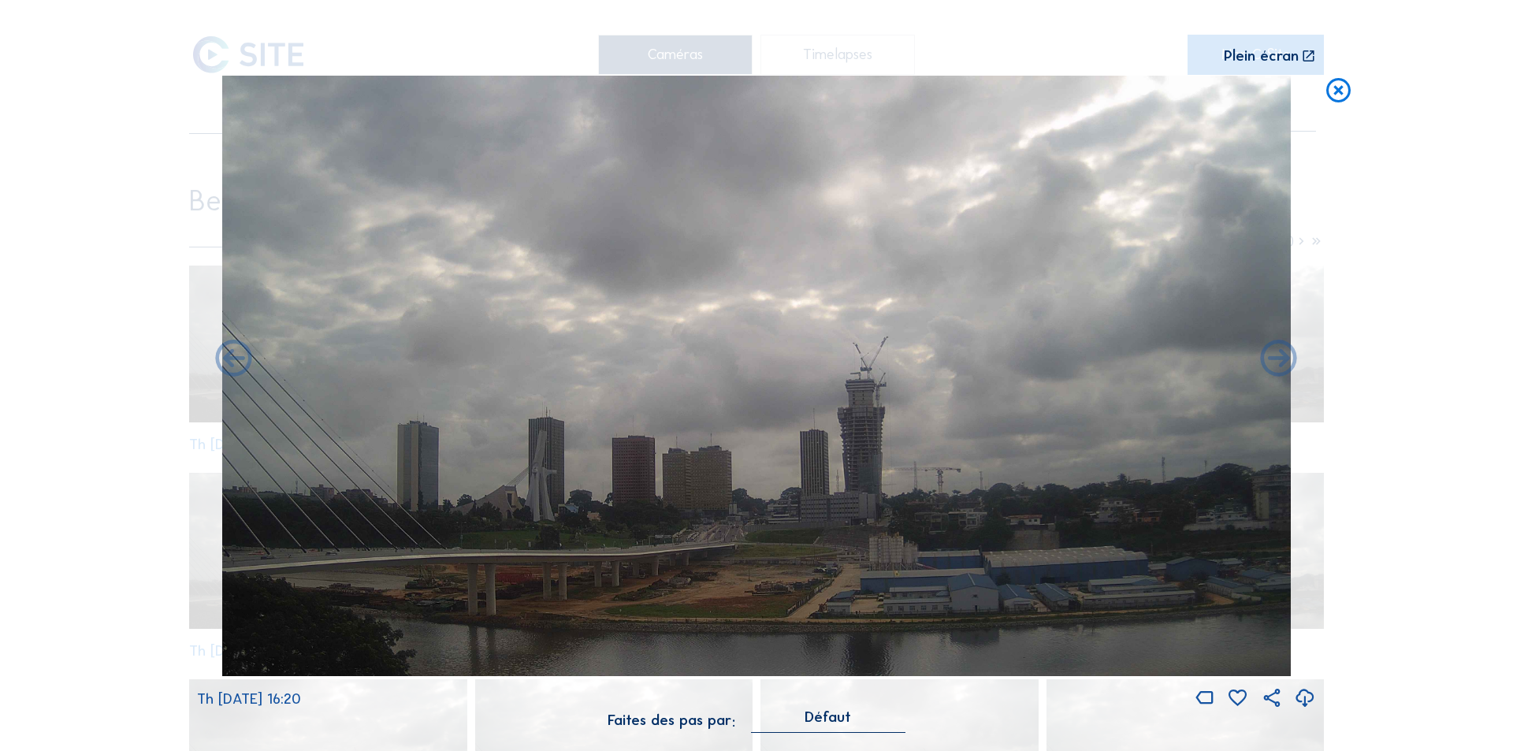
click at [237, 355] on icon at bounding box center [234, 360] width 44 height 44
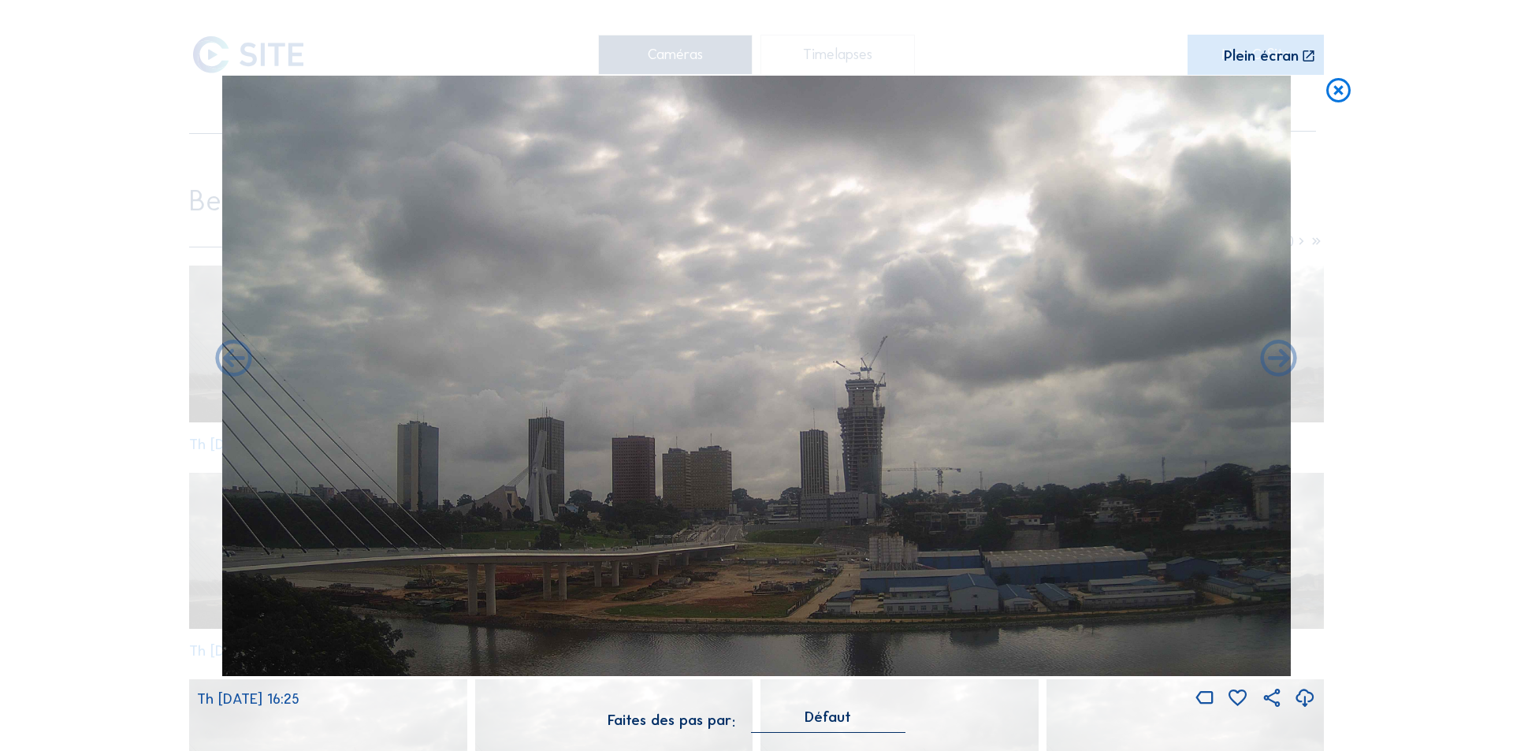
click at [237, 355] on icon at bounding box center [234, 360] width 44 height 44
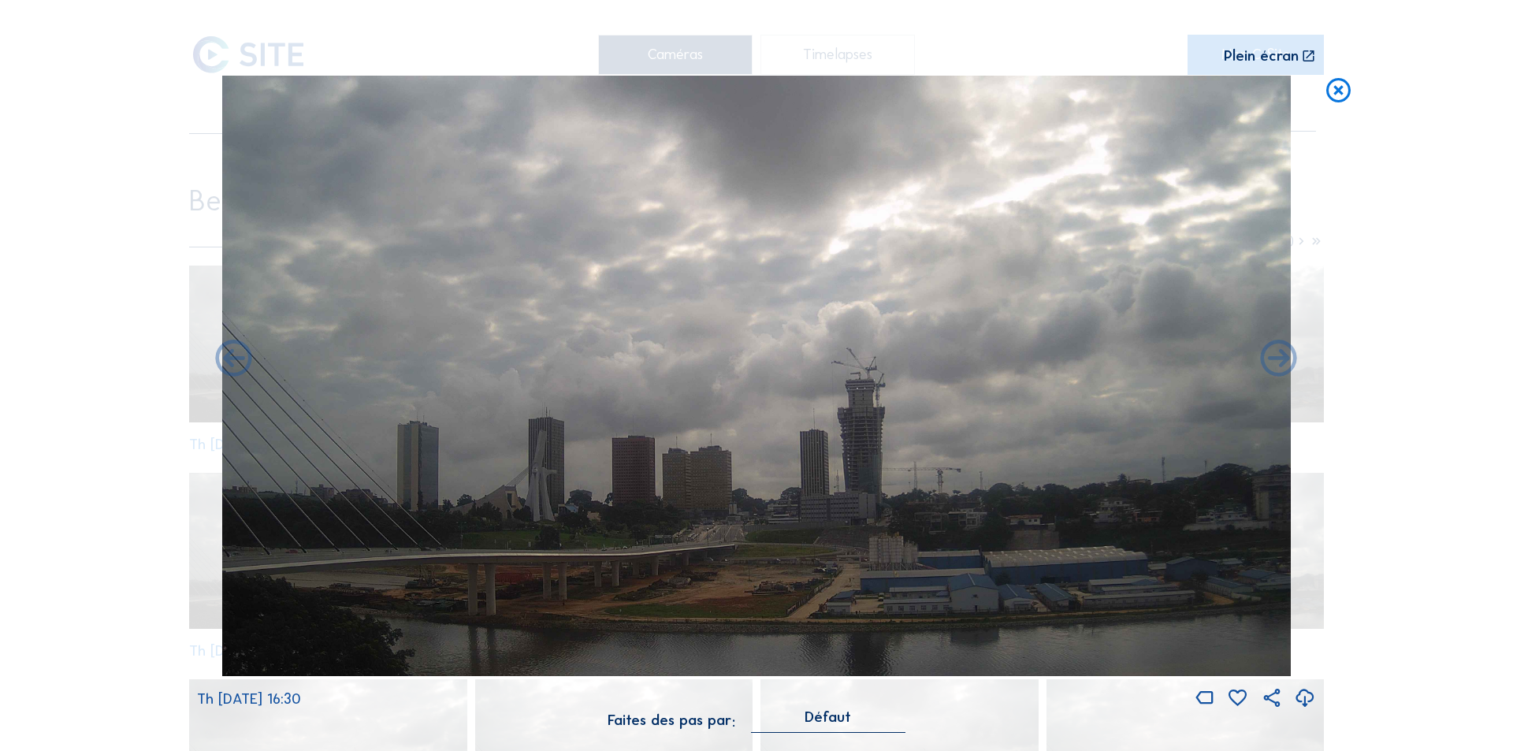
click at [237, 355] on icon at bounding box center [234, 360] width 44 height 44
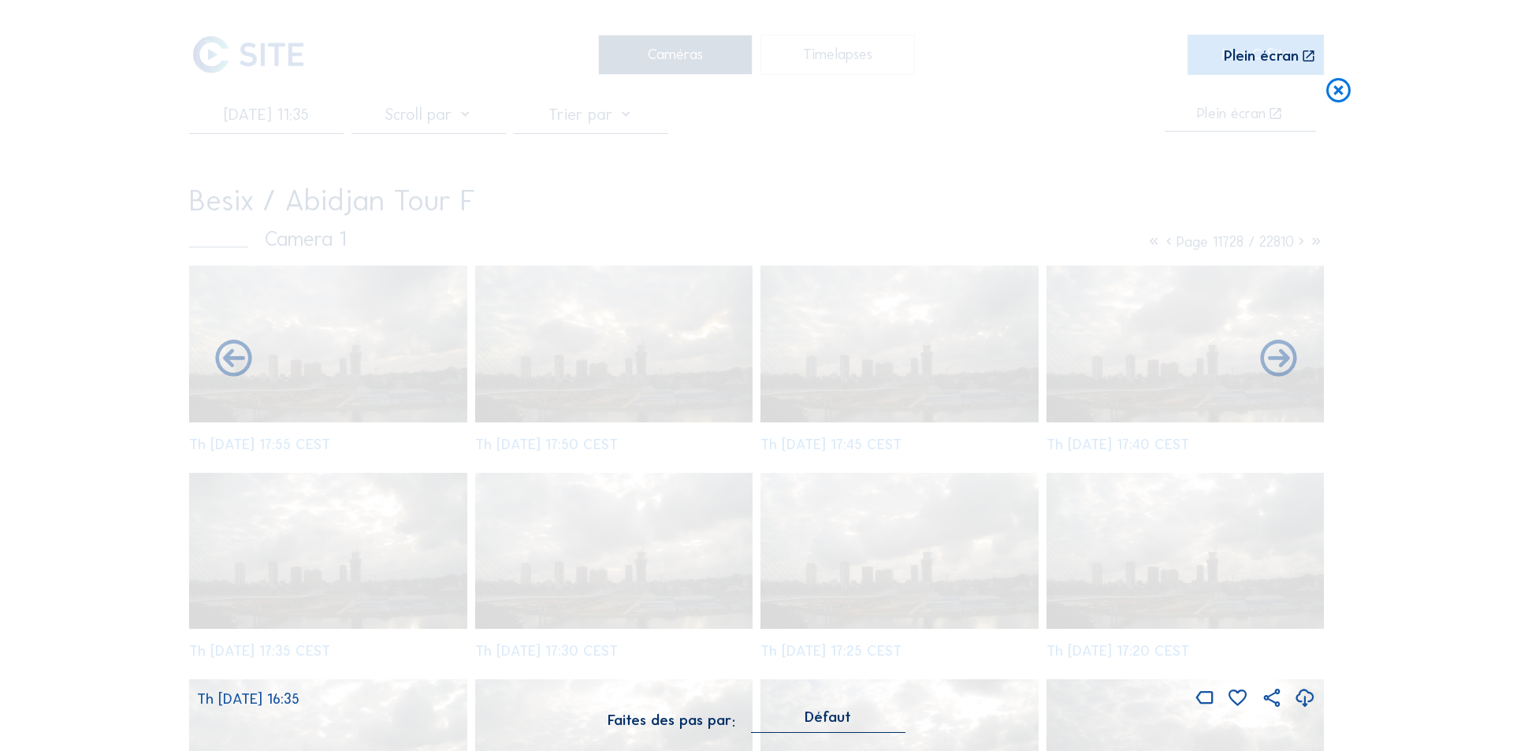
click at [237, 355] on icon at bounding box center [234, 360] width 44 height 44
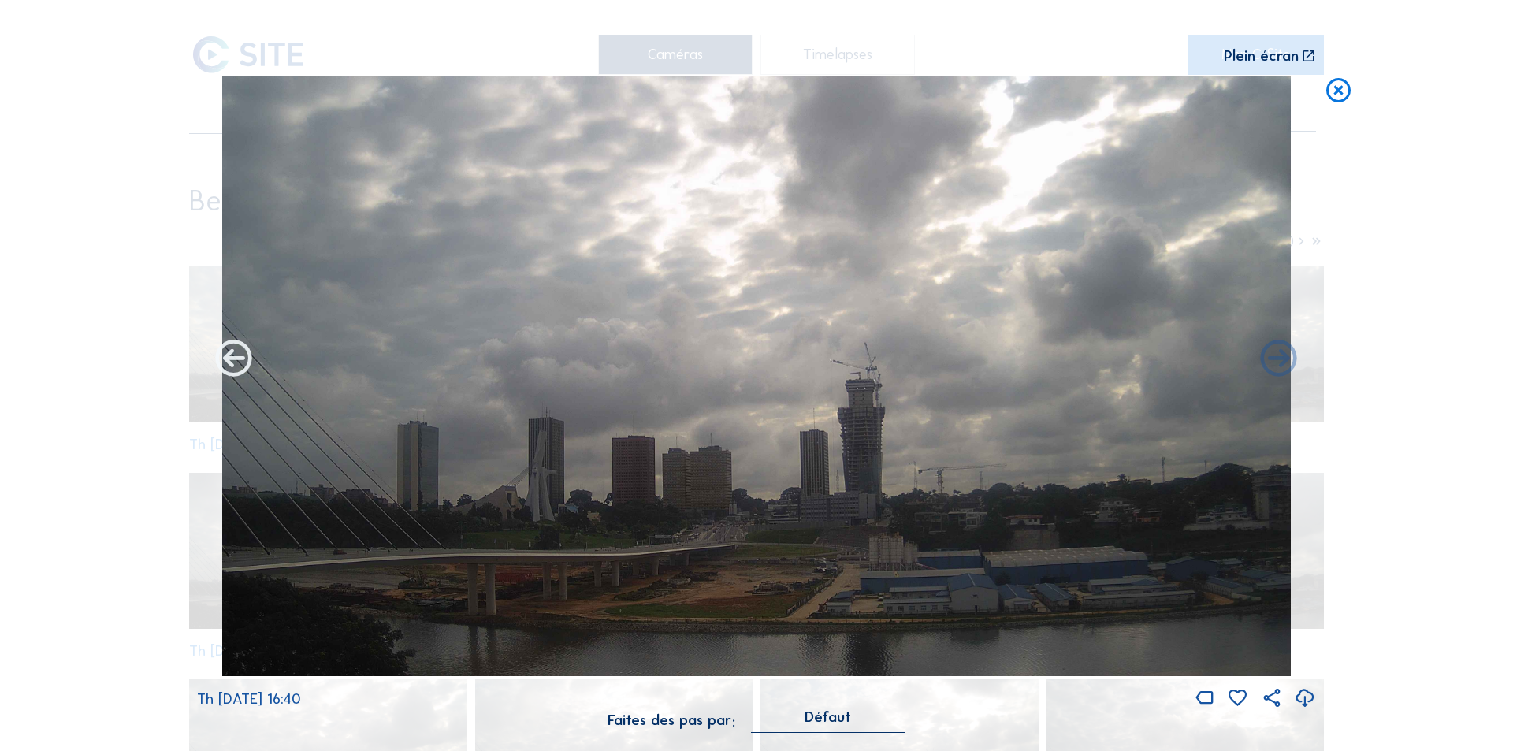
click at [237, 355] on icon at bounding box center [234, 360] width 44 height 44
click at [231, 354] on icon at bounding box center [234, 360] width 44 height 44
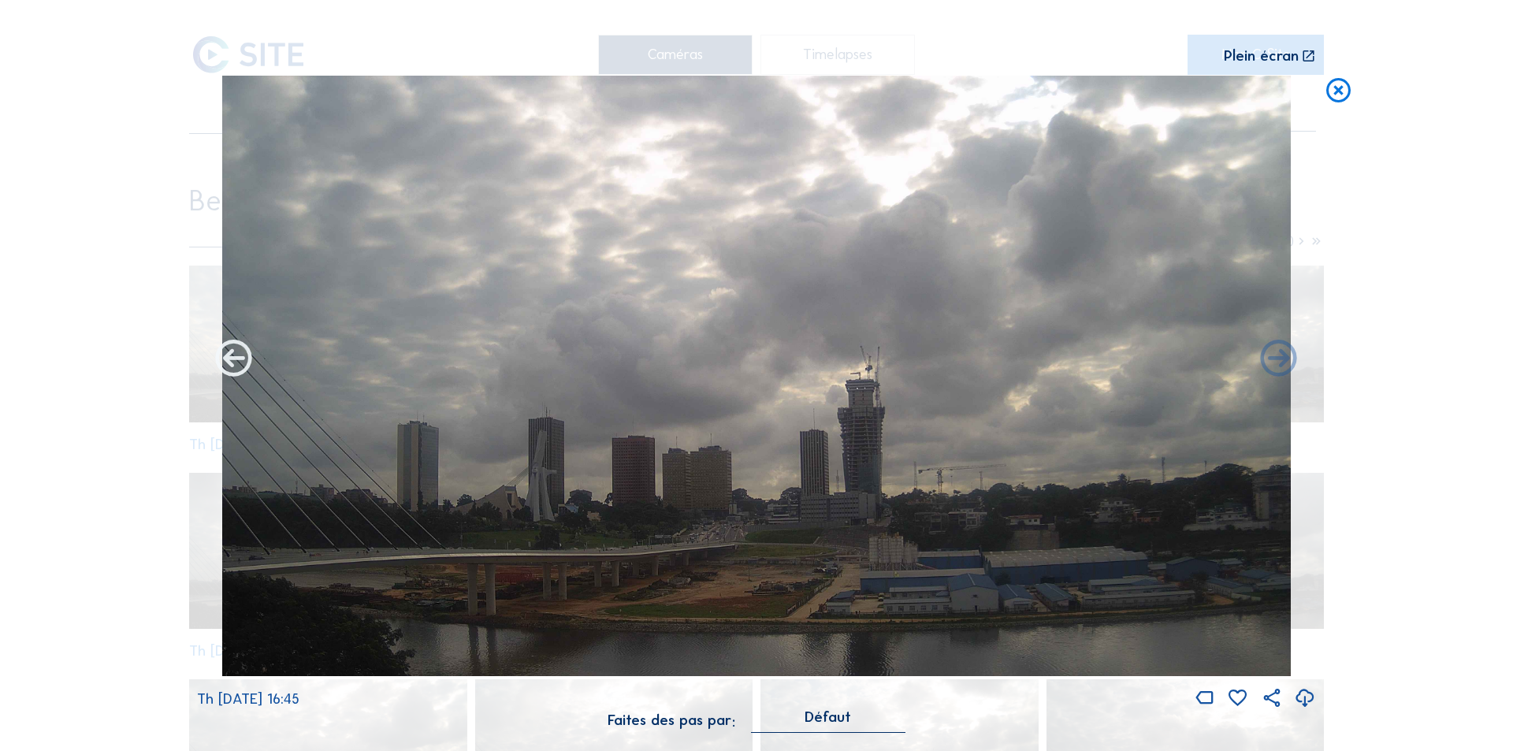
click at [237, 355] on icon at bounding box center [234, 360] width 44 height 44
click at [230, 352] on icon at bounding box center [234, 360] width 44 height 44
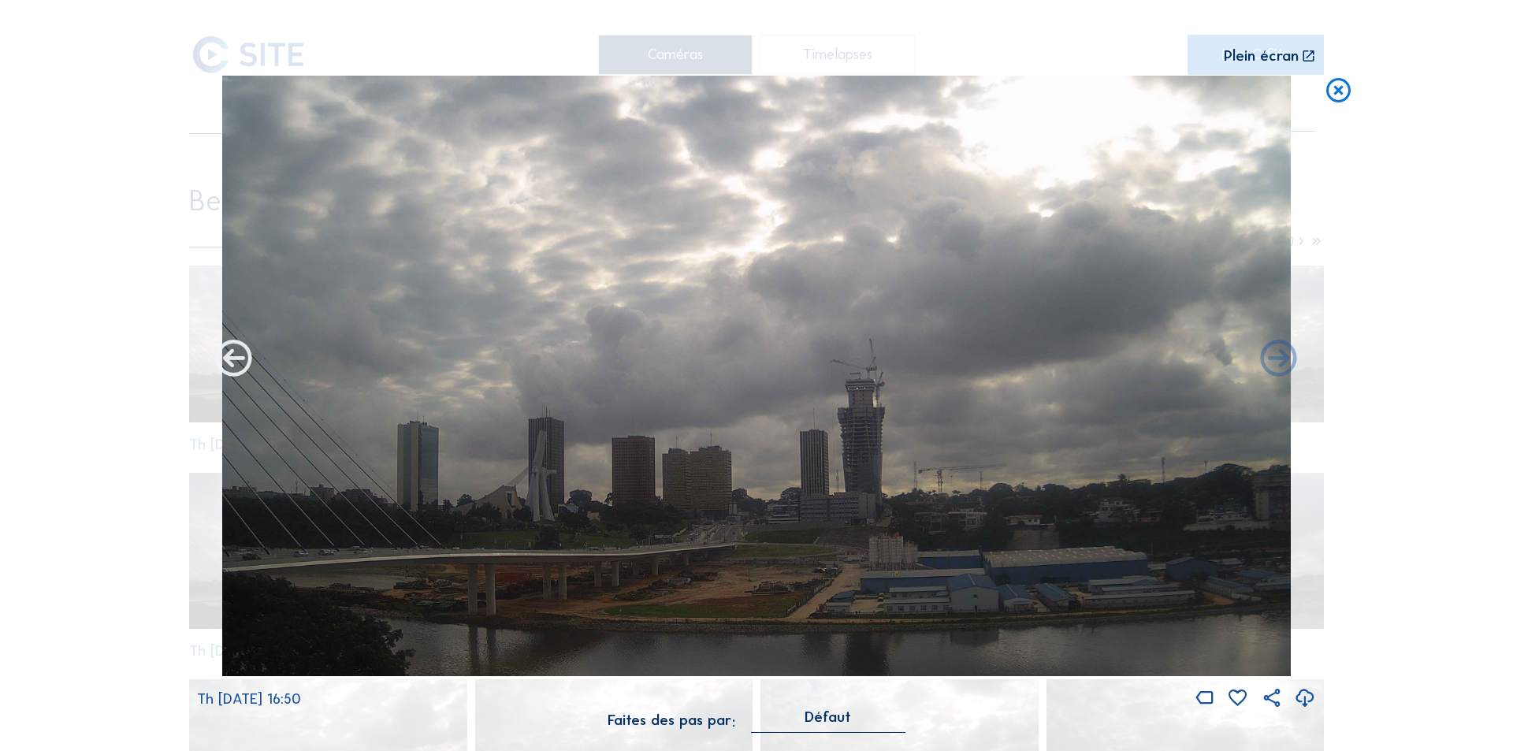
click at [230, 356] on icon at bounding box center [234, 360] width 44 height 44
click at [231, 356] on icon at bounding box center [234, 360] width 44 height 44
click at [229, 355] on icon at bounding box center [234, 360] width 44 height 44
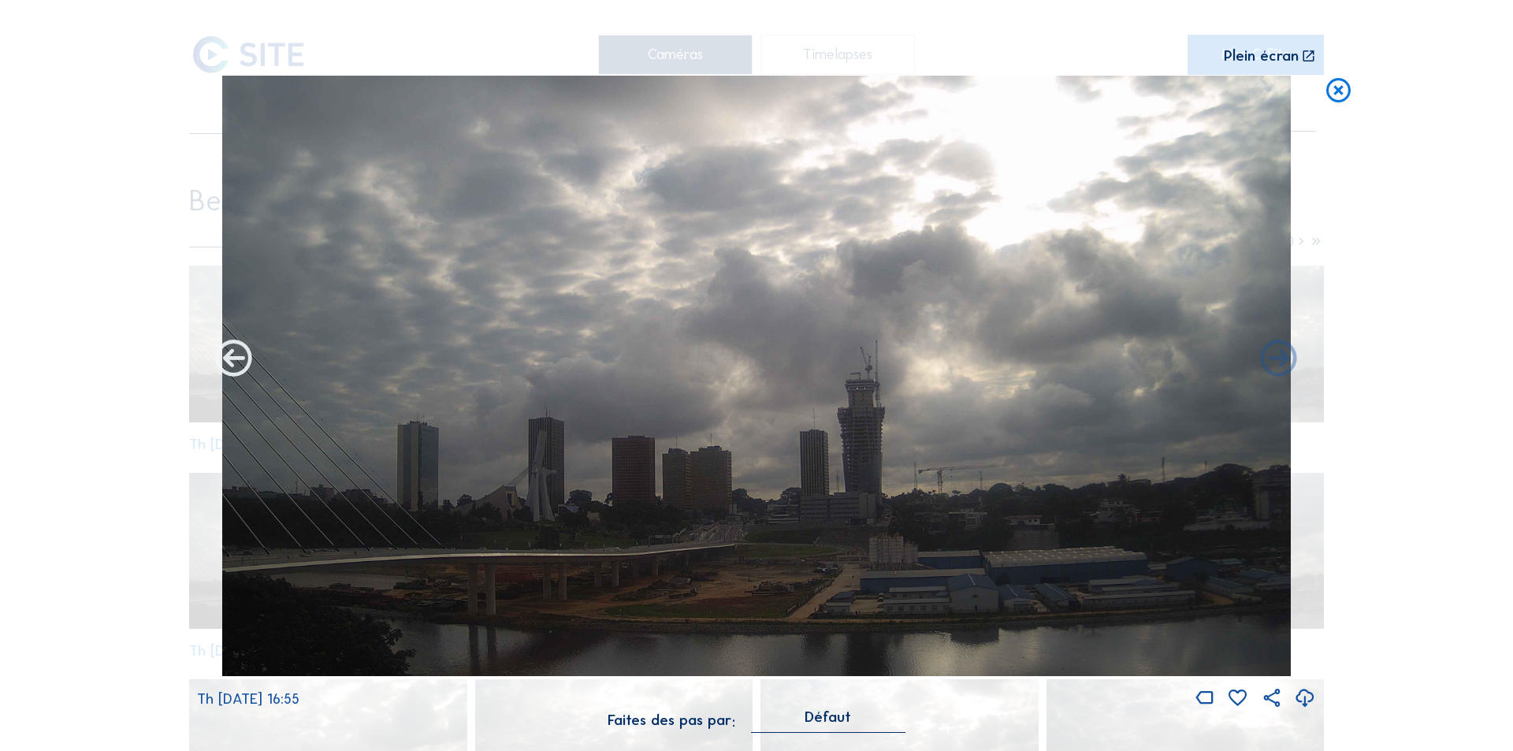
click at [231, 355] on icon at bounding box center [234, 360] width 44 height 44
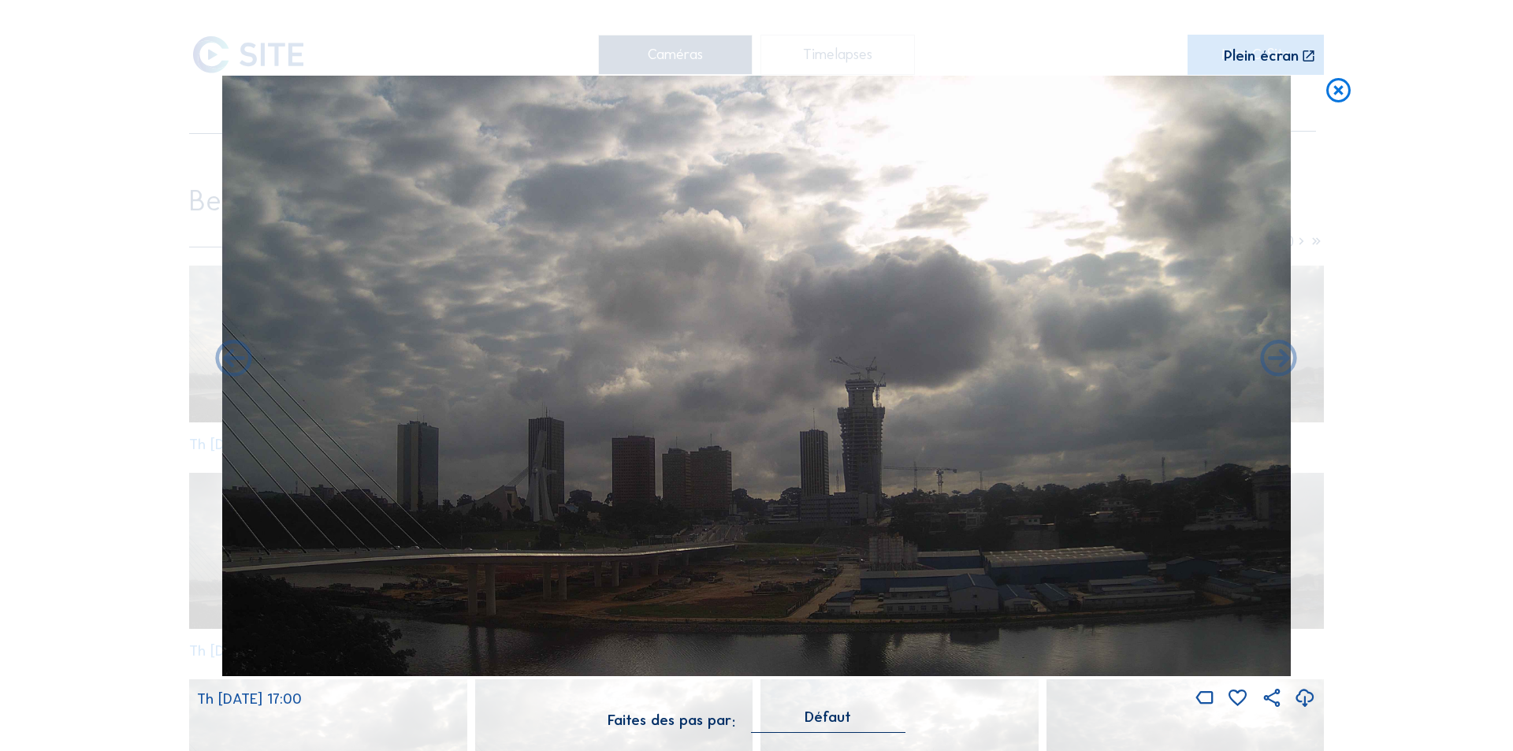
click at [231, 355] on icon at bounding box center [234, 360] width 44 height 44
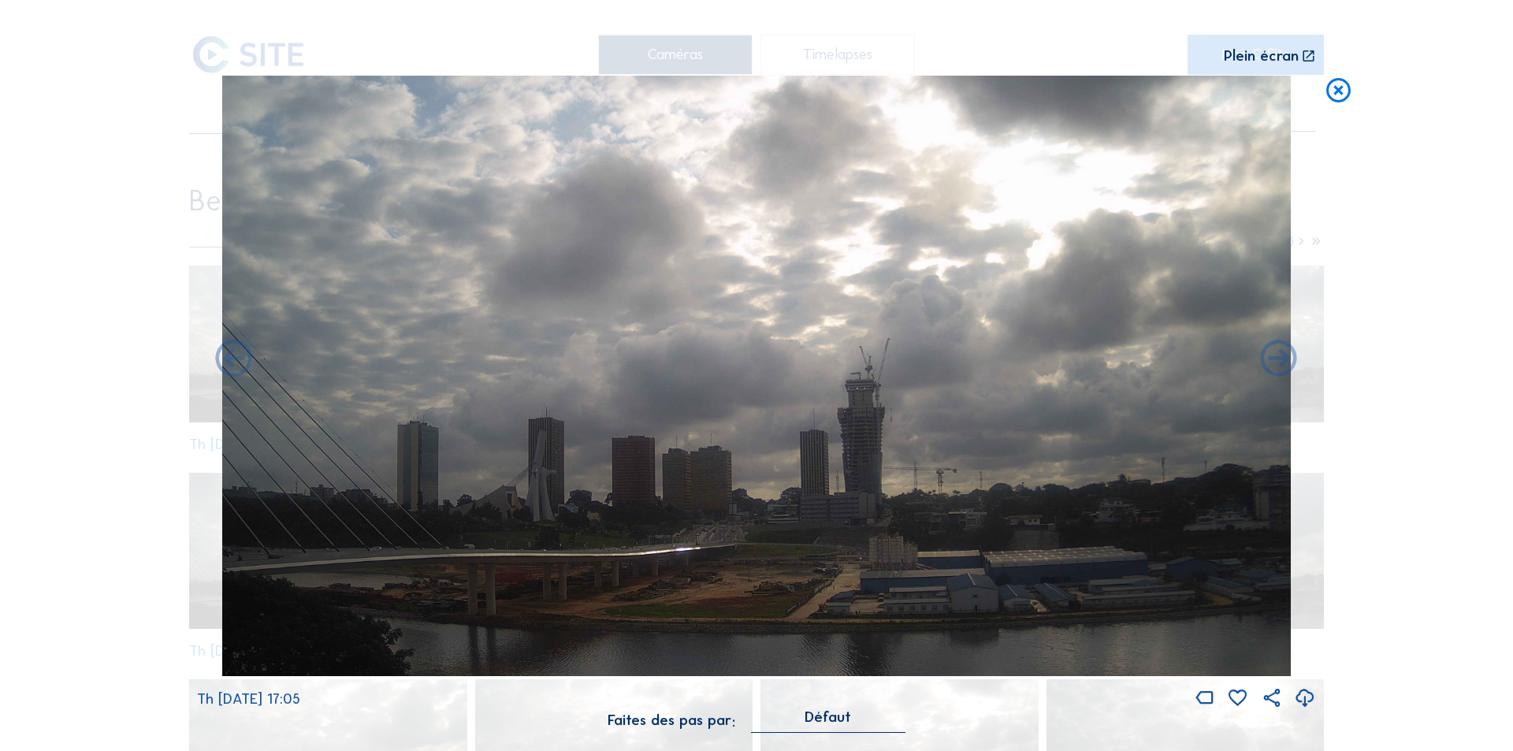
click at [231, 355] on icon at bounding box center [234, 360] width 44 height 44
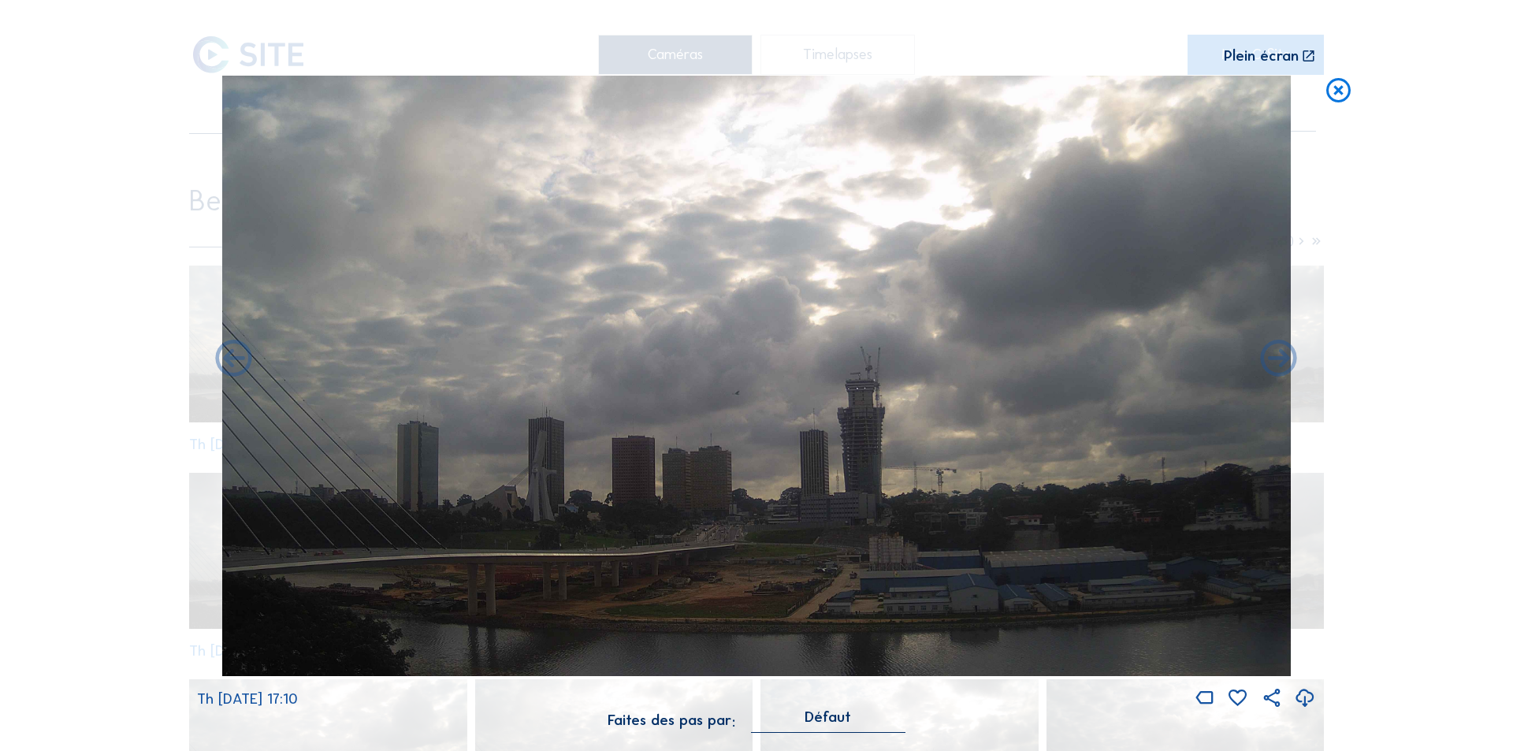
click at [231, 355] on icon at bounding box center [234, 360] width 44 height 44
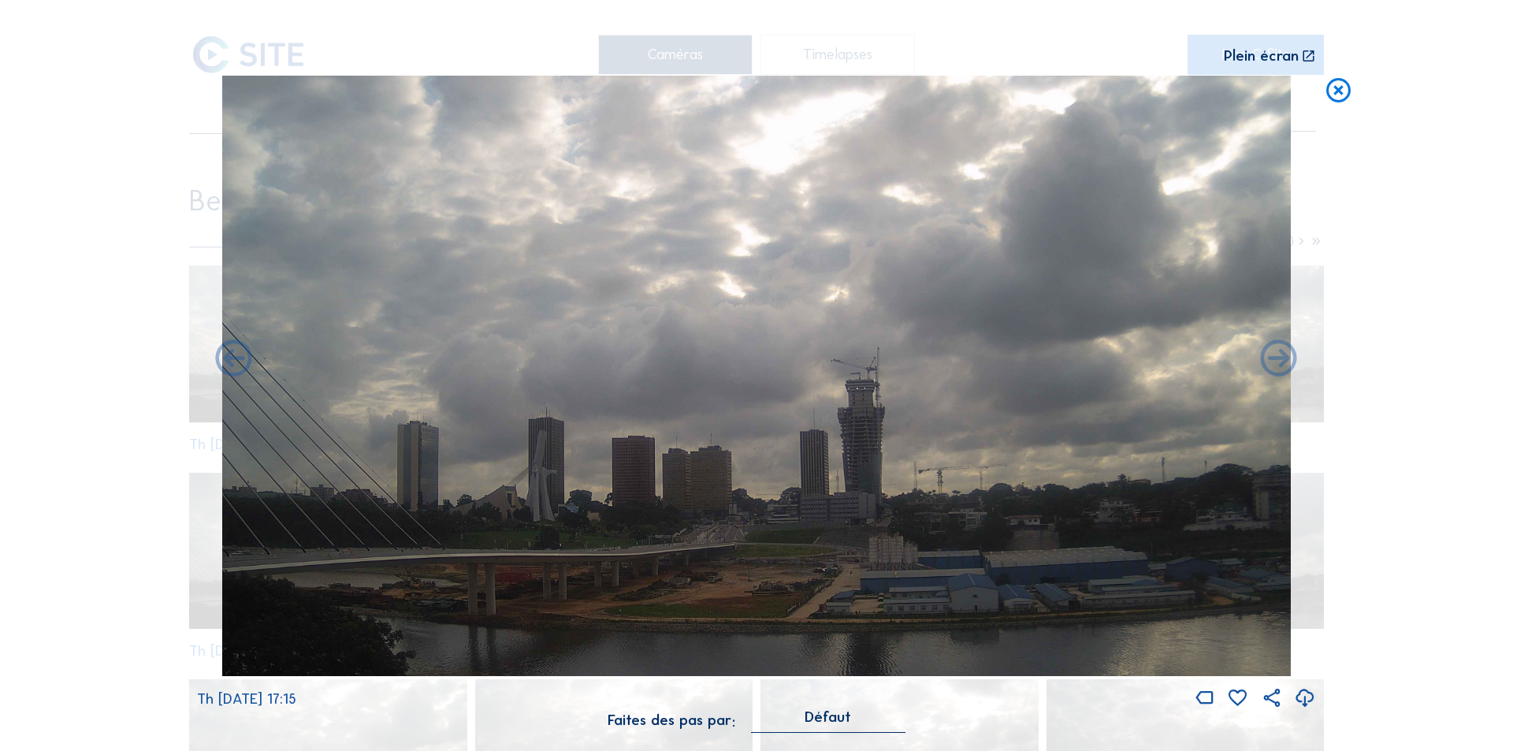
click at [231, 355] on icon at bounding box center [234, 360] width 44 height 44
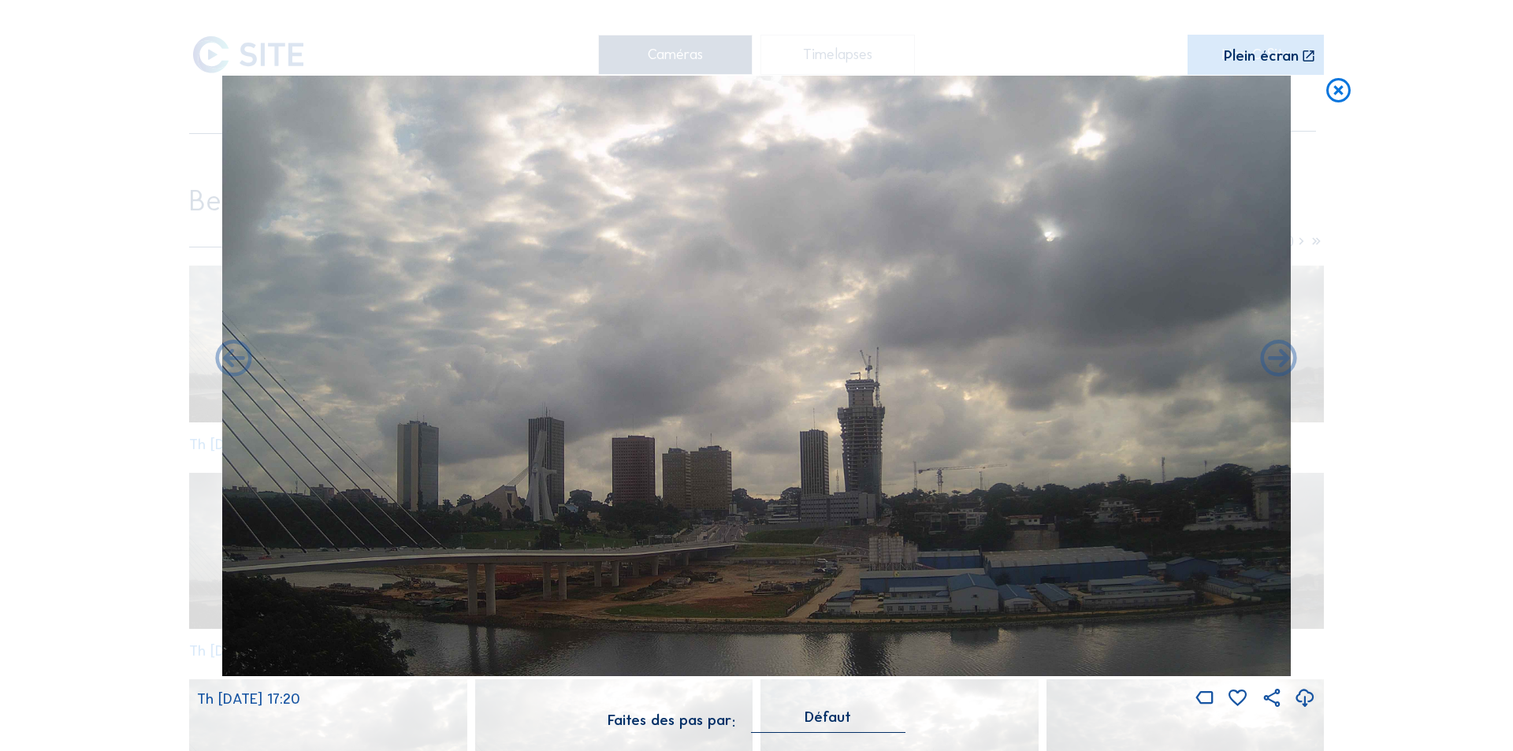
click at [231, 355] on icon at bounding box center [234, 360] width 44 height 44
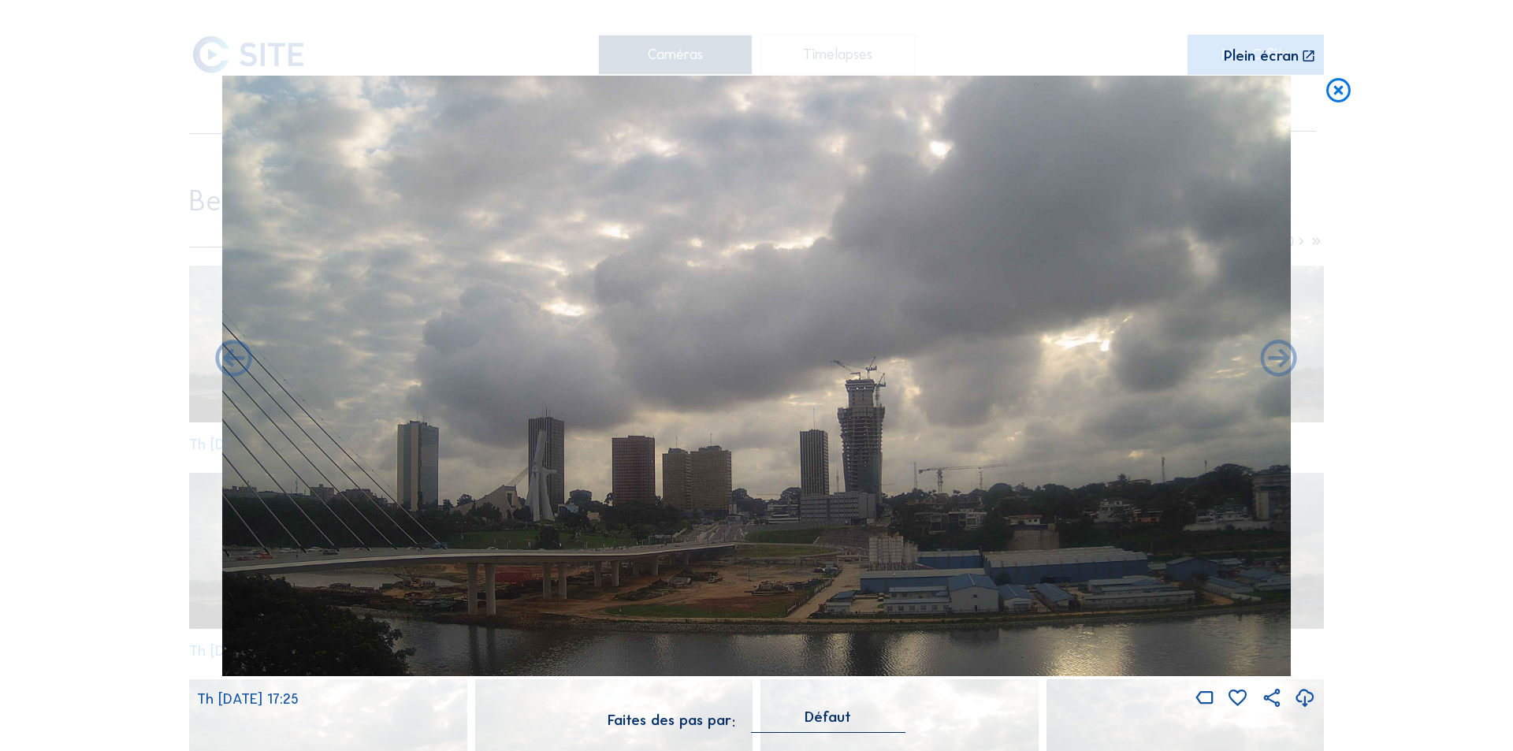
click at [1303, 690] on icon at bounding box center [1305, 699] width 22 height 26
